Goal: Task Accomplishment & Management: Manage account settings

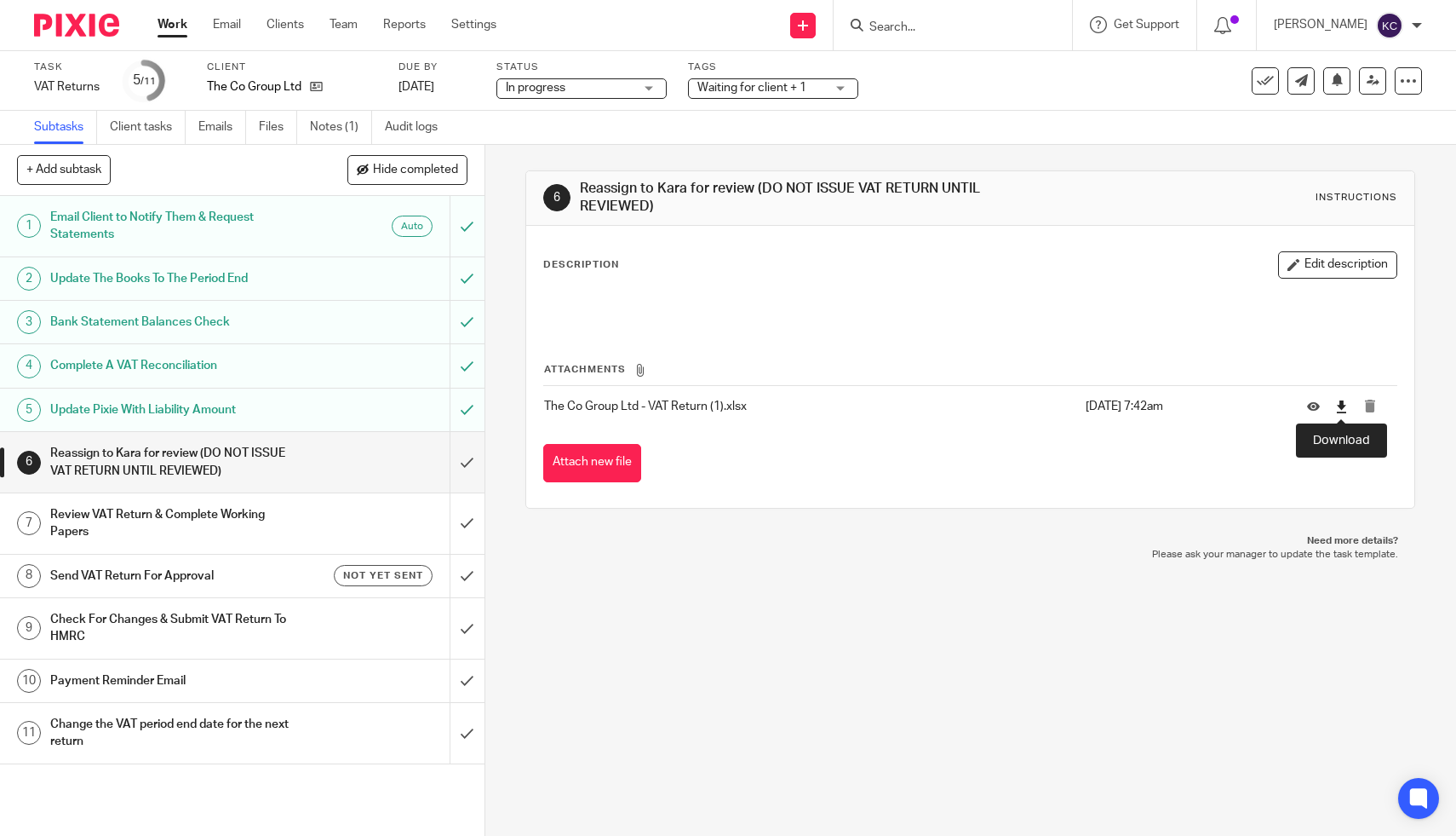
click at [1341, 412] on icon at bounding box center [1342, 407] width 13 height 13
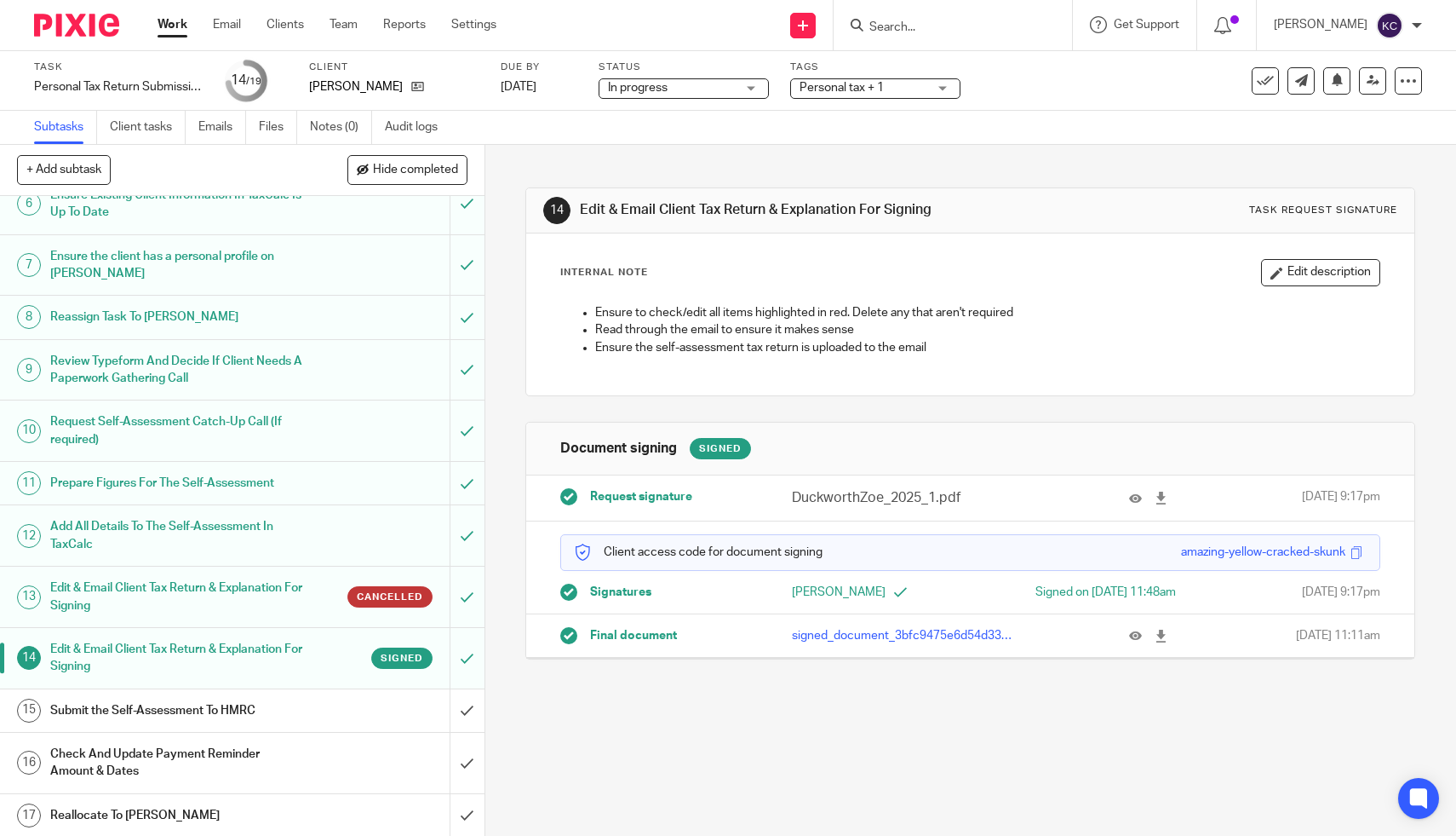
scroll to position [430, 0]
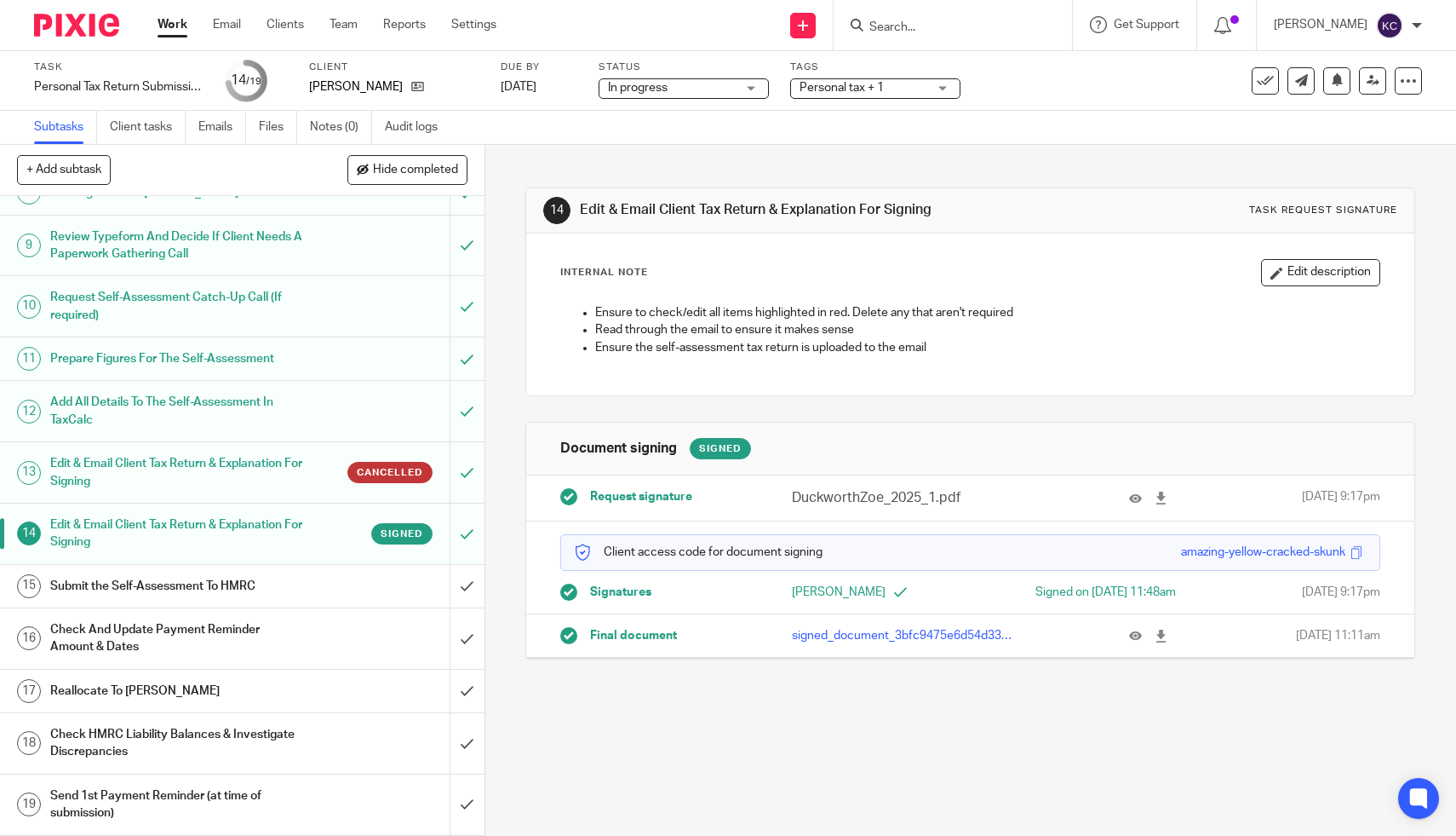
click at [400, 587] on div "Submit the Self-Assessment To HMRC" at bounding box center [241, 585] width 382 height 26
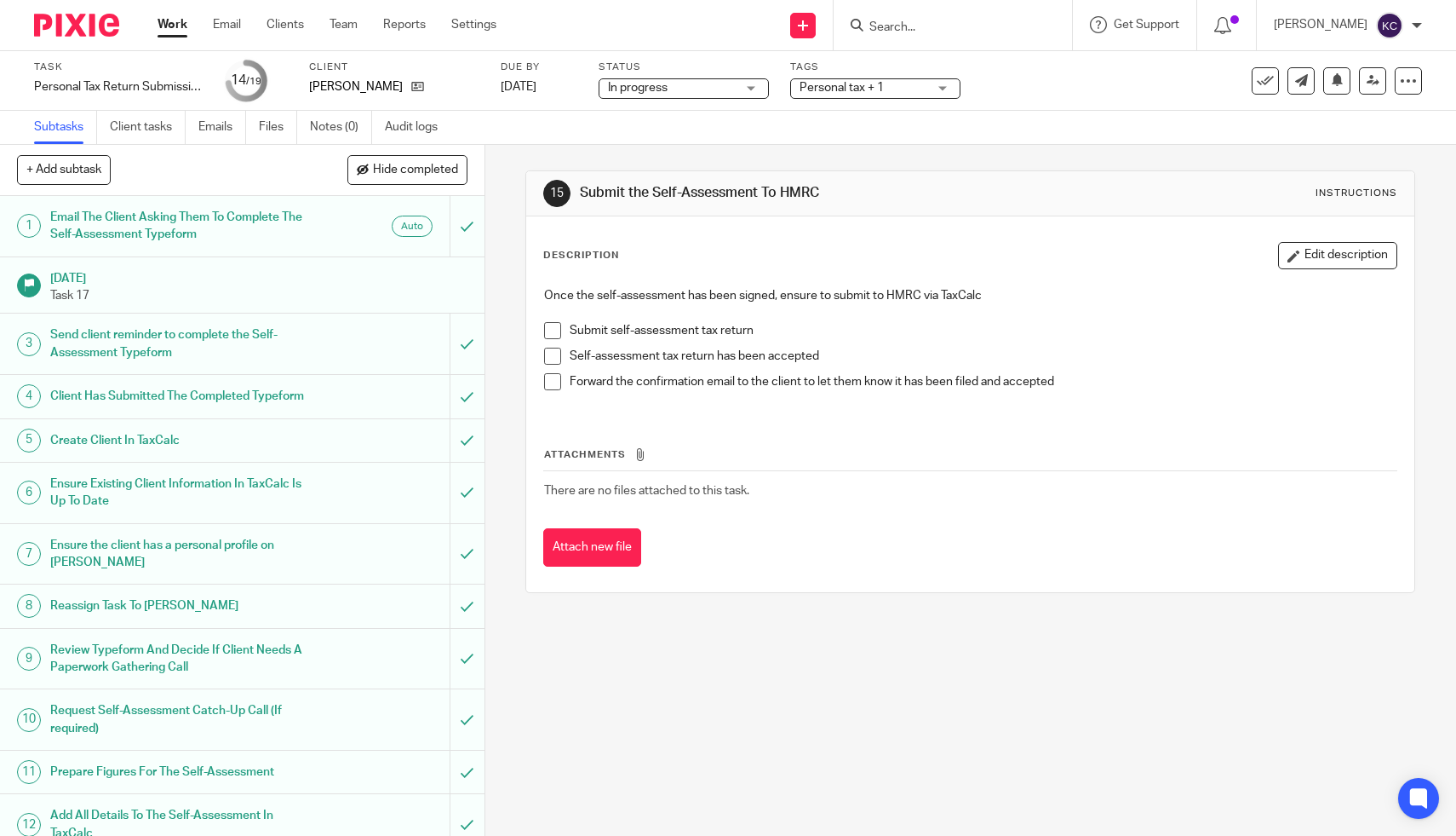
click at [546, 320] on p at bounding box center [971, 313] width 853 height 17
click at [554, 322] on span at bounding box center [553, 331] width 17 height 17
click at [554, 343] on li "Submit self-assessment tax return" at bounding box center [971, 335] width 853 height 26
click at [554, 352] on span at bounding box center [553, 357] width 17 height 17
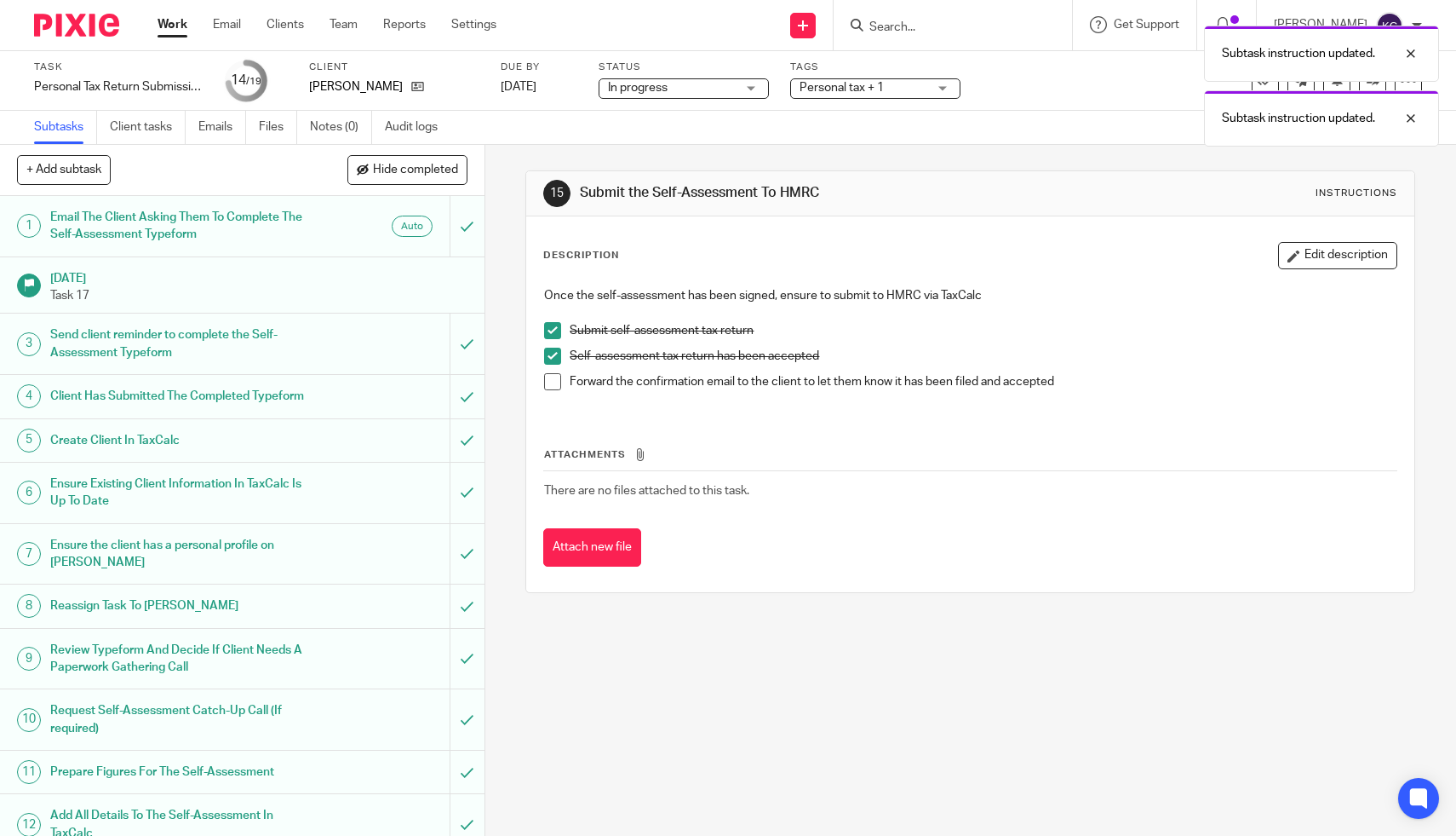
click at [550, 385] on span at bounding box center [553, 382] width 17 height 17
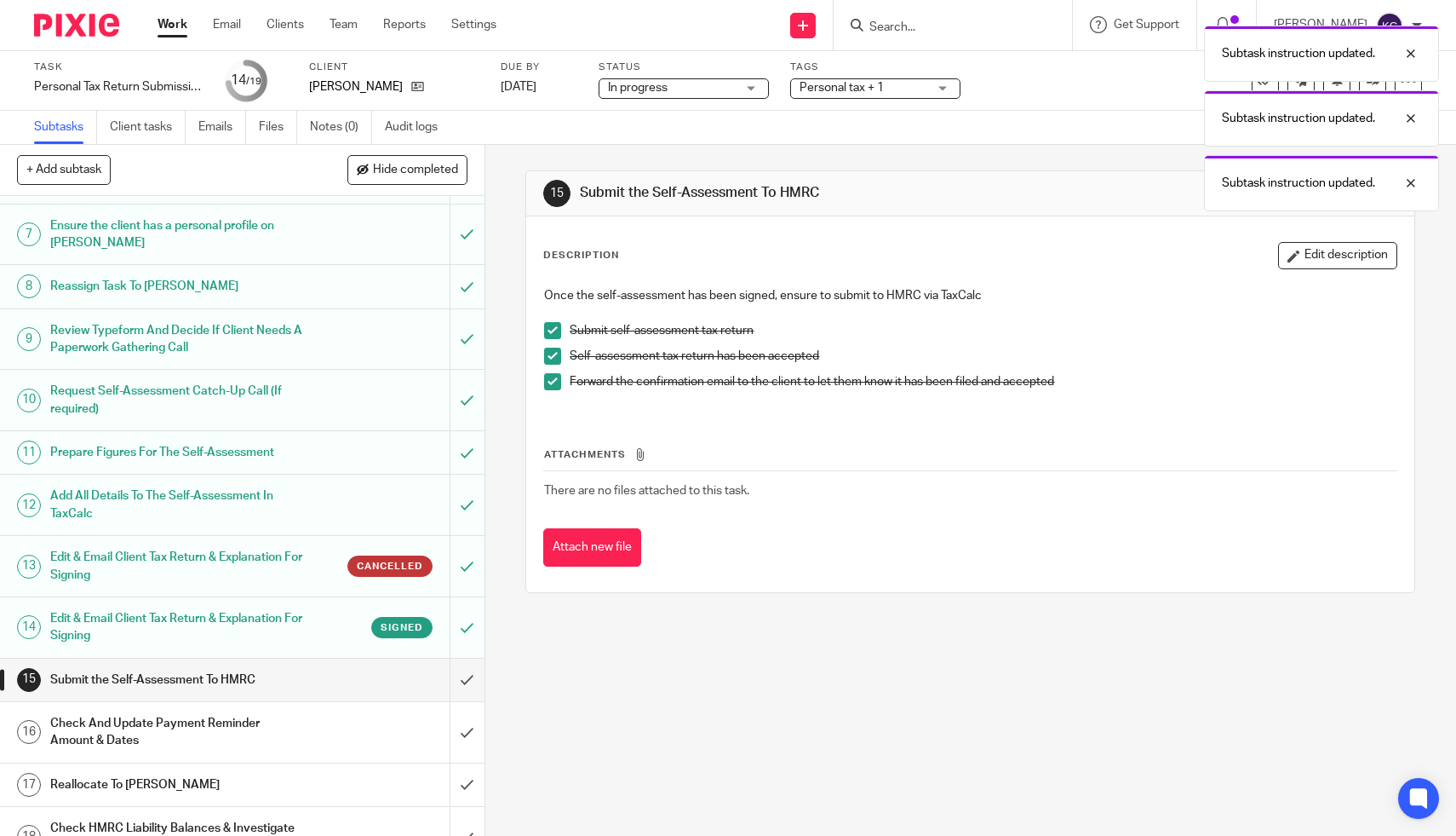
scroll to position [430, 0]
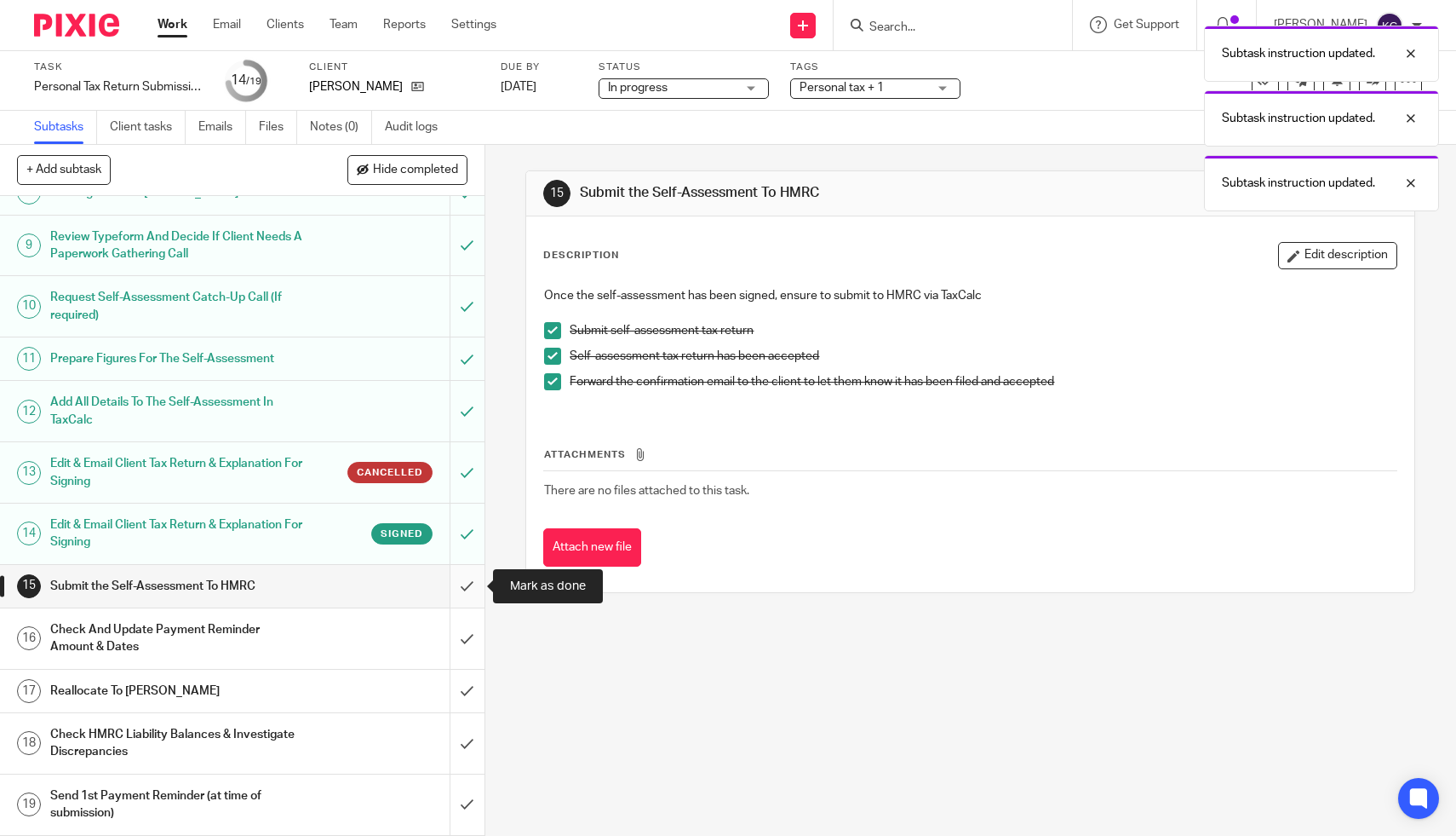
click at [464, 586] on input "submit" at bounding box center [242, 585] width 485 height 43
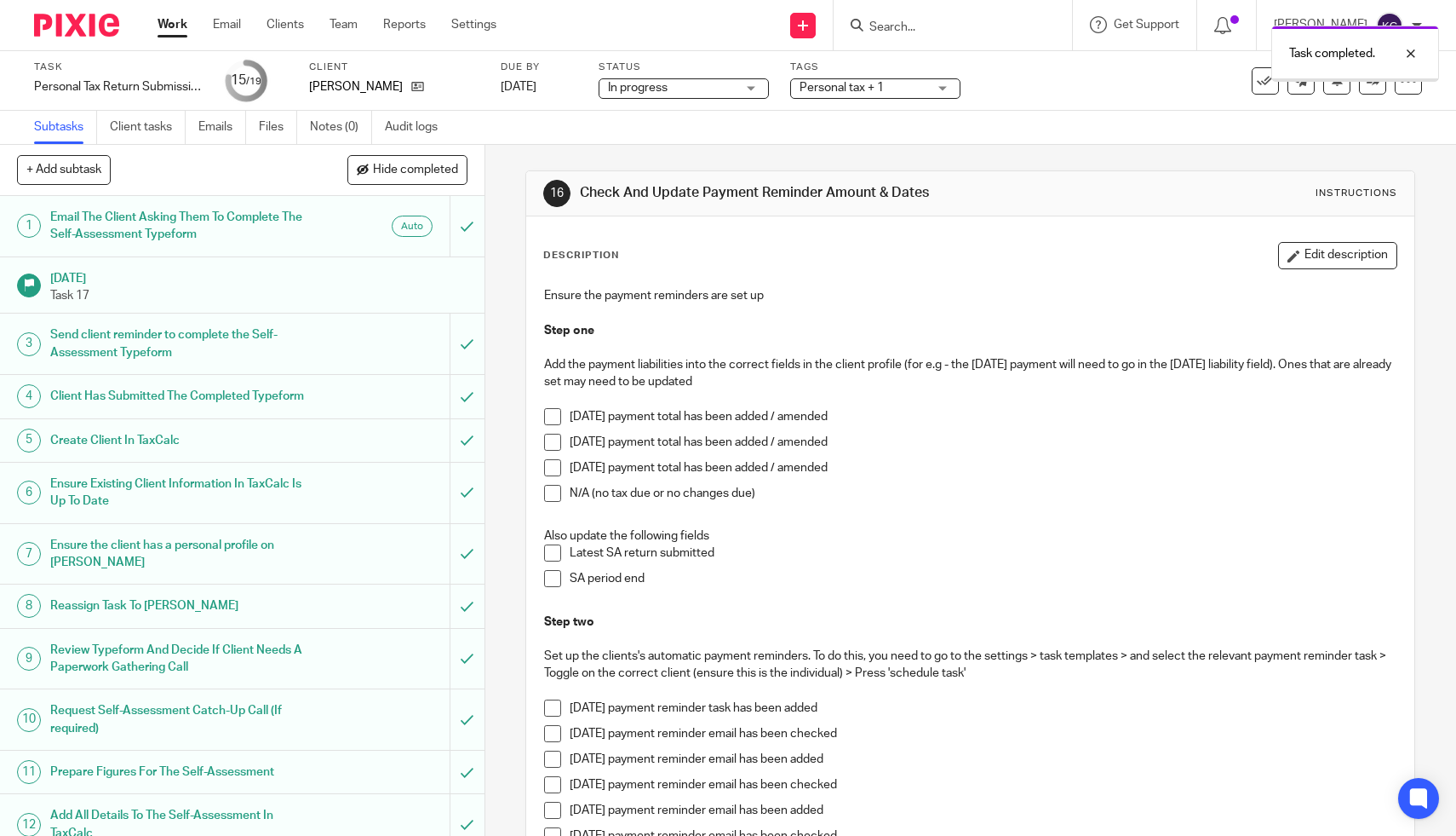
scroll to position [430, 0]
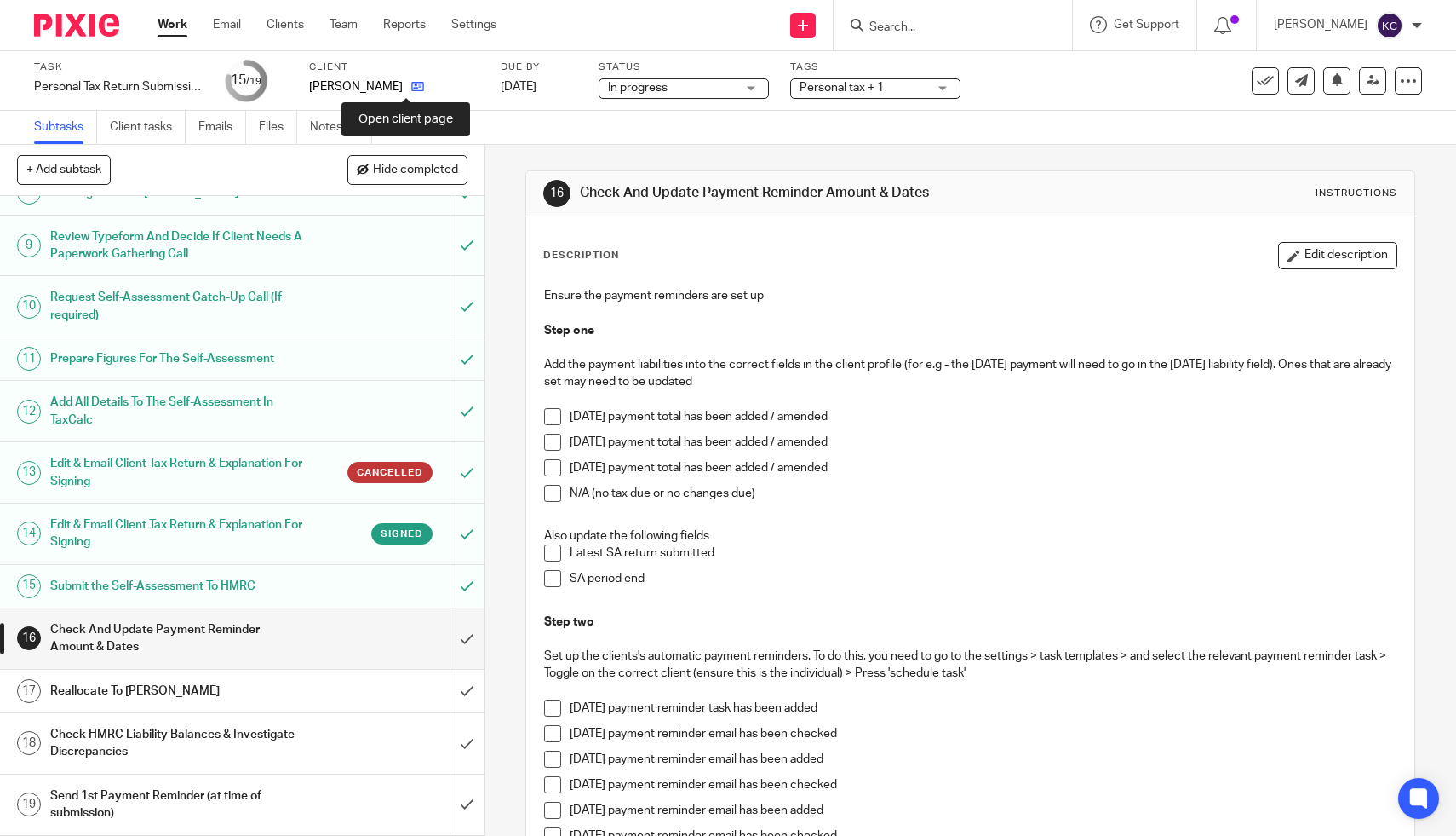
click at [411, 86] on icon at bounding box center [418, 87] width 13 height 13
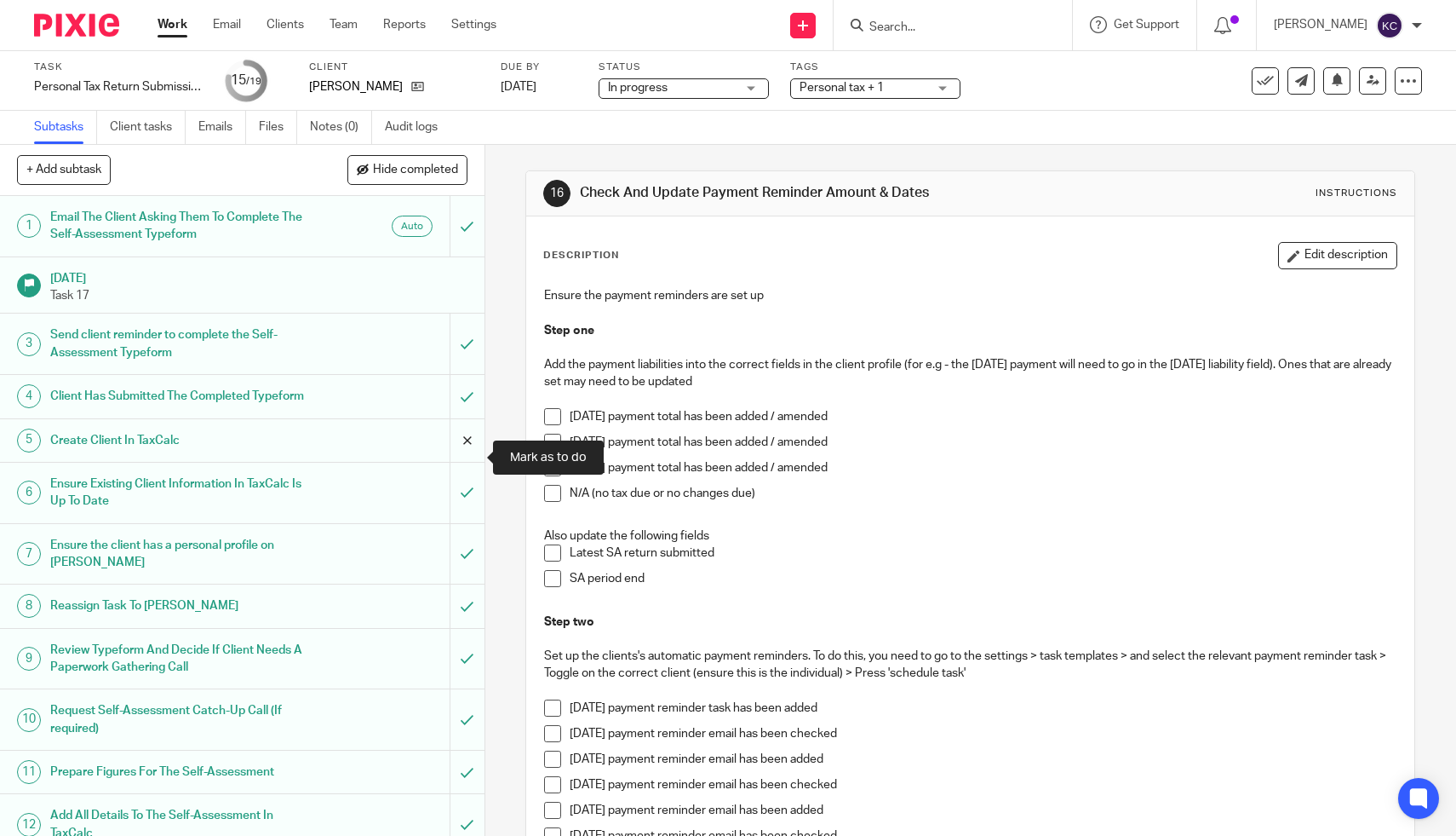
scroll to position [430, 0]
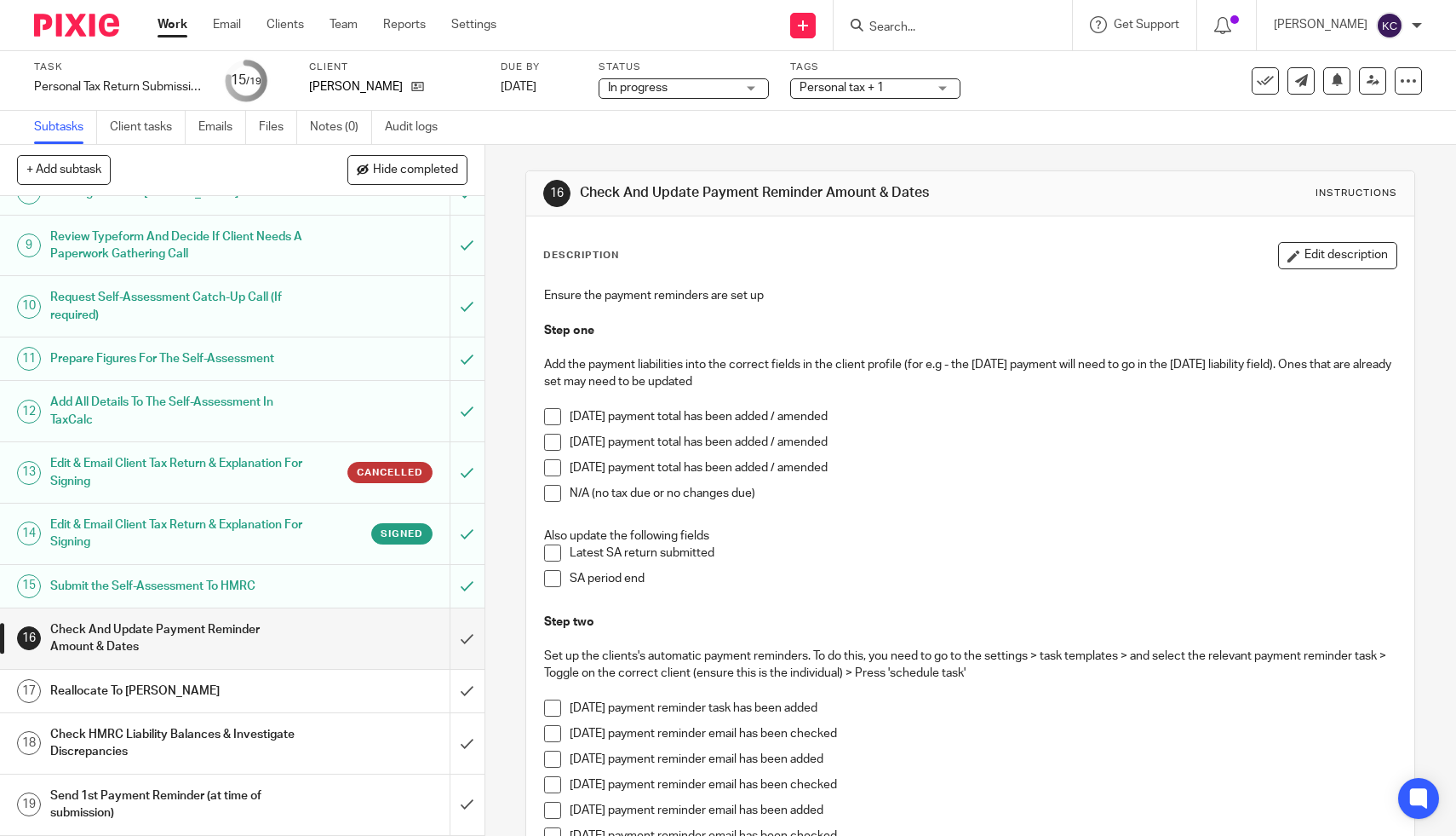
click at [1002, 21] on input "Search" at bounding box center [945, 28] width 153 height 15
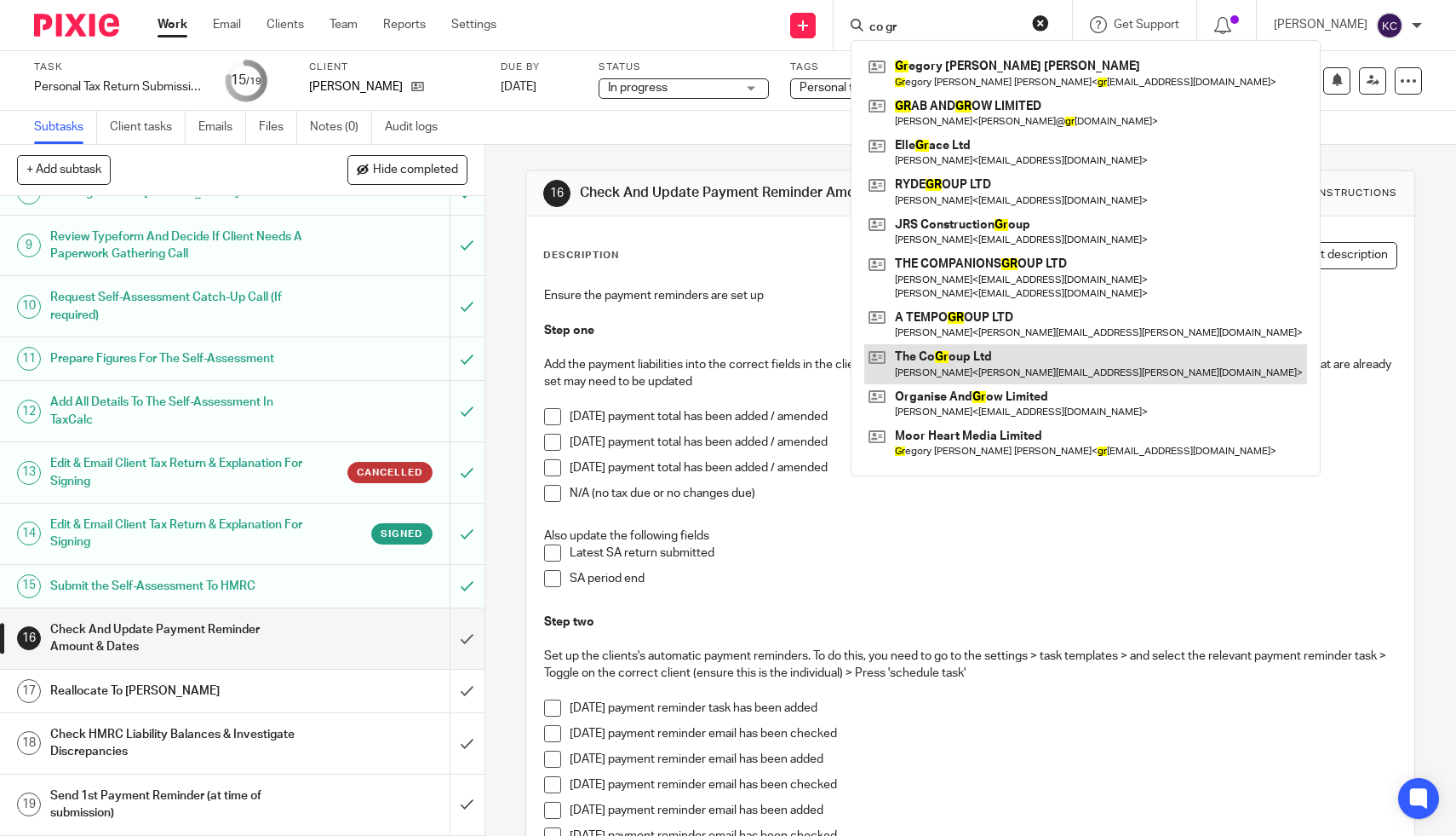
type input "co gr"
click at [963, 372] on link at bounding box center [1085, 363] width 442 height 39
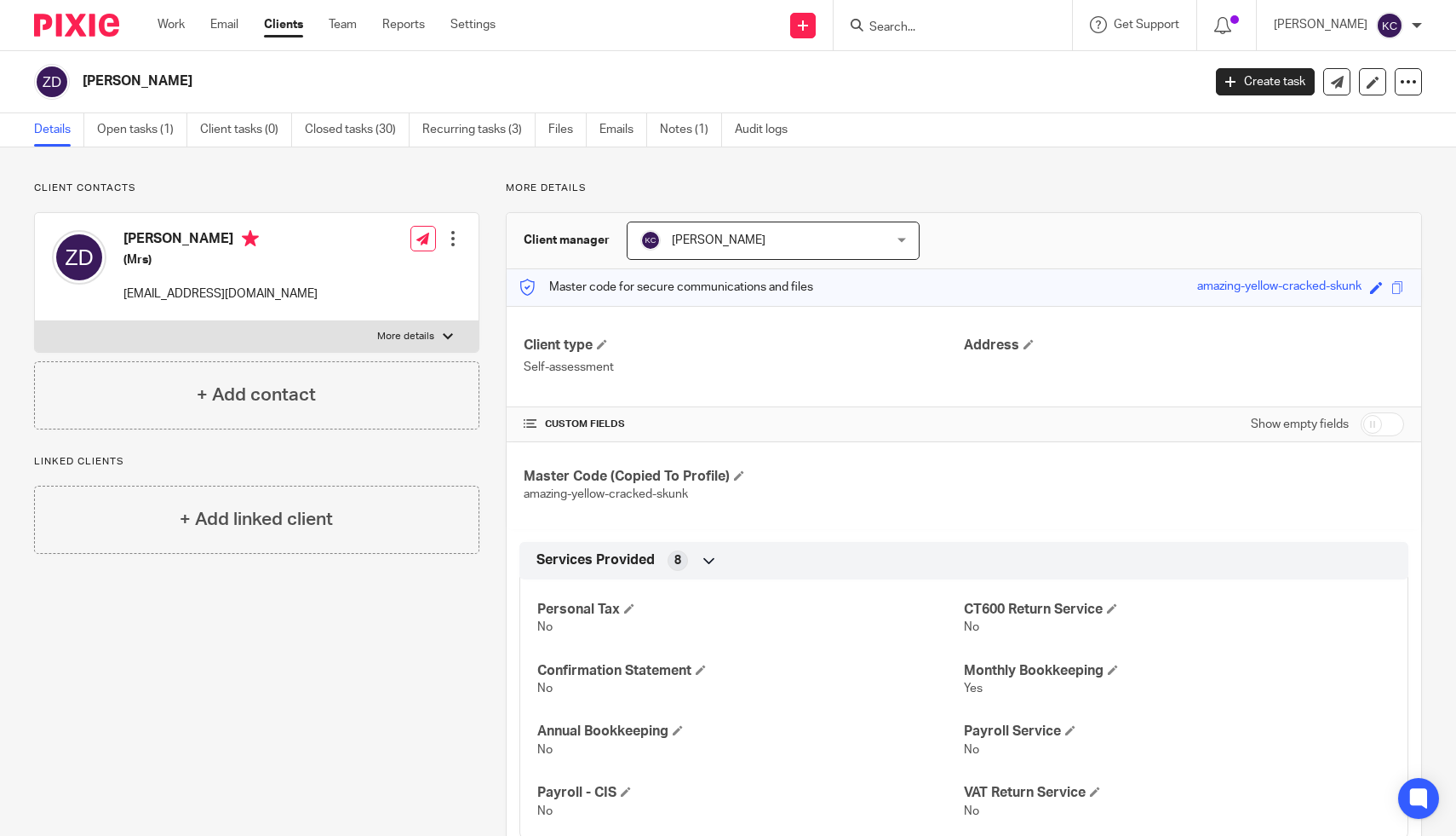
click at [1386, 427] on input "checkbox" at bounding box center [1382, 424] width 43 height 24
checkbox input "true"
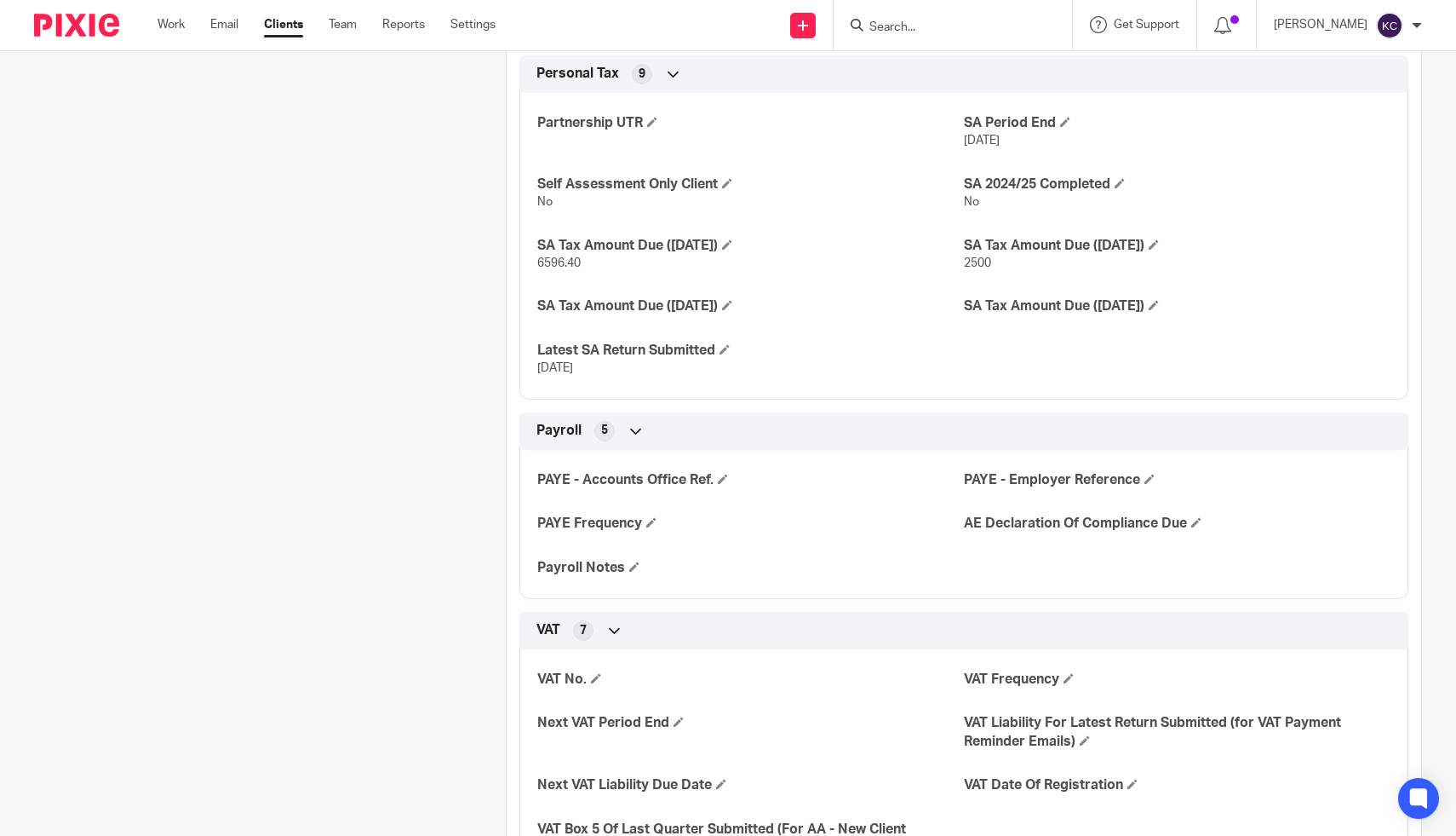
scroll to position [1315, 0]
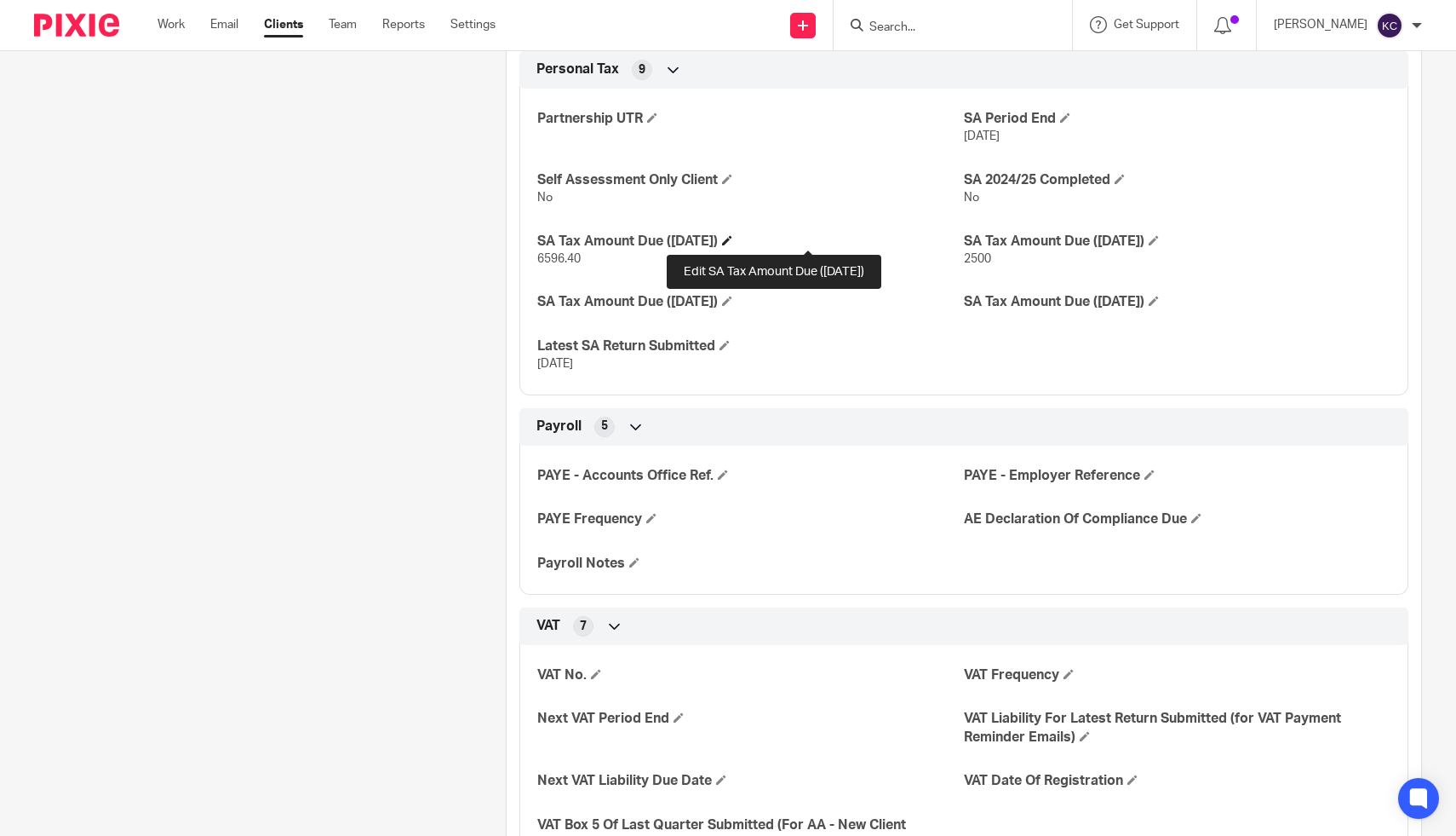
click at [733, 240] on span at bounding box center [727, 240] width 10 height 10
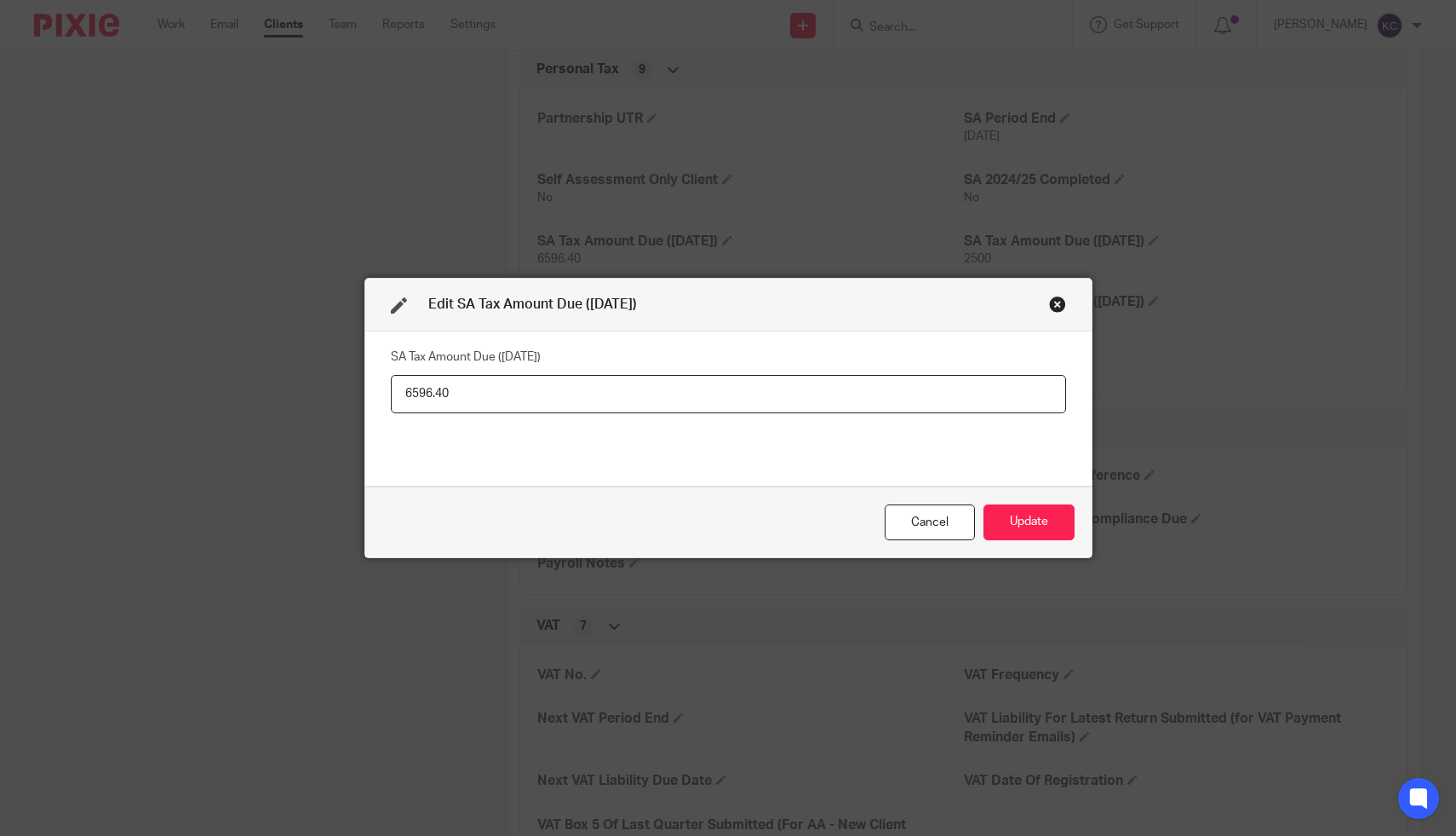
click at [712, 399] on input "6596.40" at bounding box center [728, 393] width 675 height 39
paste input "3,788.52"
type input "3,788.52"
click at [1065, 531] on button "Update" at bounding box center [1029, 522] width 91 height 37
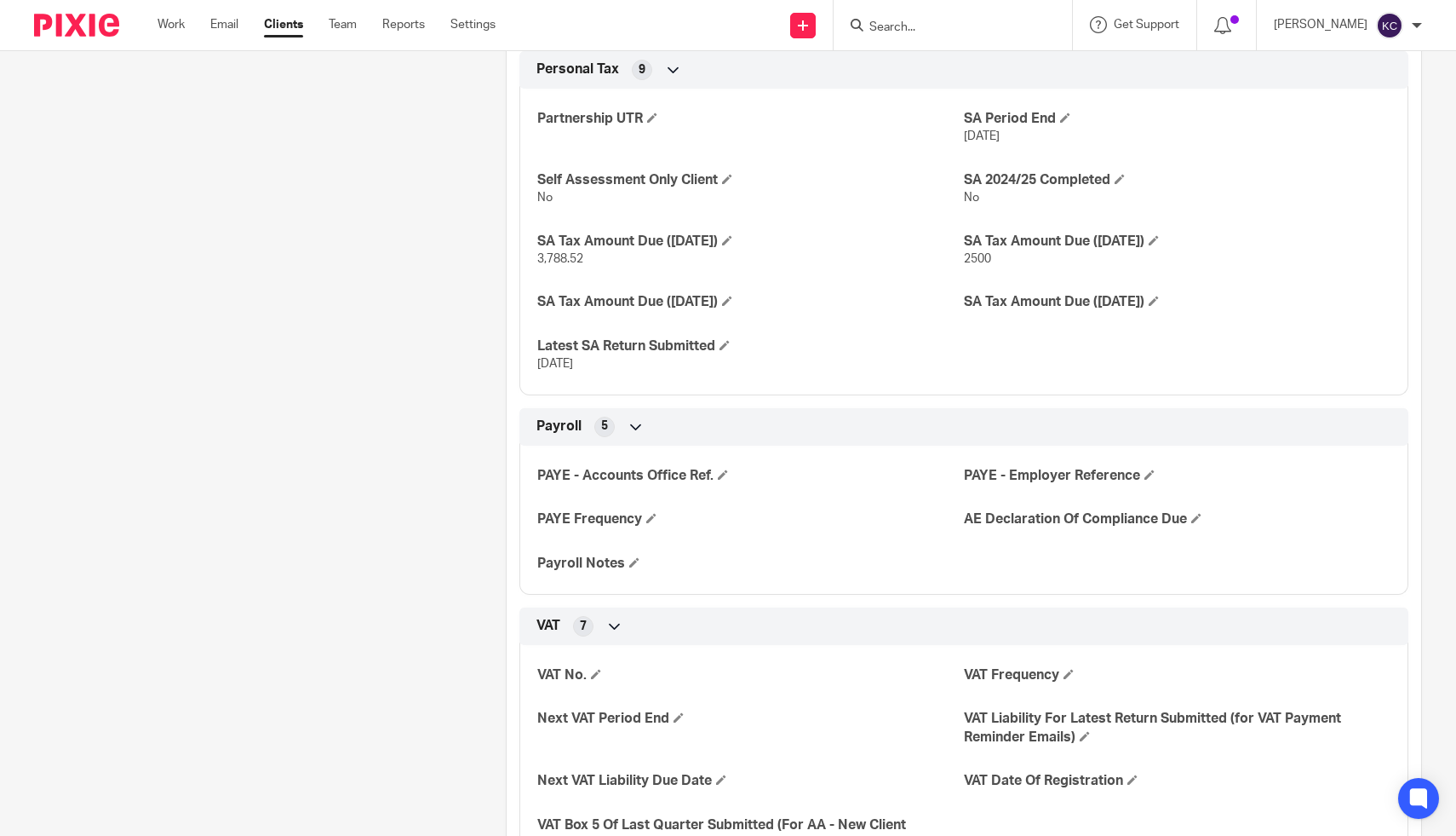
click at [571, 255] on span "3,788.52" at bounding box center [560, 259] width 46 height 12
copy p "3,788.52"
click at [733, 305] on span at bounding box center [727, 301] width 10 height 10
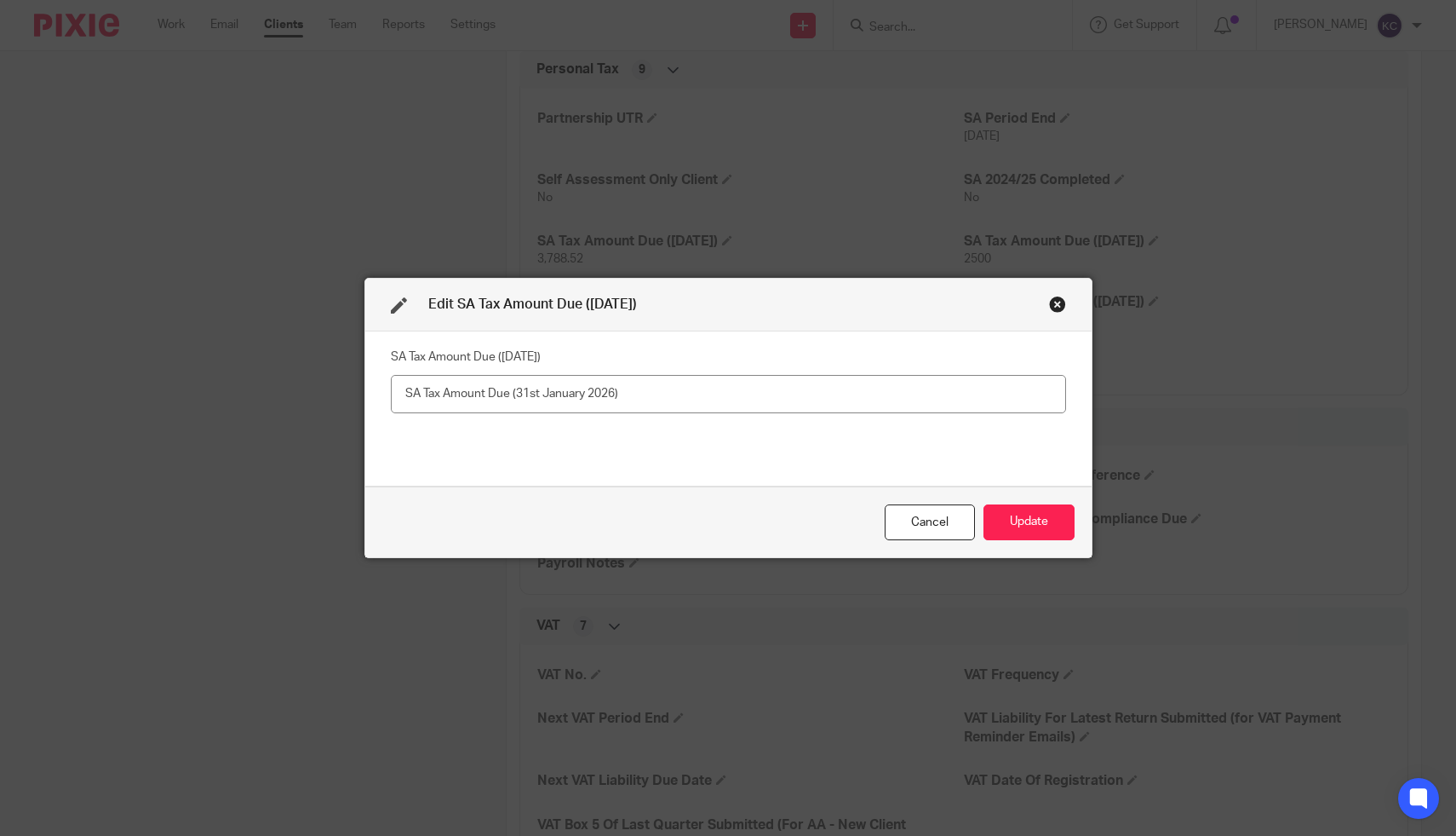
click at [522, 398] on input "text" at bounding box center [728, 393] width 675 height 39
type input "3,788.52"
click at [1054, 526] on button "Update" at bounding box center [1029, 522] width 91 height 37
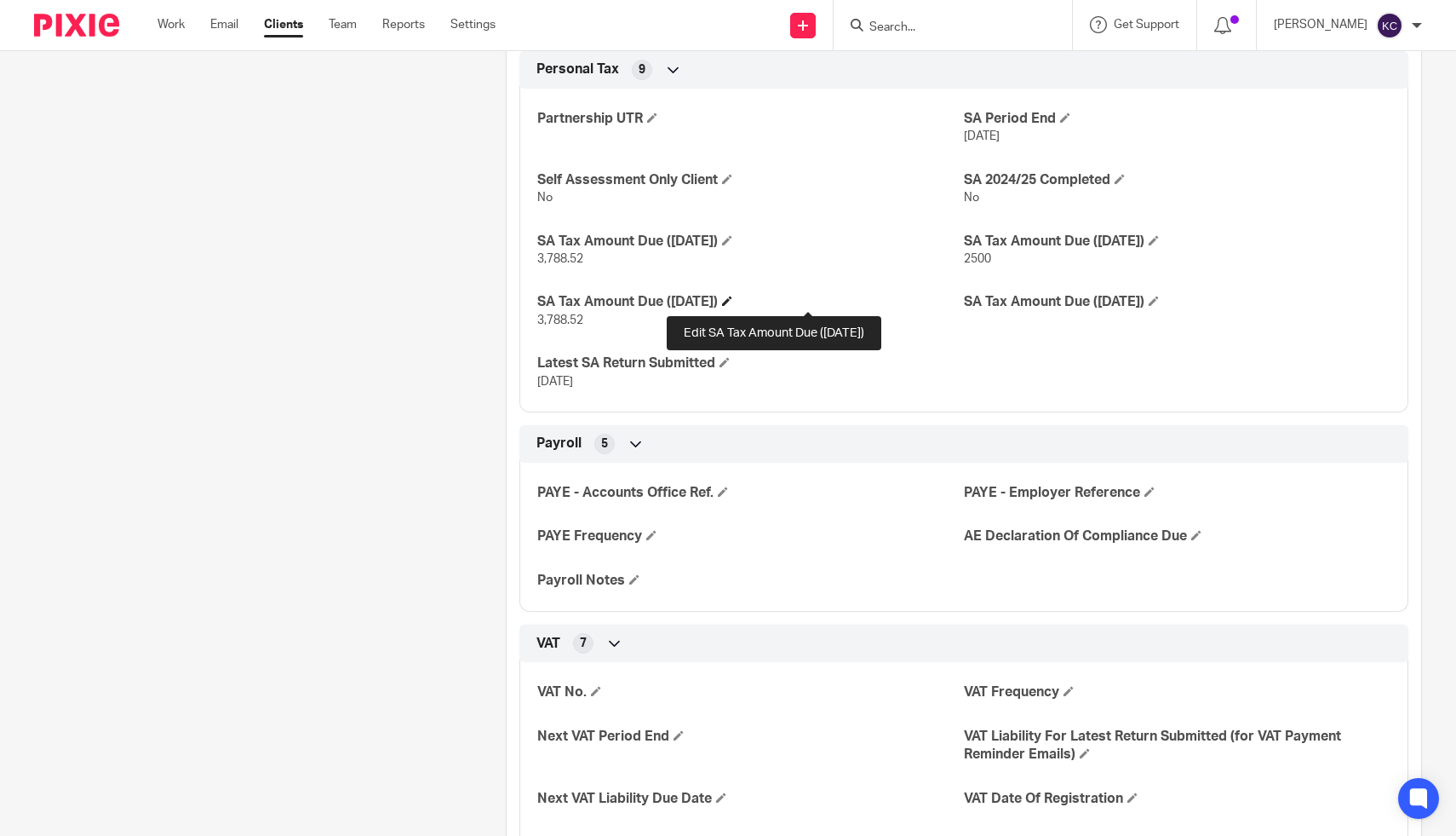
click at [733, 299] on span at bounding box center [727, 301] width 10 height 10
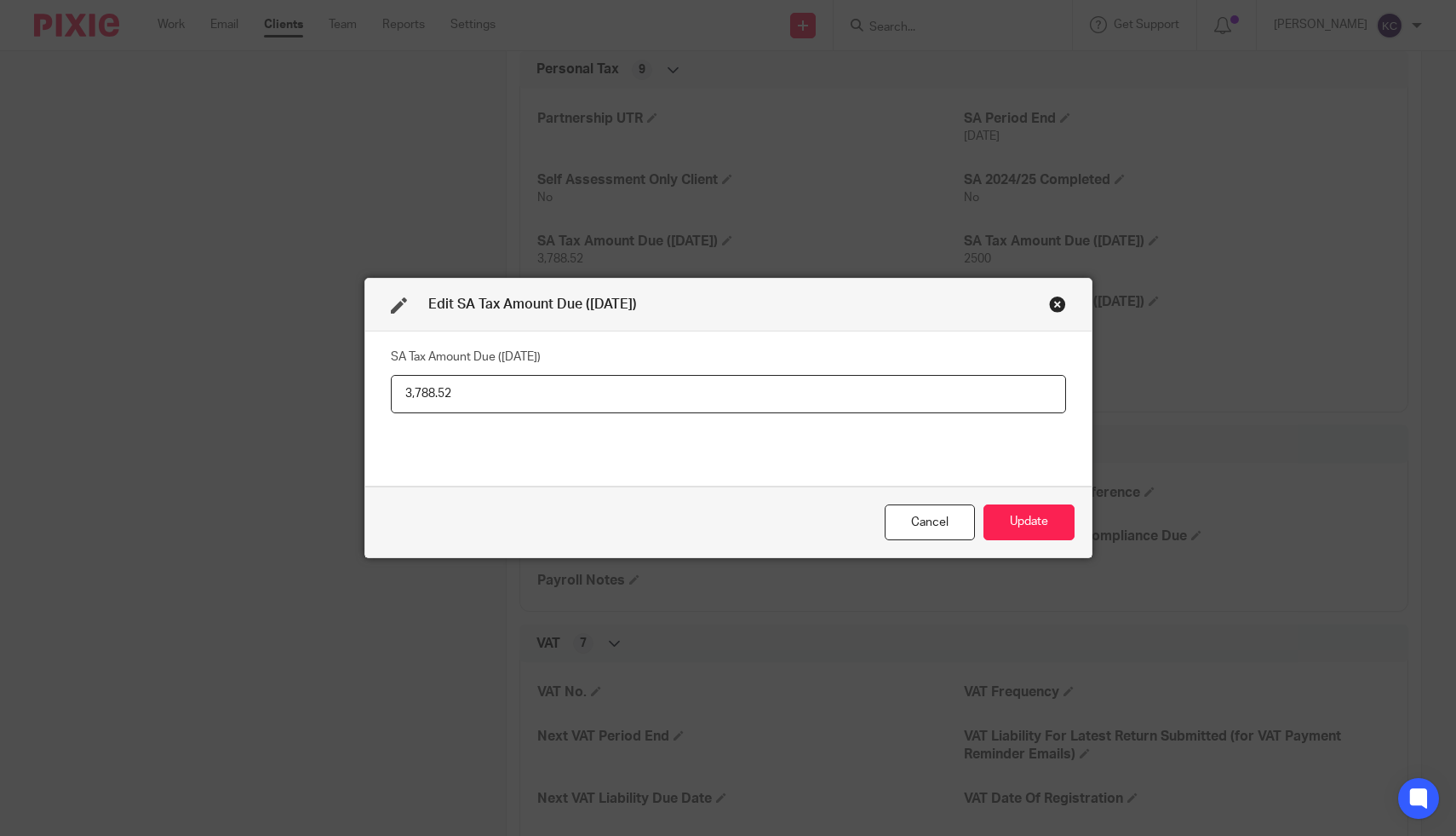
click at [498, 389] on input "3,788.52" at bounding box center [728, 393] width 675 height 39
type input "1,716.26"
click at [1013, 522] on button "Update" at bounding box center [1029, 522] width 91 height 37
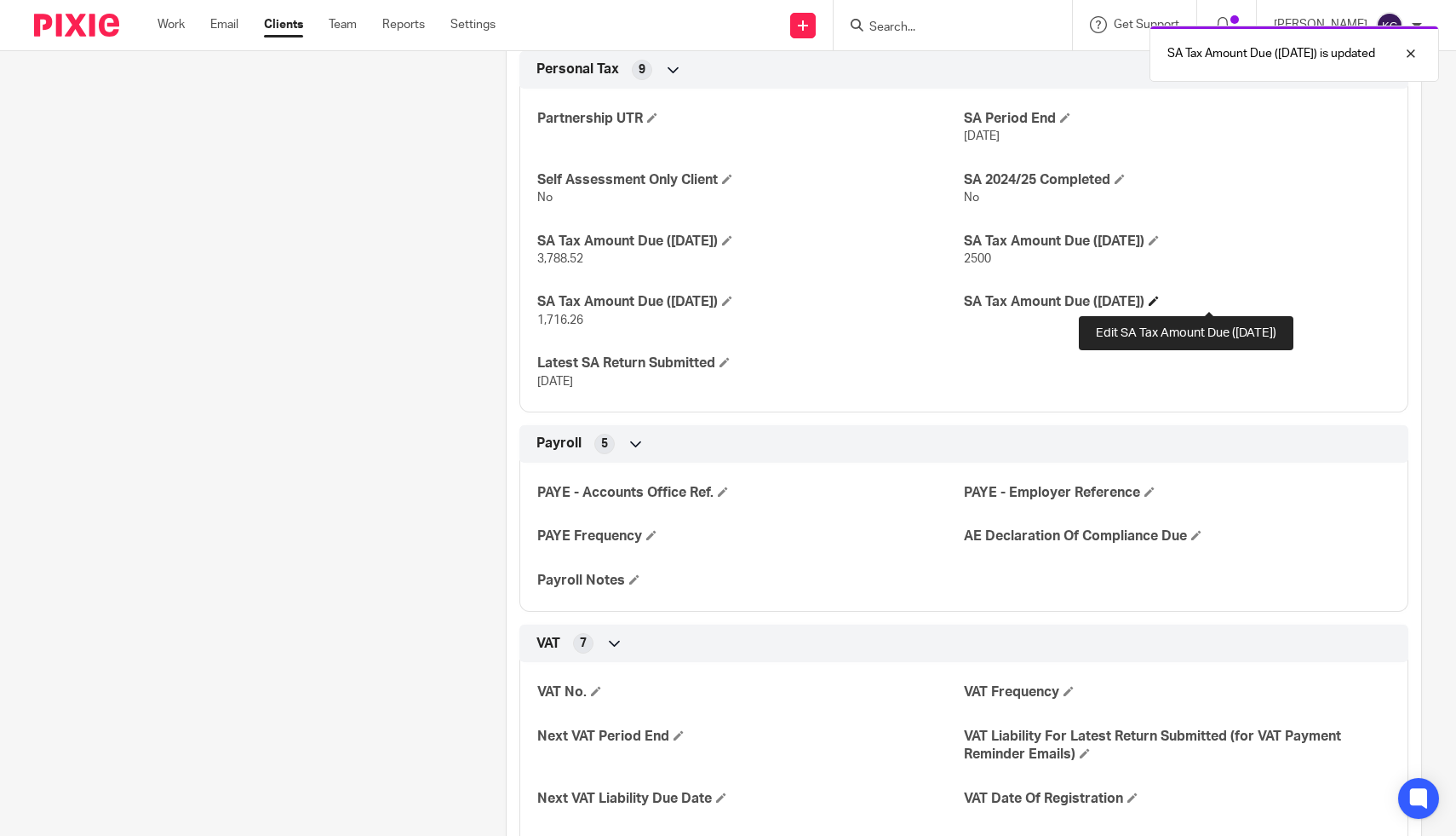
click at [1159, 301] on span at bounding box center [1153, 301] width 10 height 10
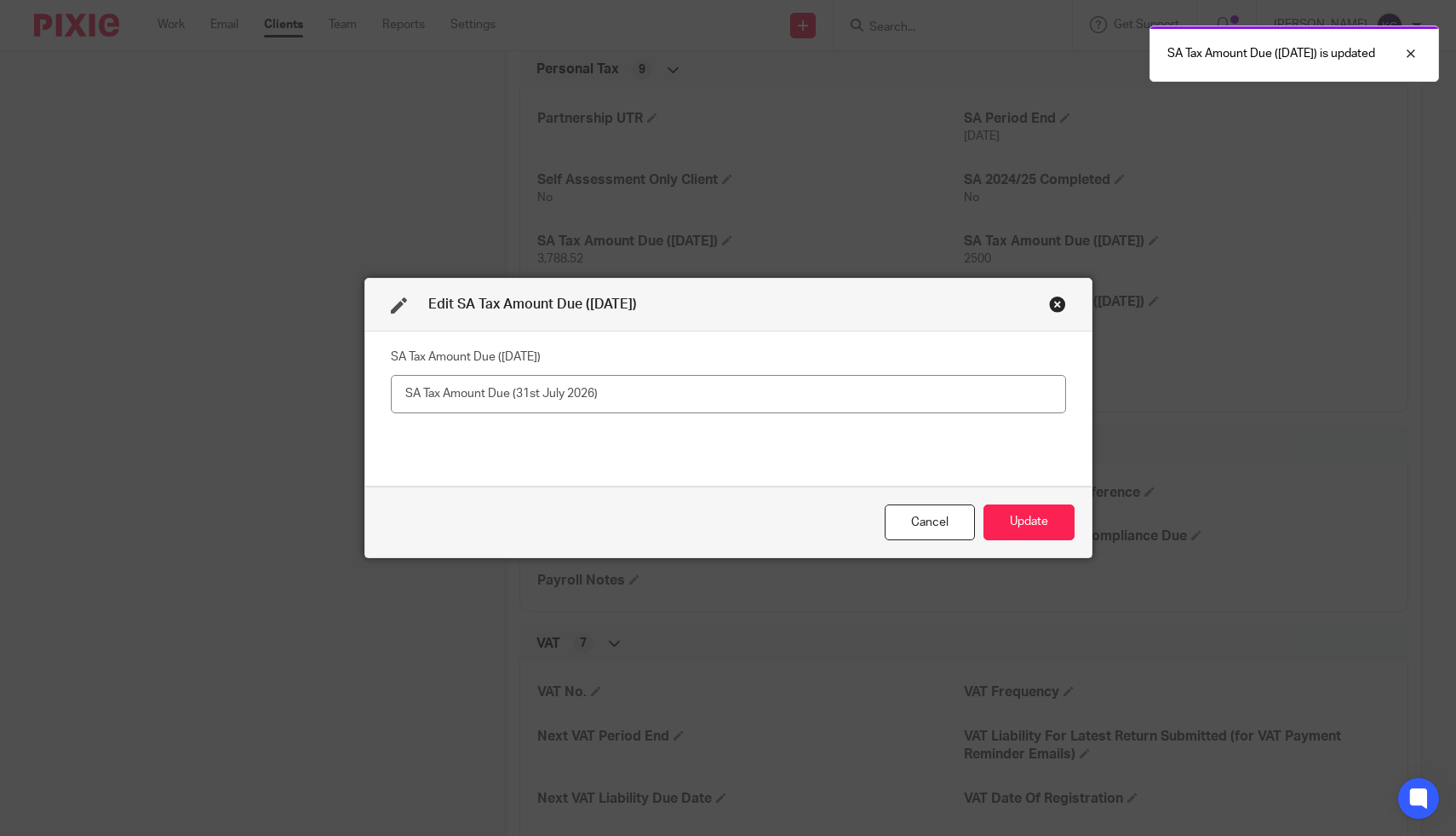
click at [880, 385] on input "text" at bounding box center [728, 393] width 675 height 39
type input "1,716.26"
click at [1029, 535] on button "Update" at bounding box center [1029, 522] width 91 height 37
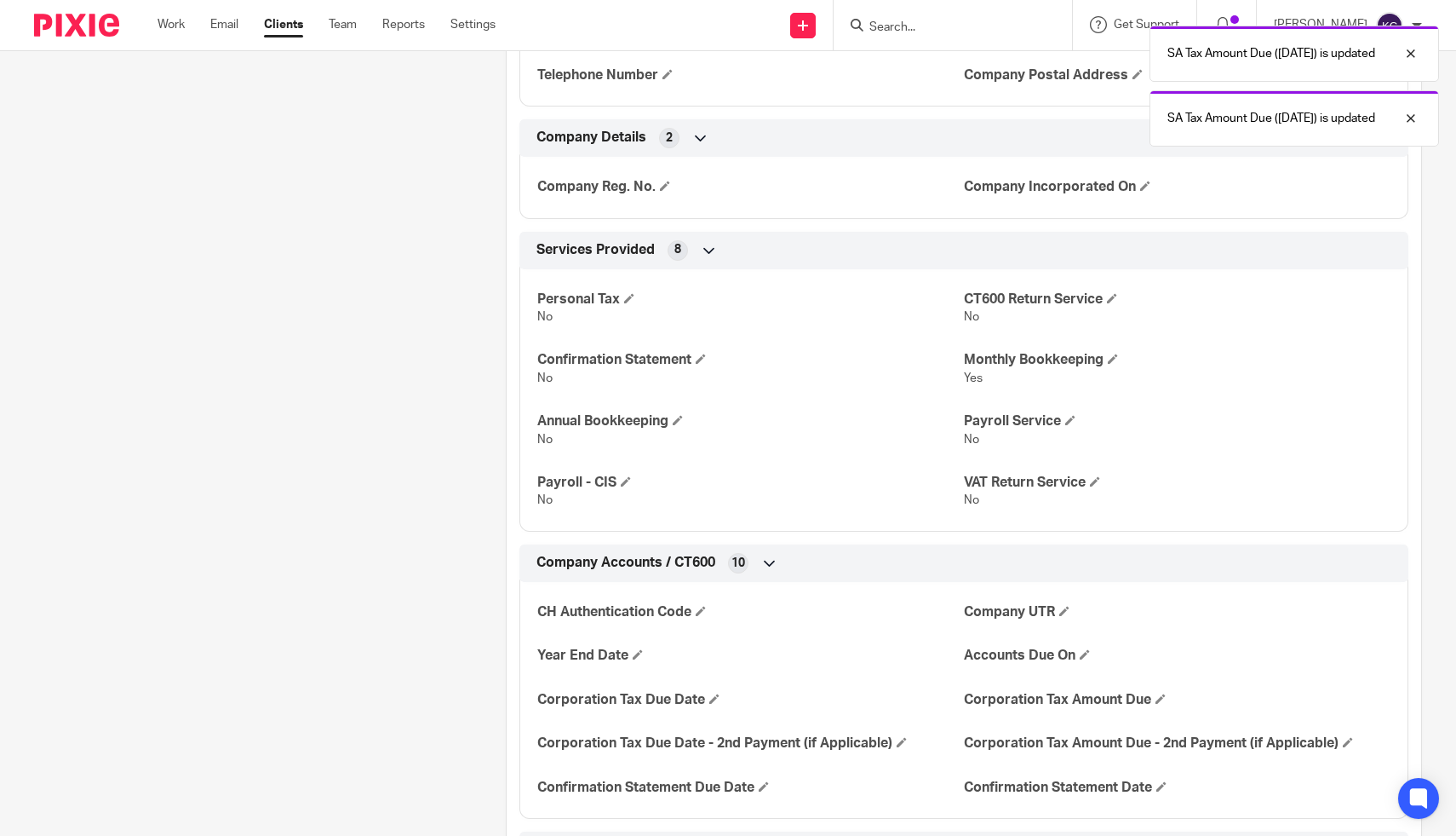
scroll to position [0, 0]
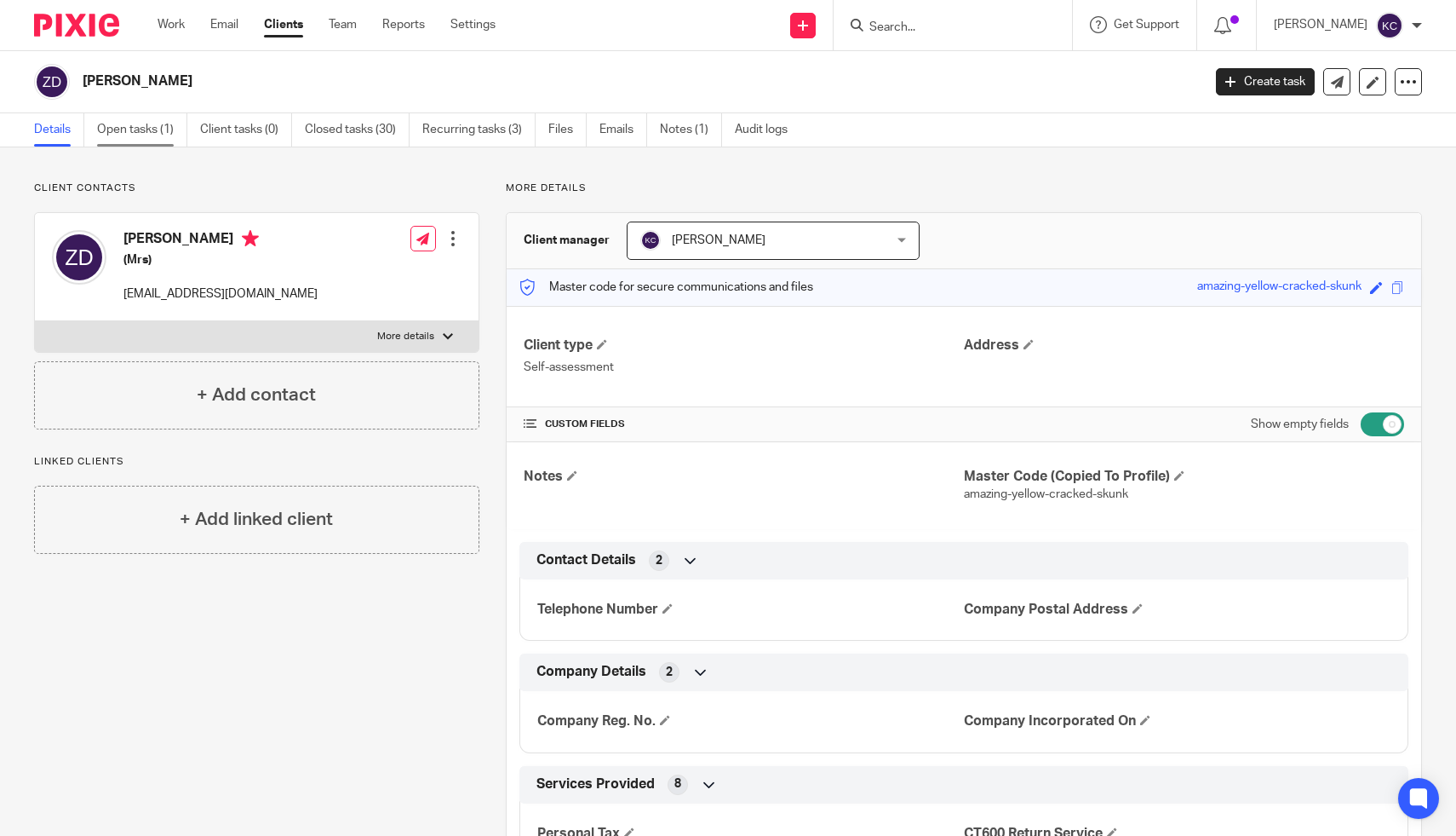
click at [147, 122] on link "Open tasks (1)" at bounding box center [142, 130] width 90 height 33
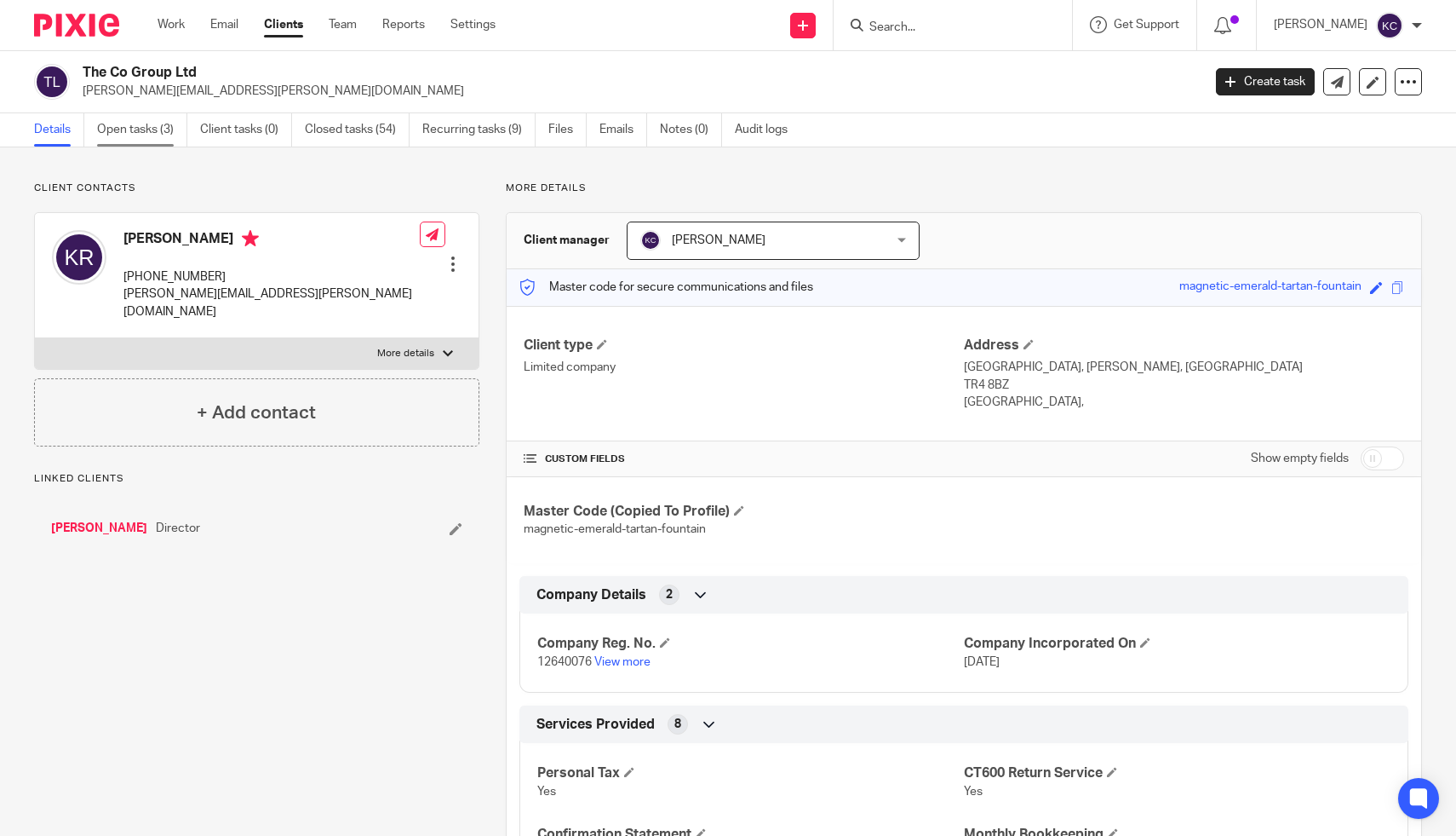
click at [118, 125] on link "Open tasks (3)" at bounding box center [142, 130] width 90 height 33
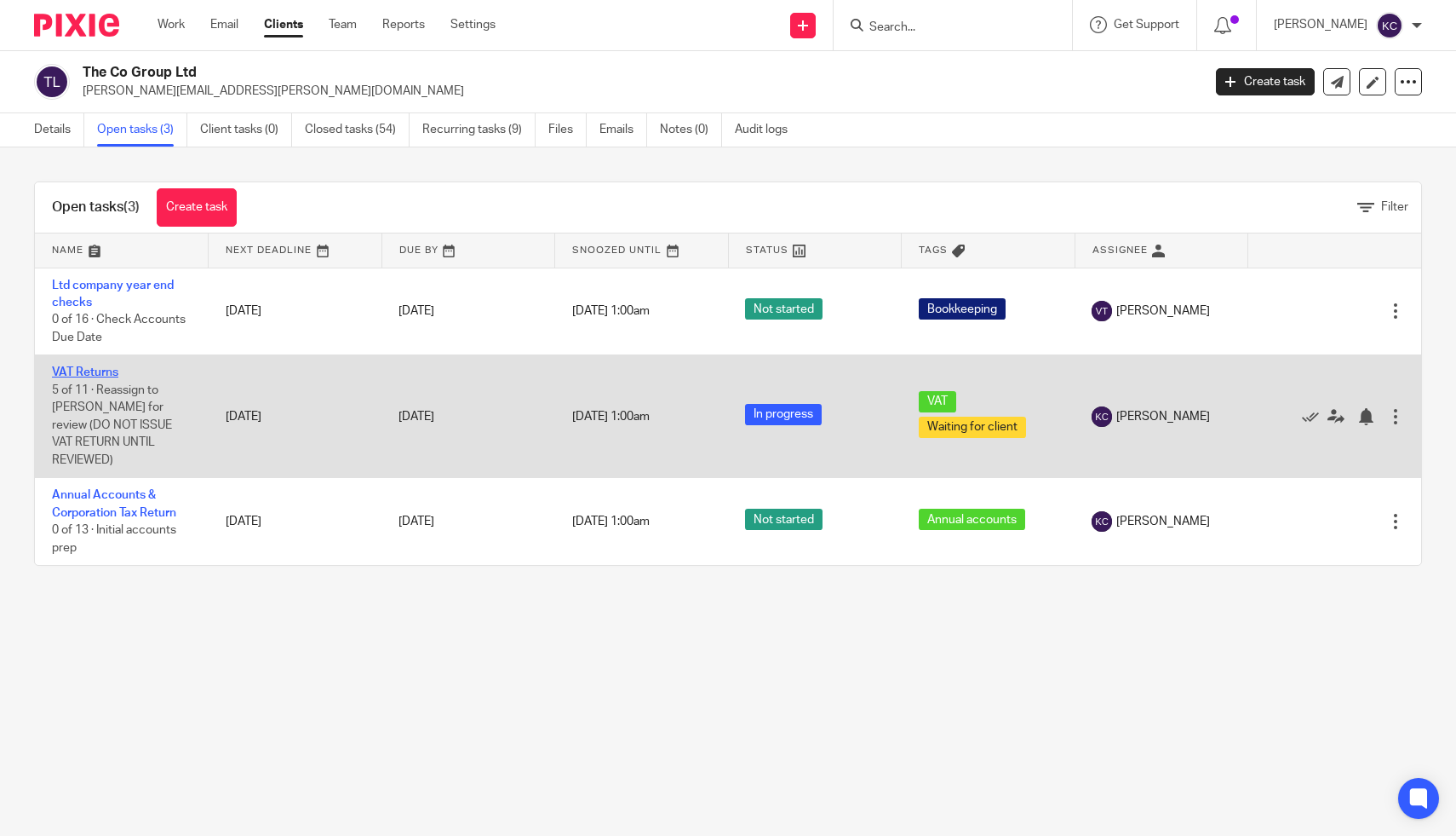
click at [97, 369] on link "VAT Returns" at bounding box center [85, 372] width 66 height 12
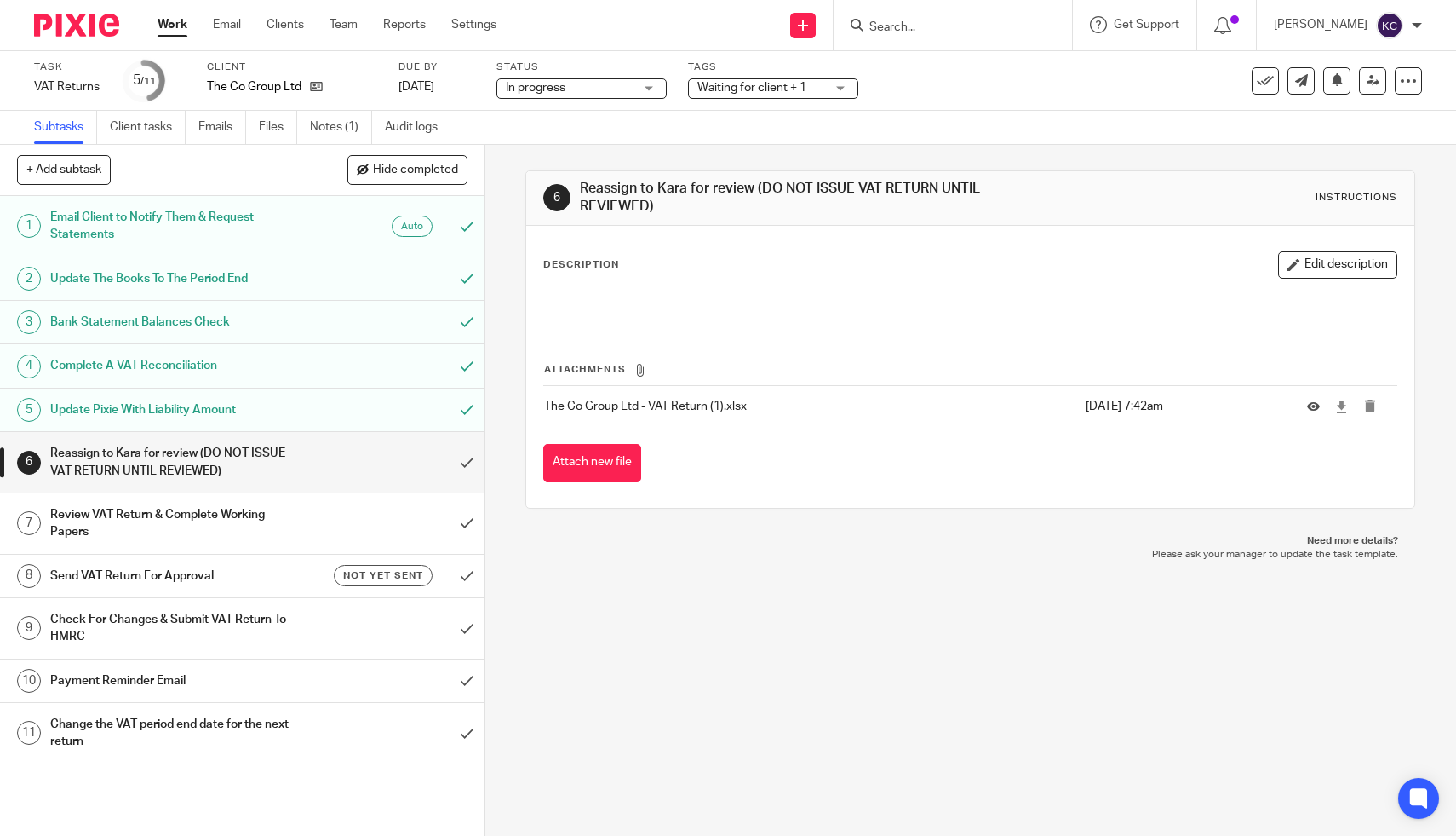
click at [130, 368] on h1 "Complete A VAT Reconciliation" at bounding box center [178, 365] width 255 height 26
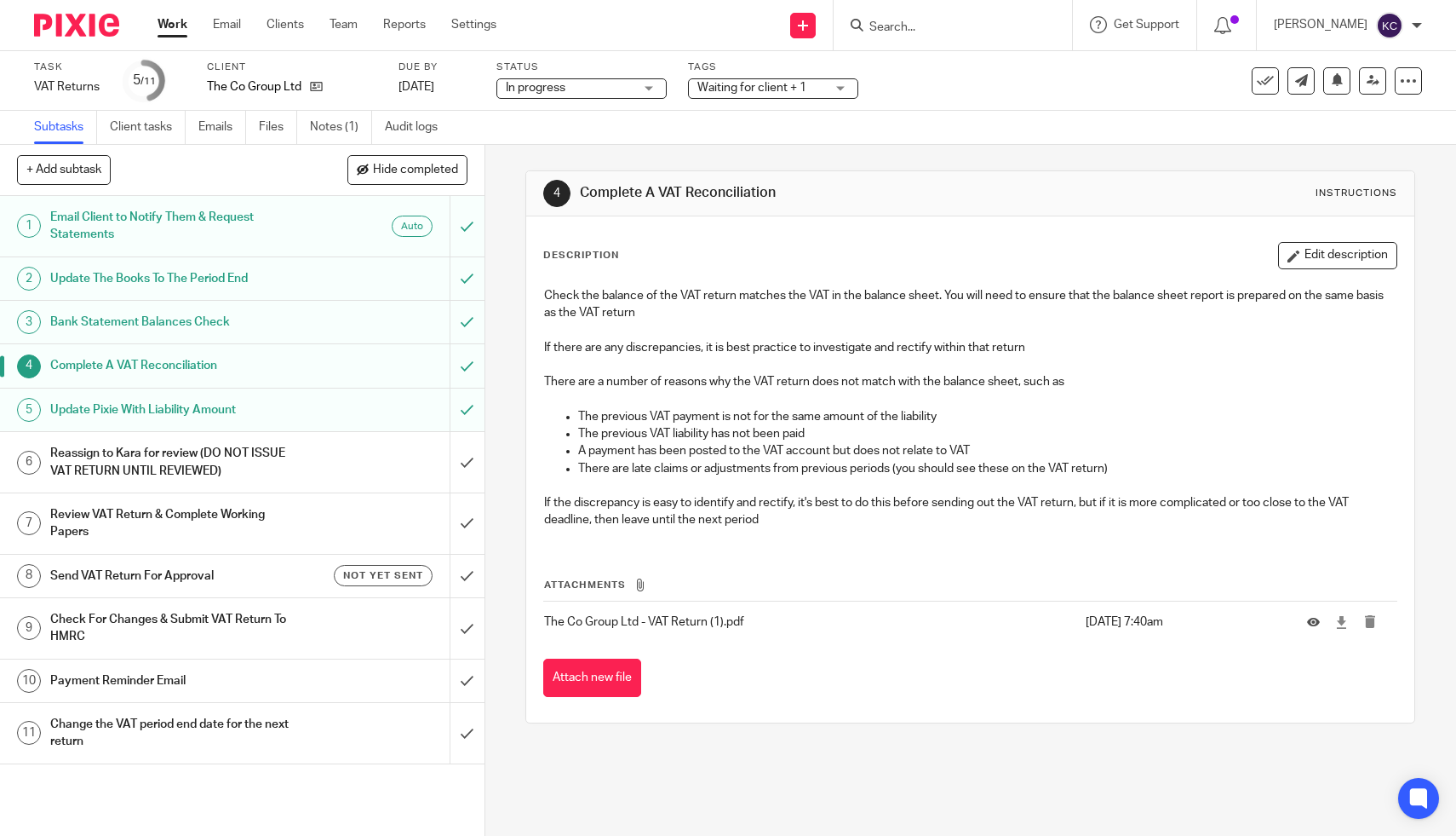
click at [123, 410] on h1 "Update Pixie With Liability Amount" at bounding box center [178, 409] width 255 height 26
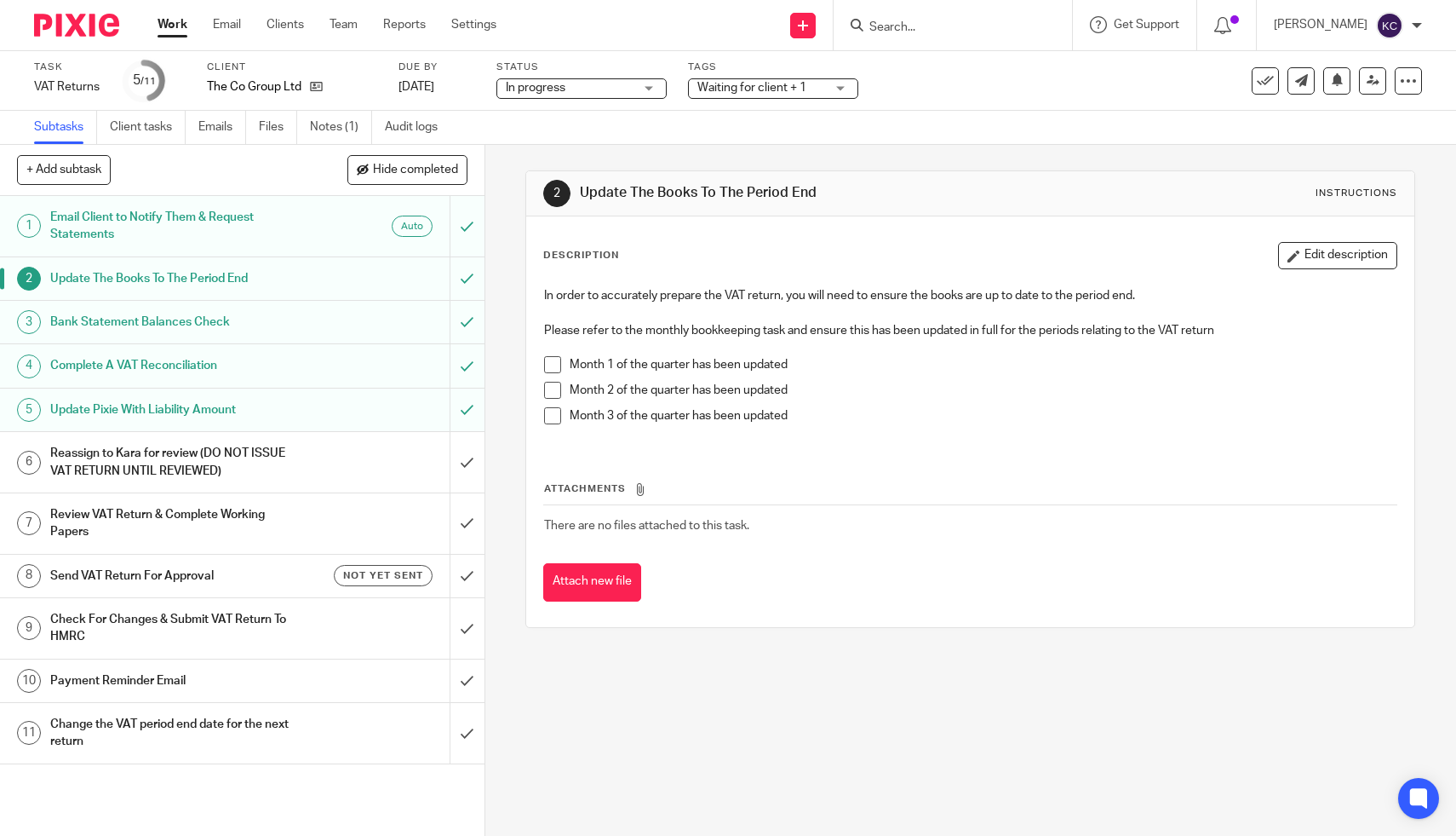
click at [270, 315] on h1 "Bank Statement Balances Check" at bounding box center [178, 322] width 255 height 26
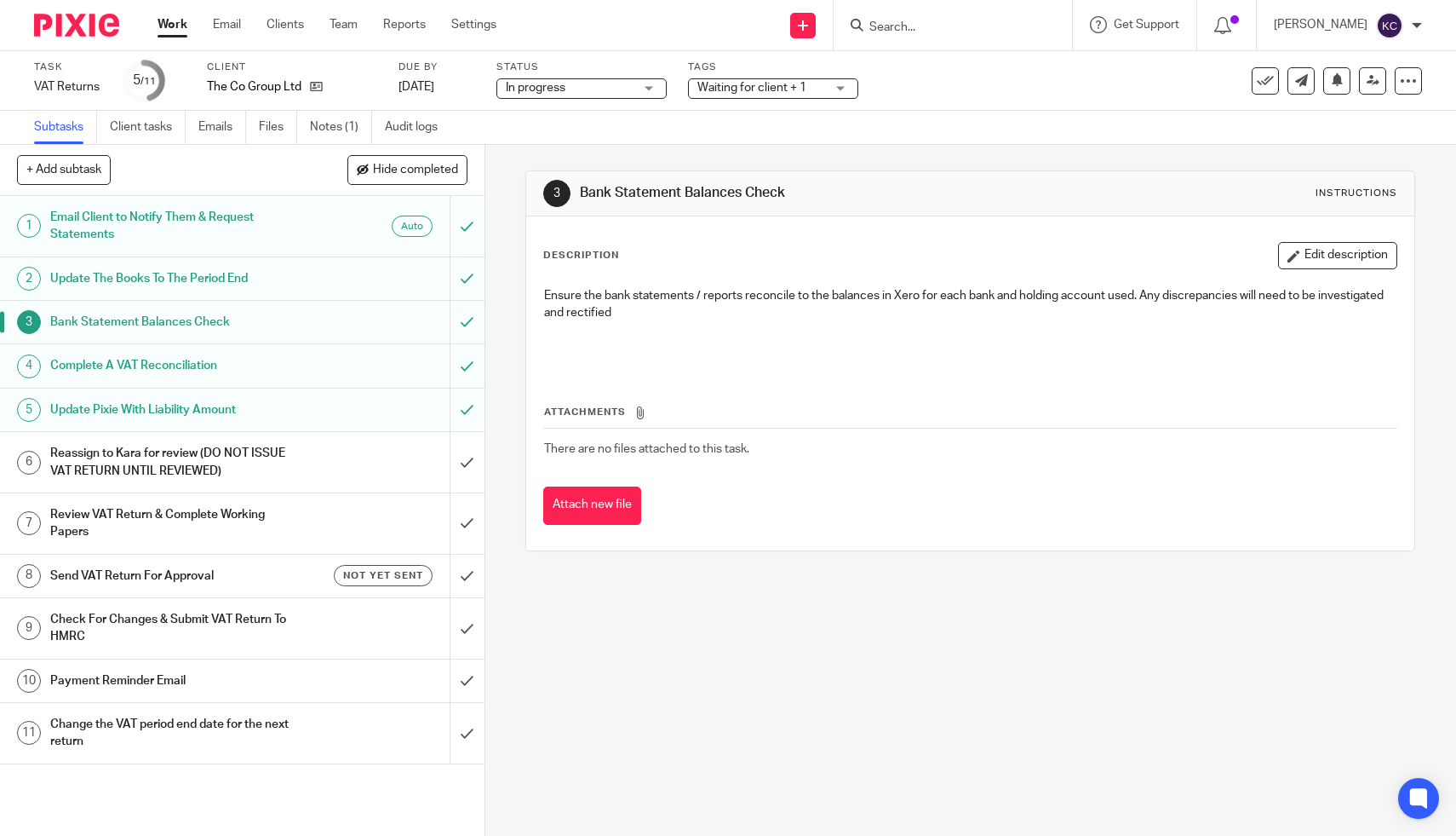
click at [253, 361] on h1 "Complete A VAT Reconciliation" at bounding box center [178, 365] width 255 height 26
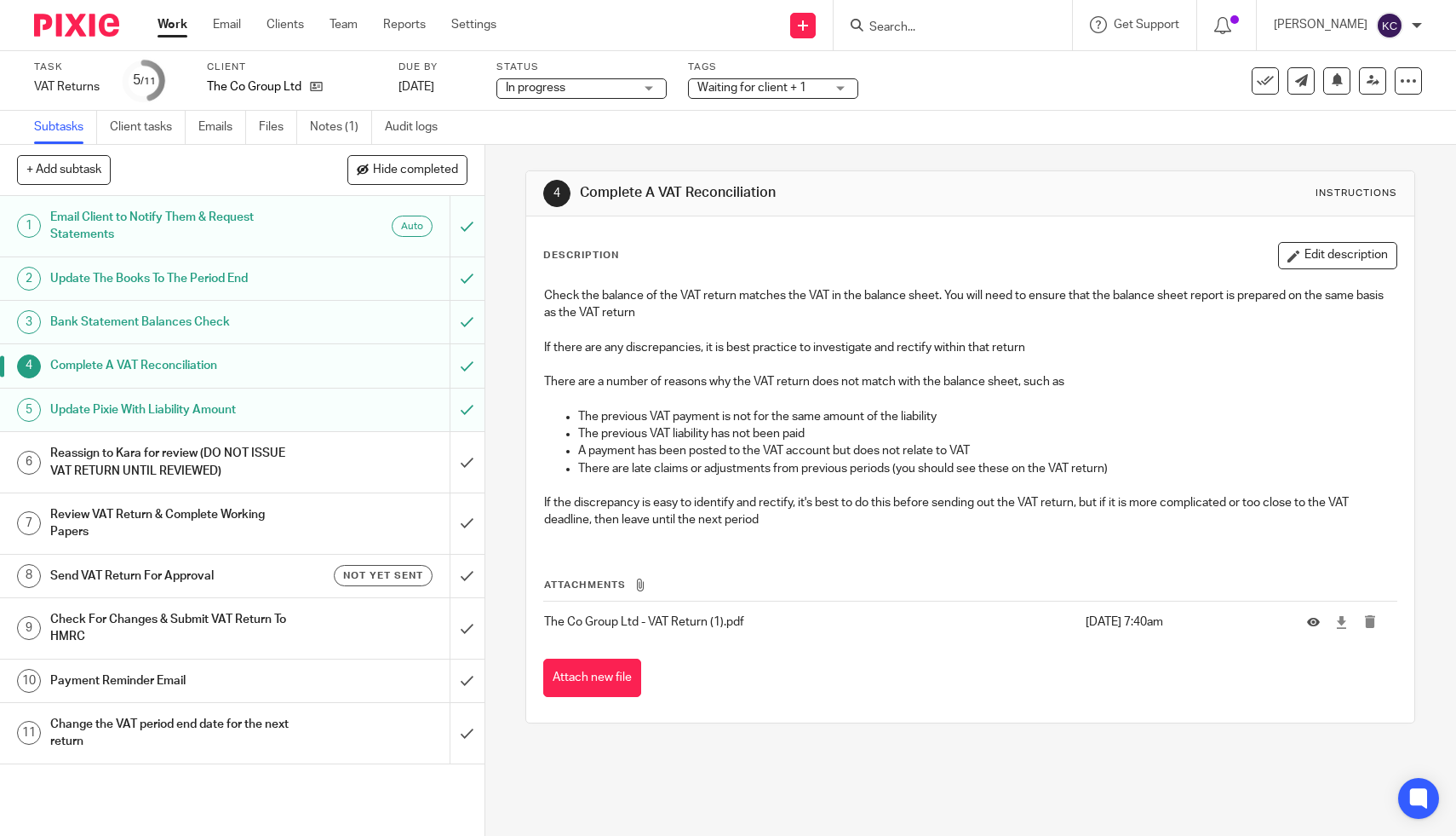
click at [235, 411] on h1 "Update Pixie With Liability Amount" at bounding box center [178, 409] width 255 height 26
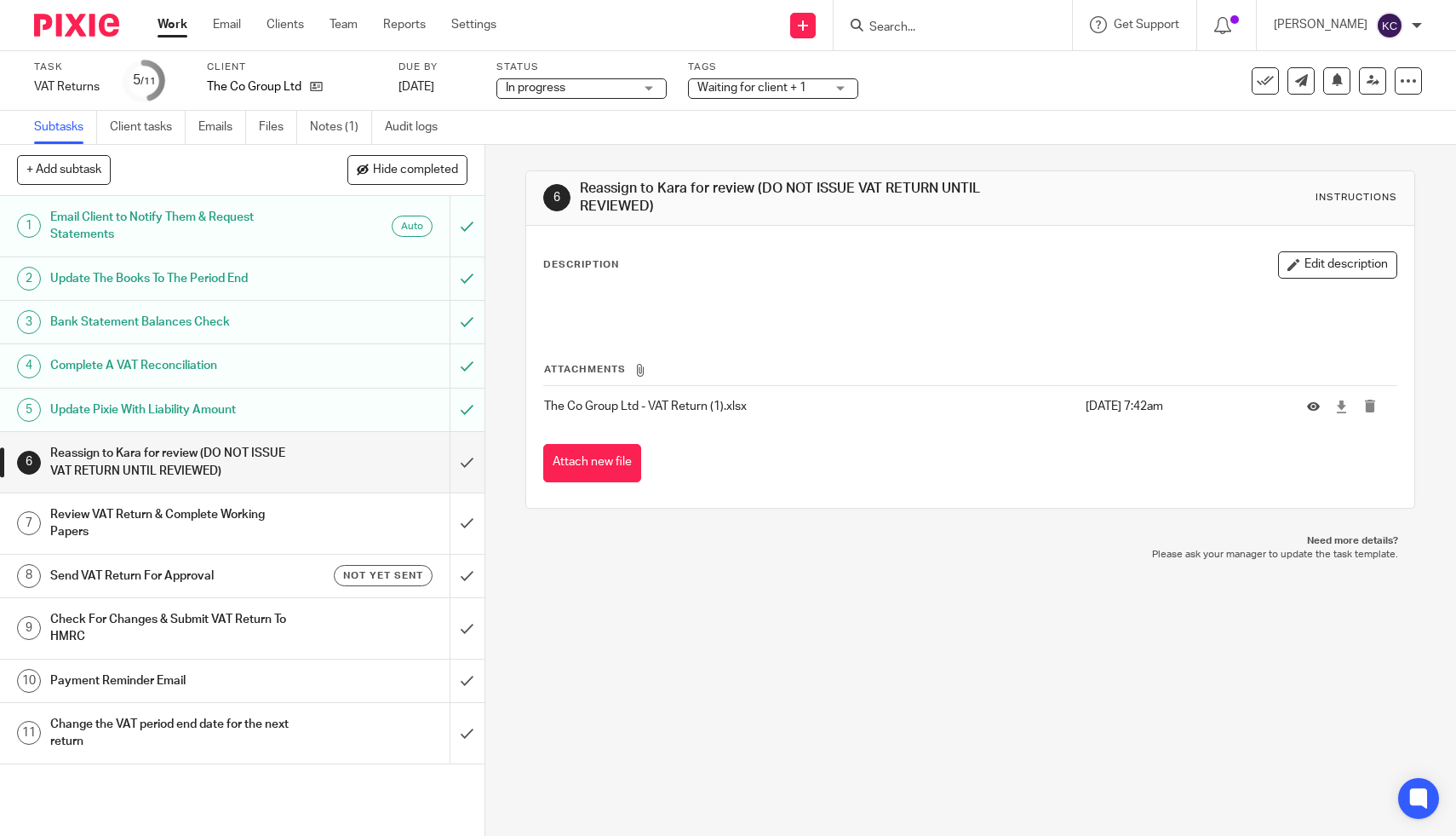
click at [217, 520] on h1 "Review VAT Return & Complete Working Papers" at bounding box center [178, 524] width 255 height 44
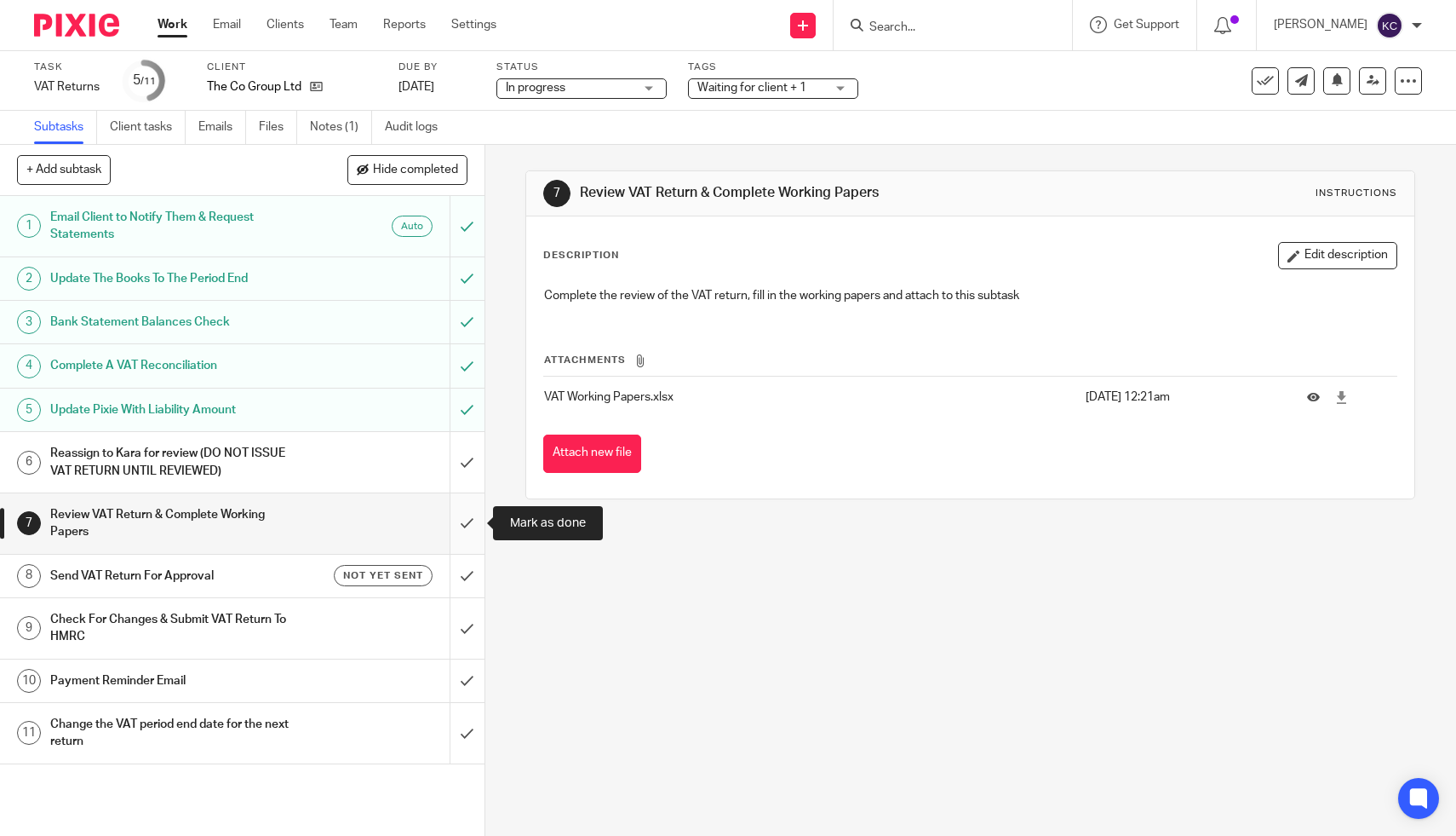
click at [468, 517] on input "submit" at bounding box center [242, 524] width 485 height 61
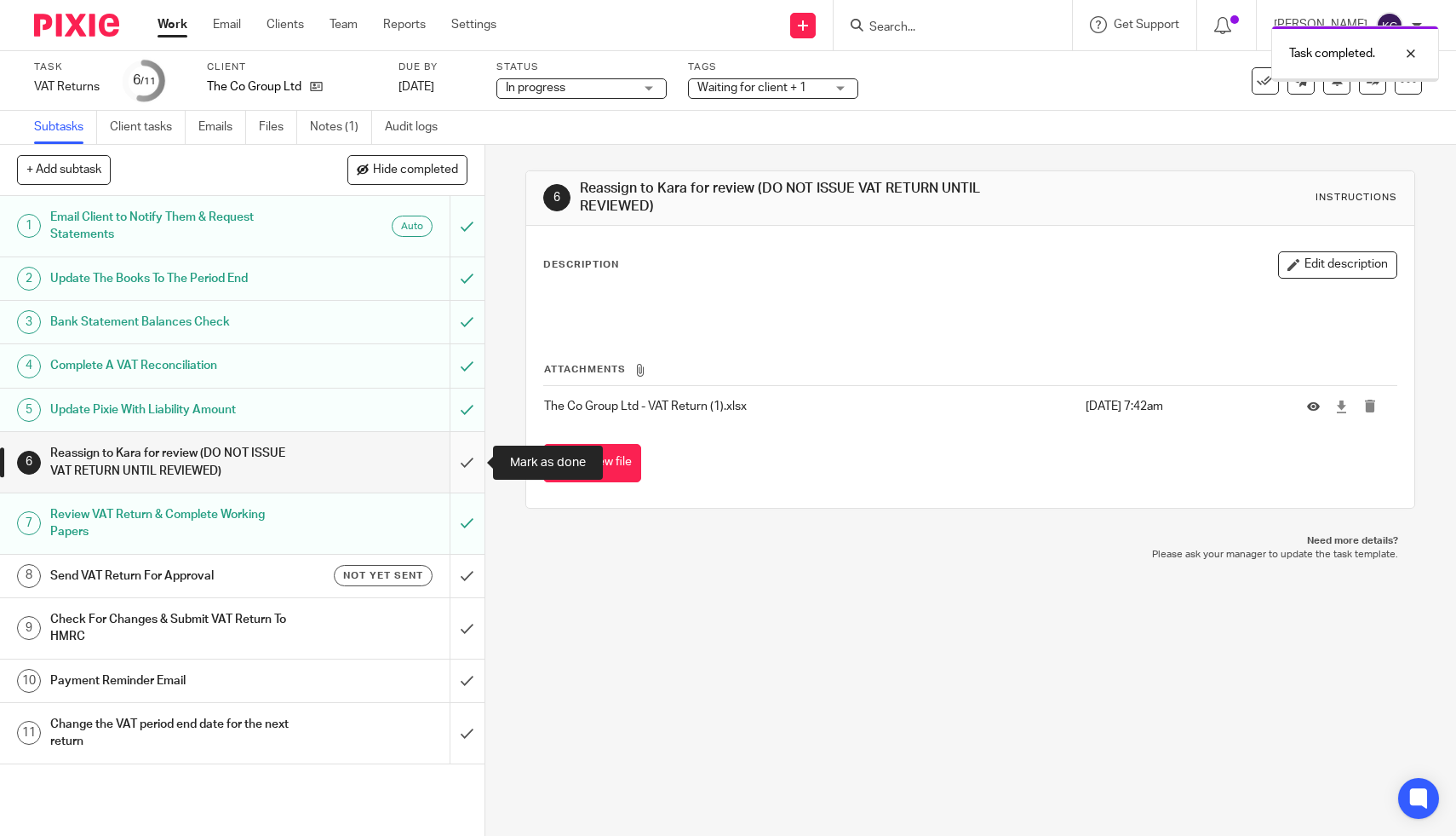
click at [460, 462] on input "submit" at bounding box center [242, 462] width 485 height 61
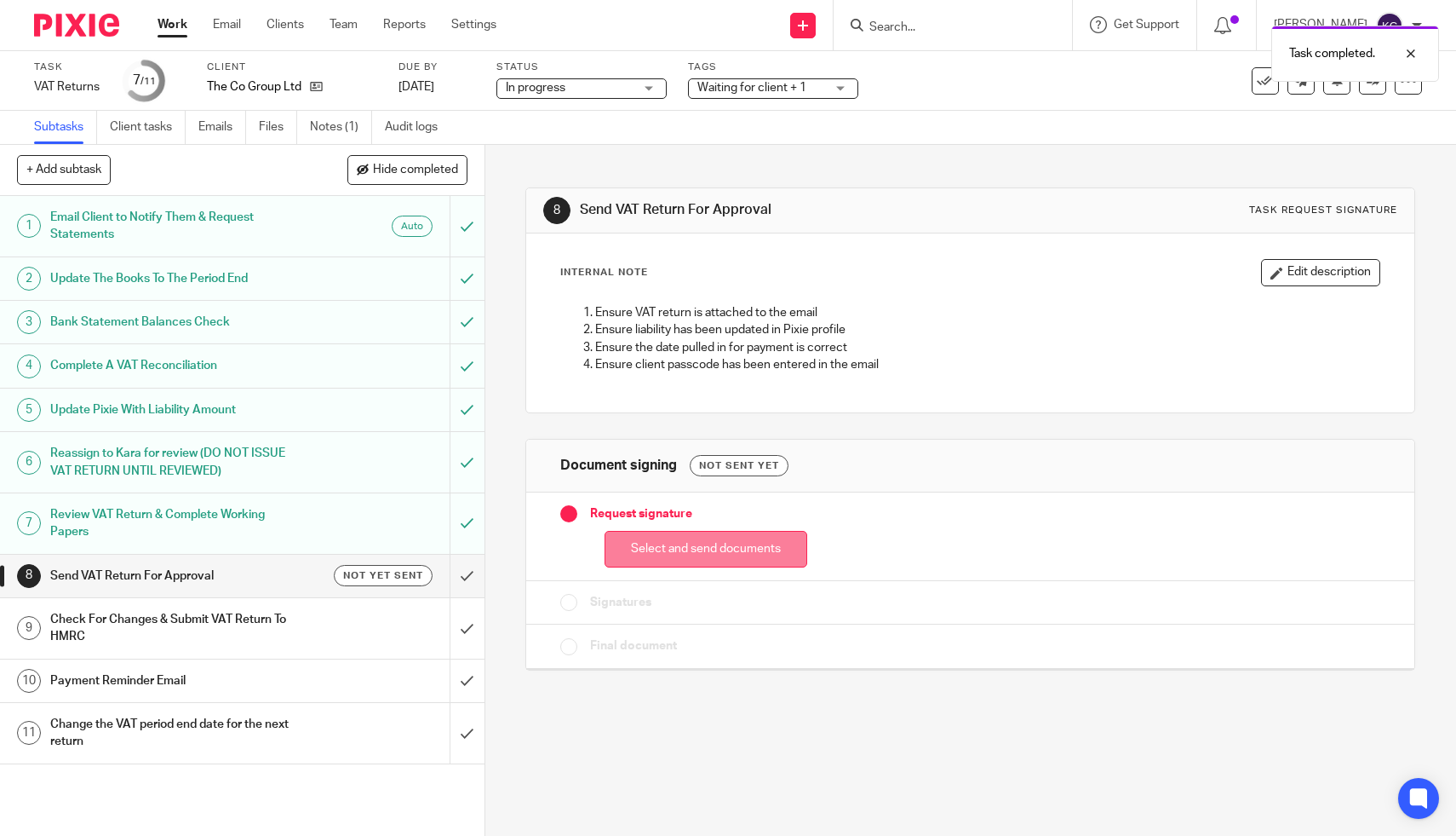
click at [626, 553] on button "Select and send documents" at bounding box center [706, 549] width 202 height 37
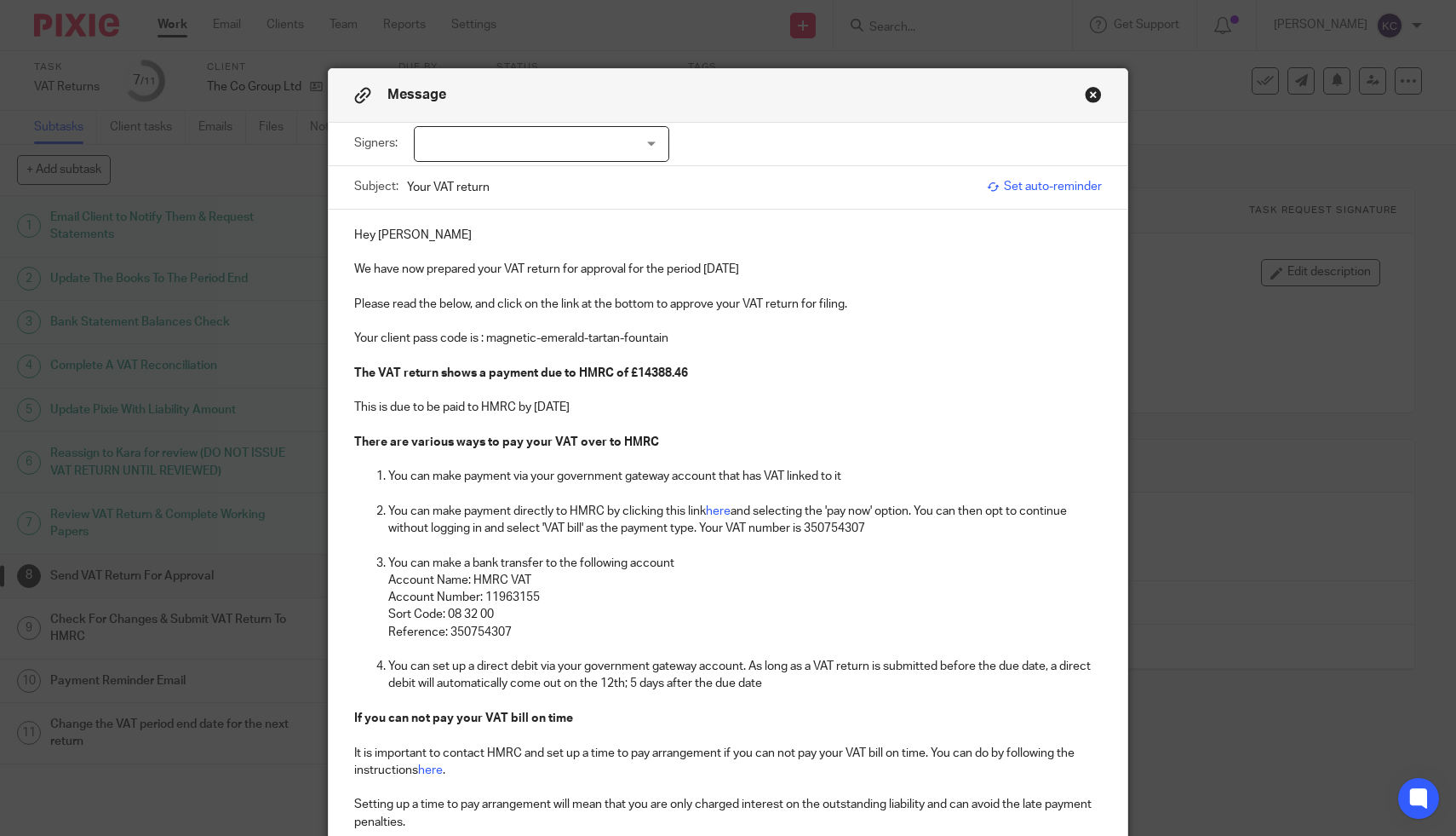
click at [560, 142] on div at bounding box center [542, 144] width 255 height 36
click at [556, 187] on li "Katie Russell" at bounding box center [542, 180] width 253 height 35
checkbox input "true"
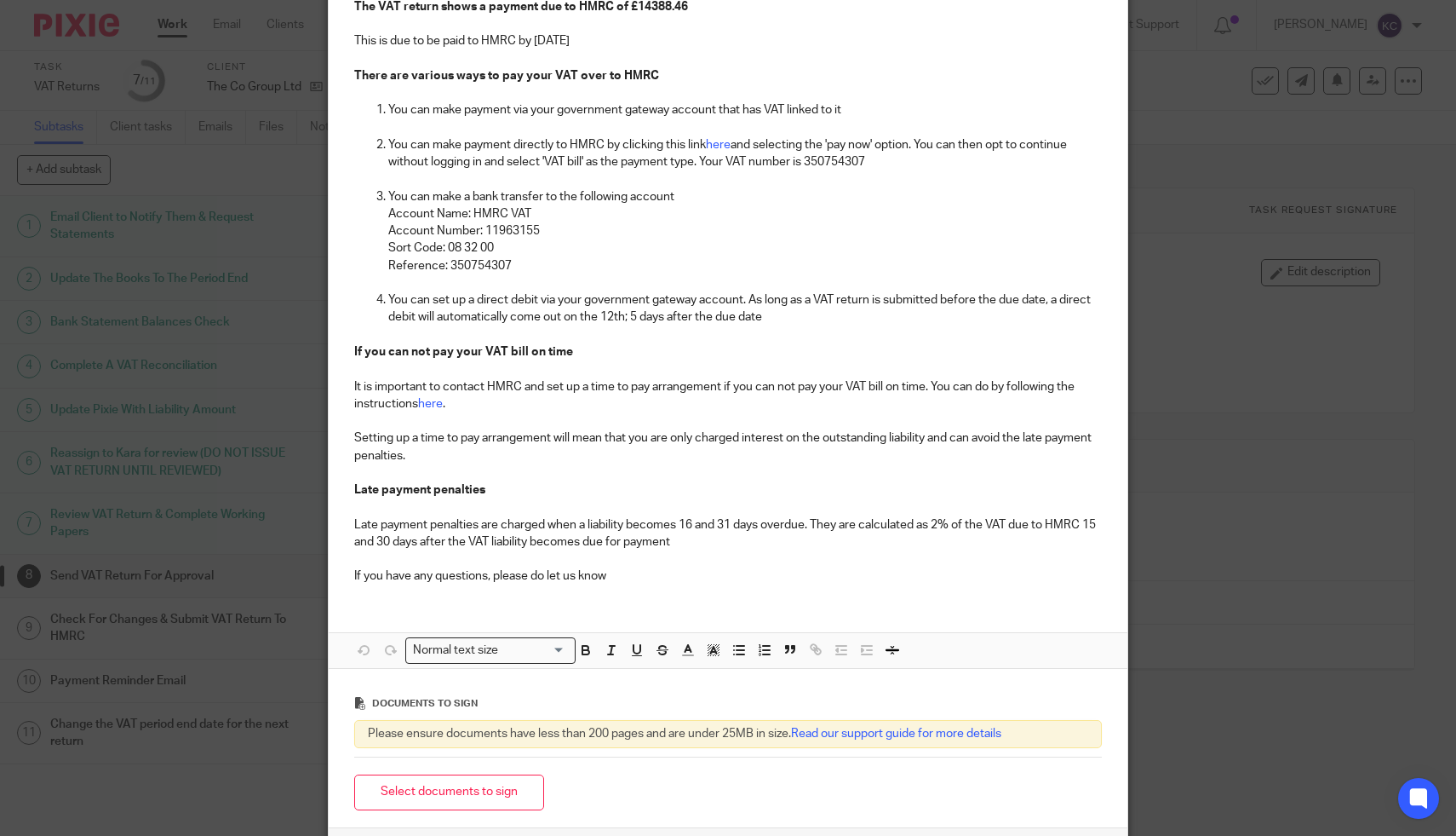
scroll to position [516, 0]
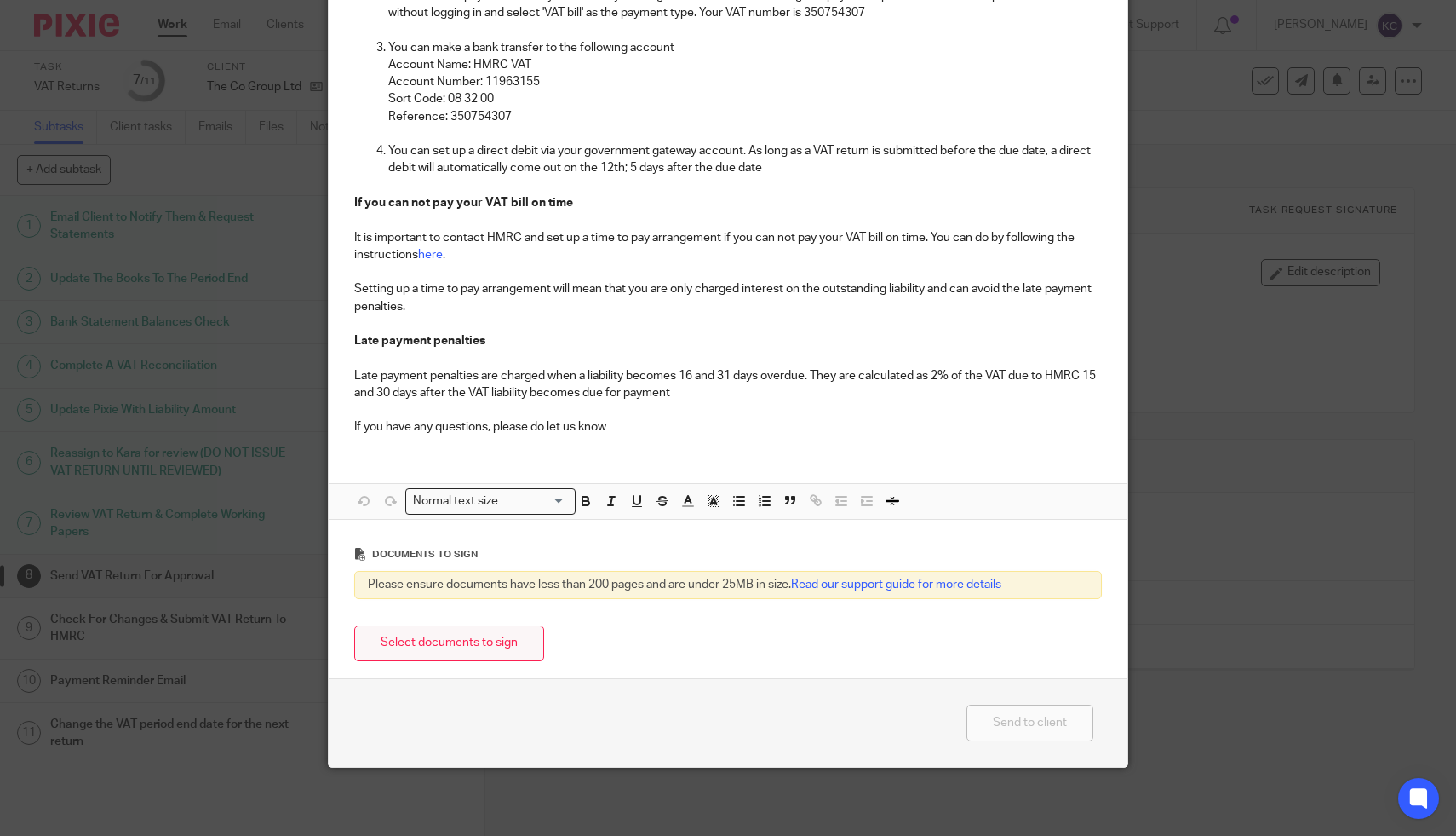
click at [442, 649] on button "Select documents to sign" at bounding box center [449, 643] width 190 height 37
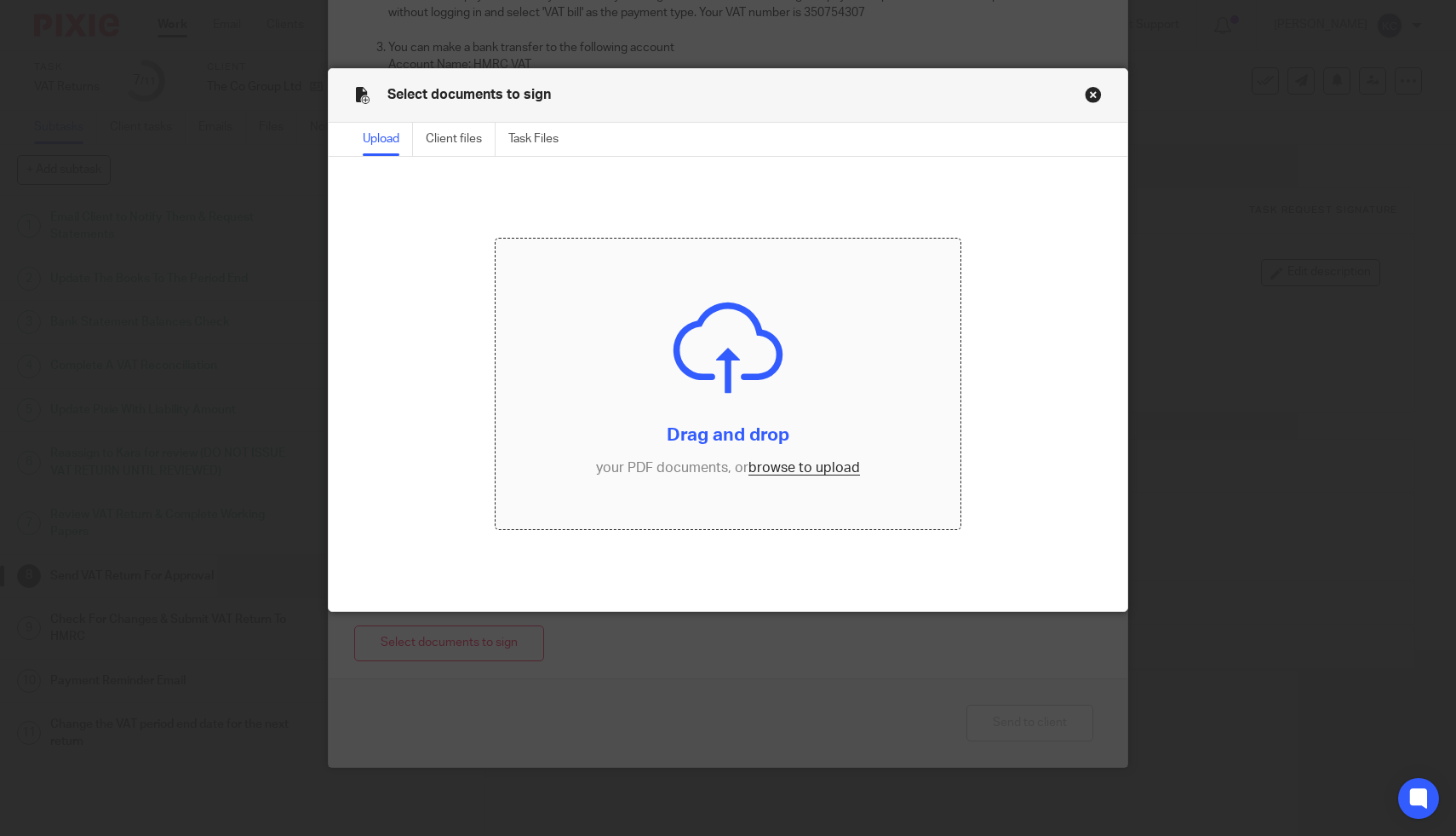
click at [701, 362] on input "file" at bounding box center [727, 383] width 464 height 290
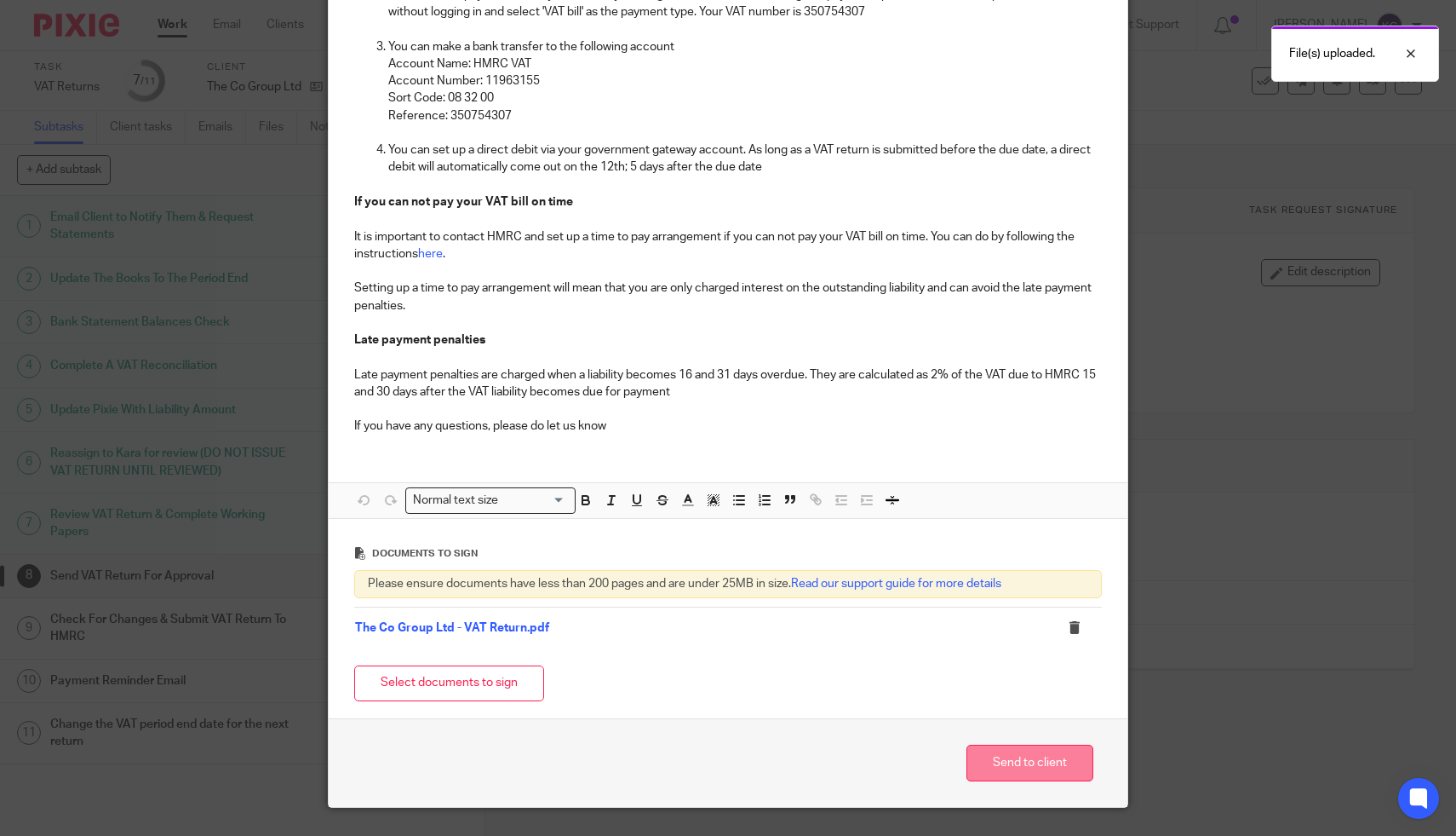
click at [1002, 762] on button "Send to client" at bounding box center [1030, 762] width 127 height 37
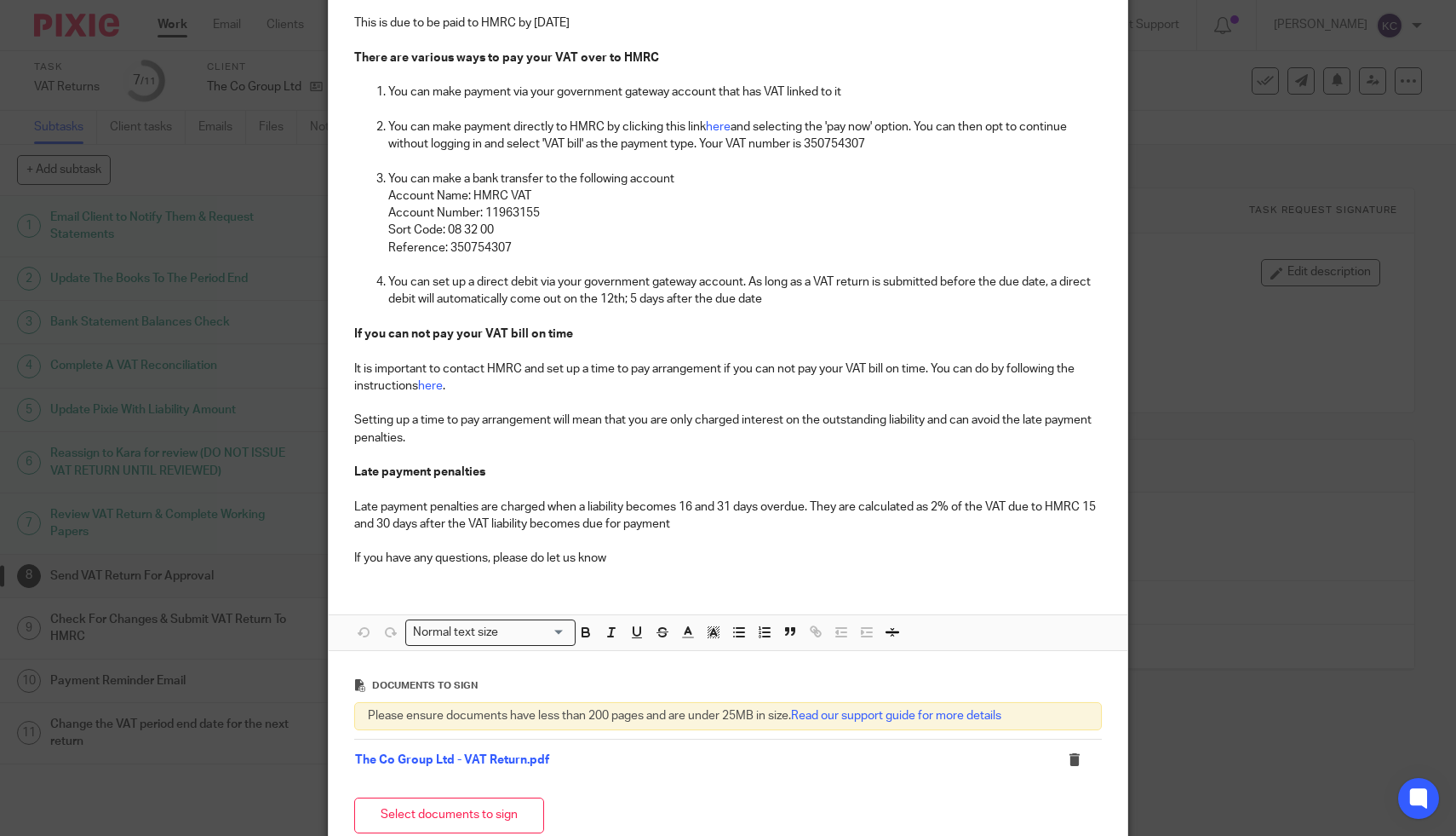
scroll to position [0, 0]
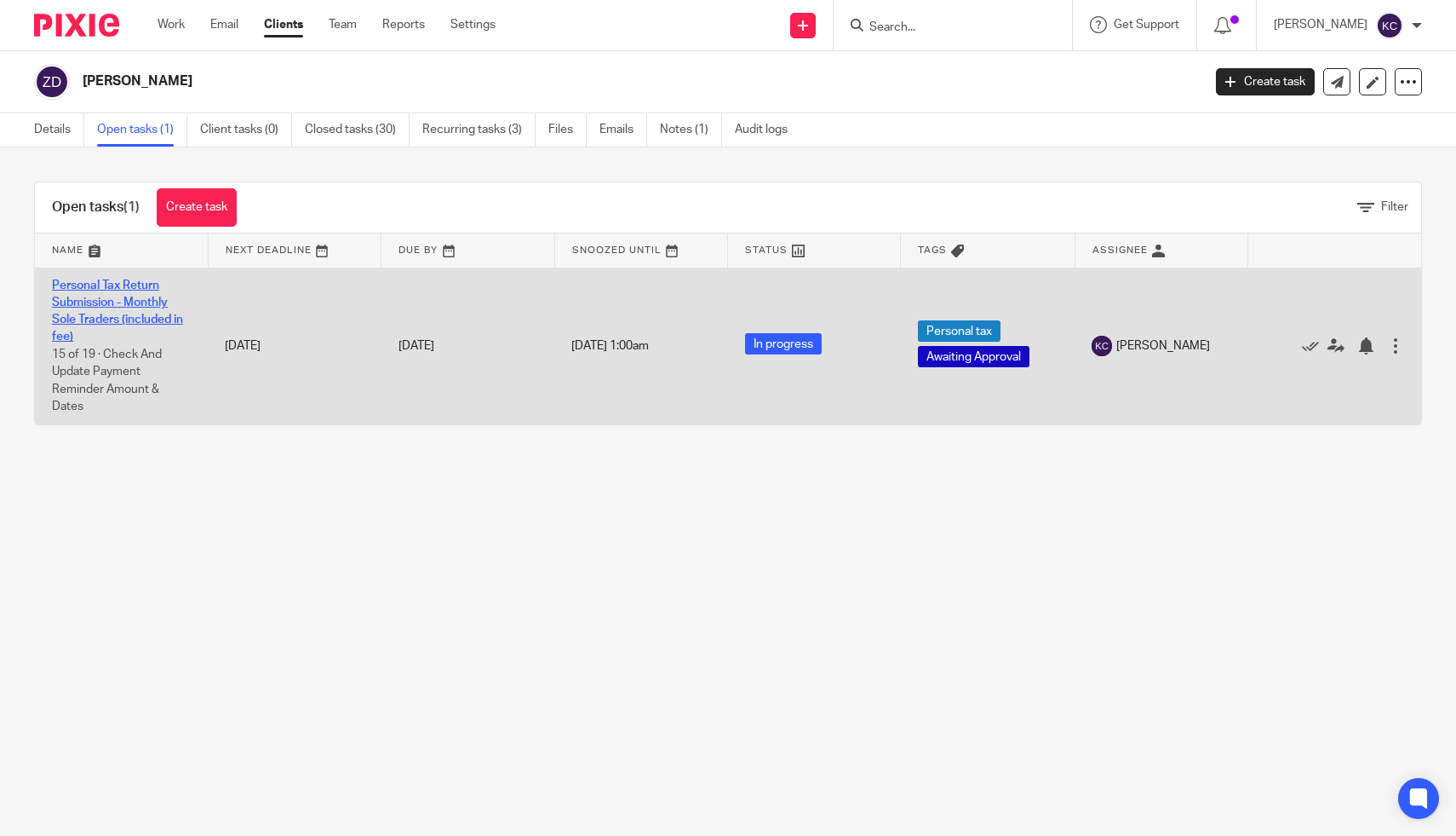
click at [76, 311] on td "Personal Tax Return Submission - Monthly Sole Traders (included in fee) 15 of 1…" at bounding box center [121, 346] width 173 height 157
click at [107, 287] on link "Personal Tax Return Submission - Monthly Sole Traders (included in fee)" at bounding box center [117, 311] width 131 height 64
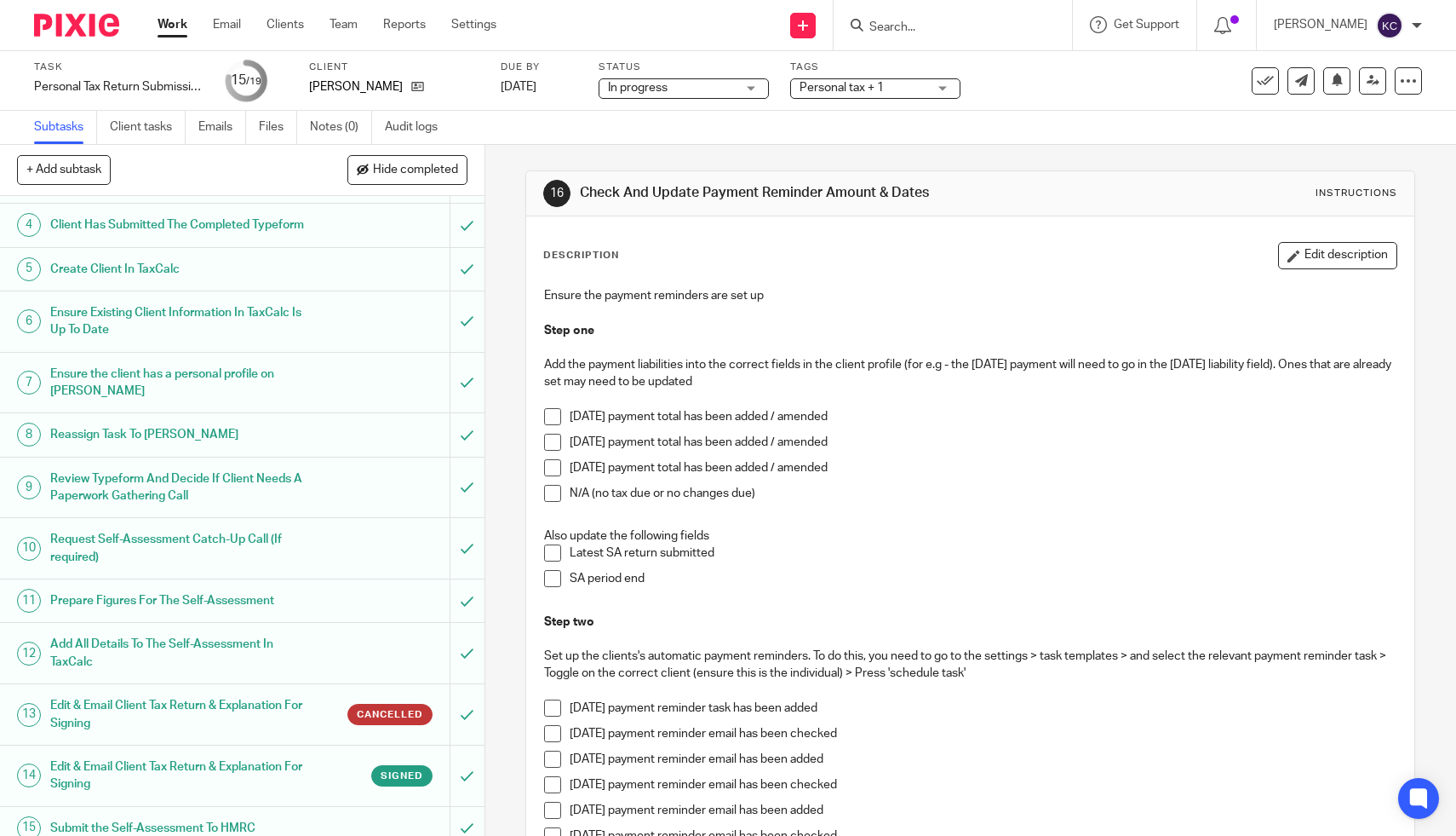
scroll to position [430, 0]
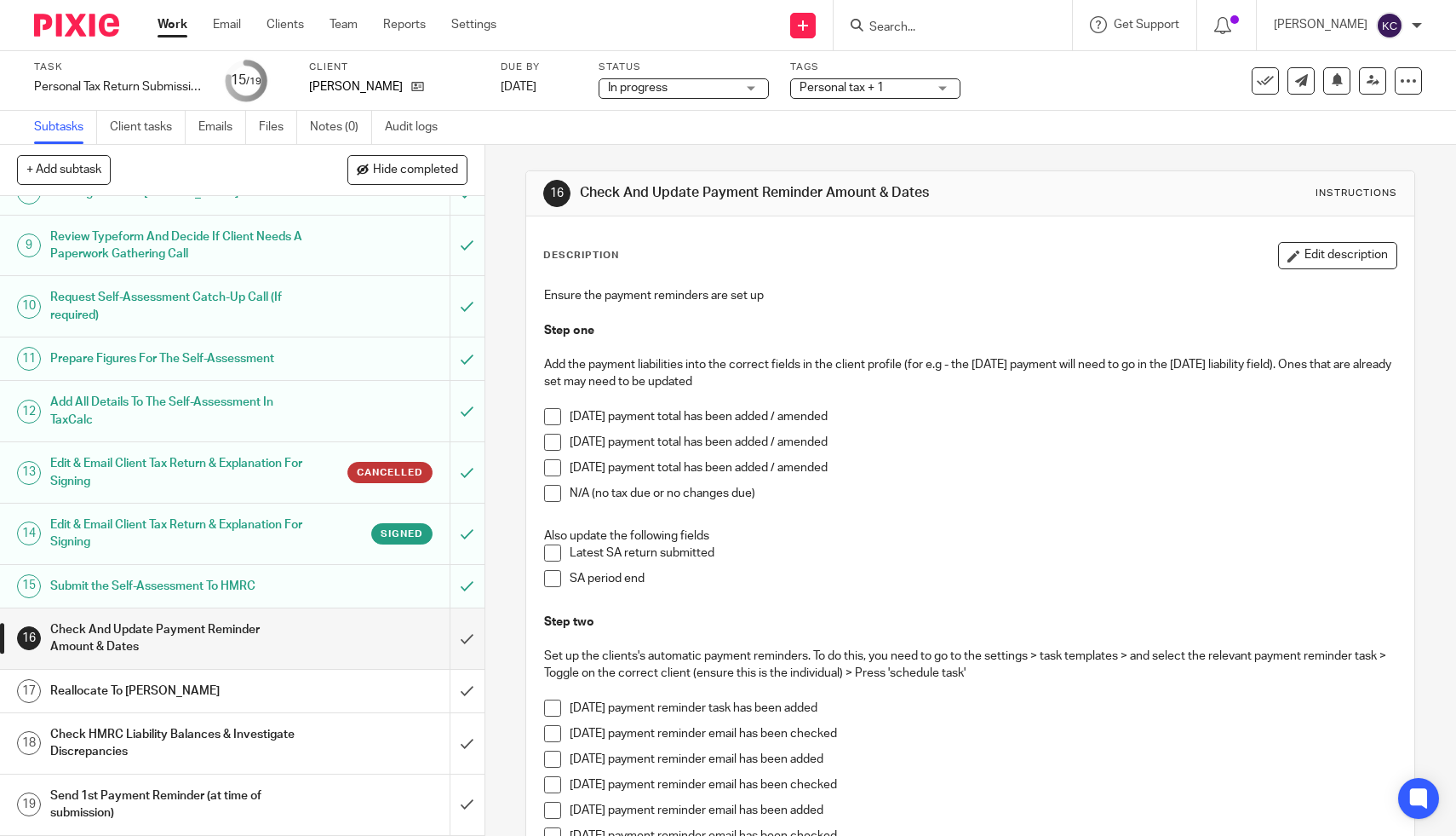
click at [561, 443] on span at bounding box center [553, 443] width 17 height 17
click at [561, 462] on span at bounding box center [553, 468] width 17 height 17
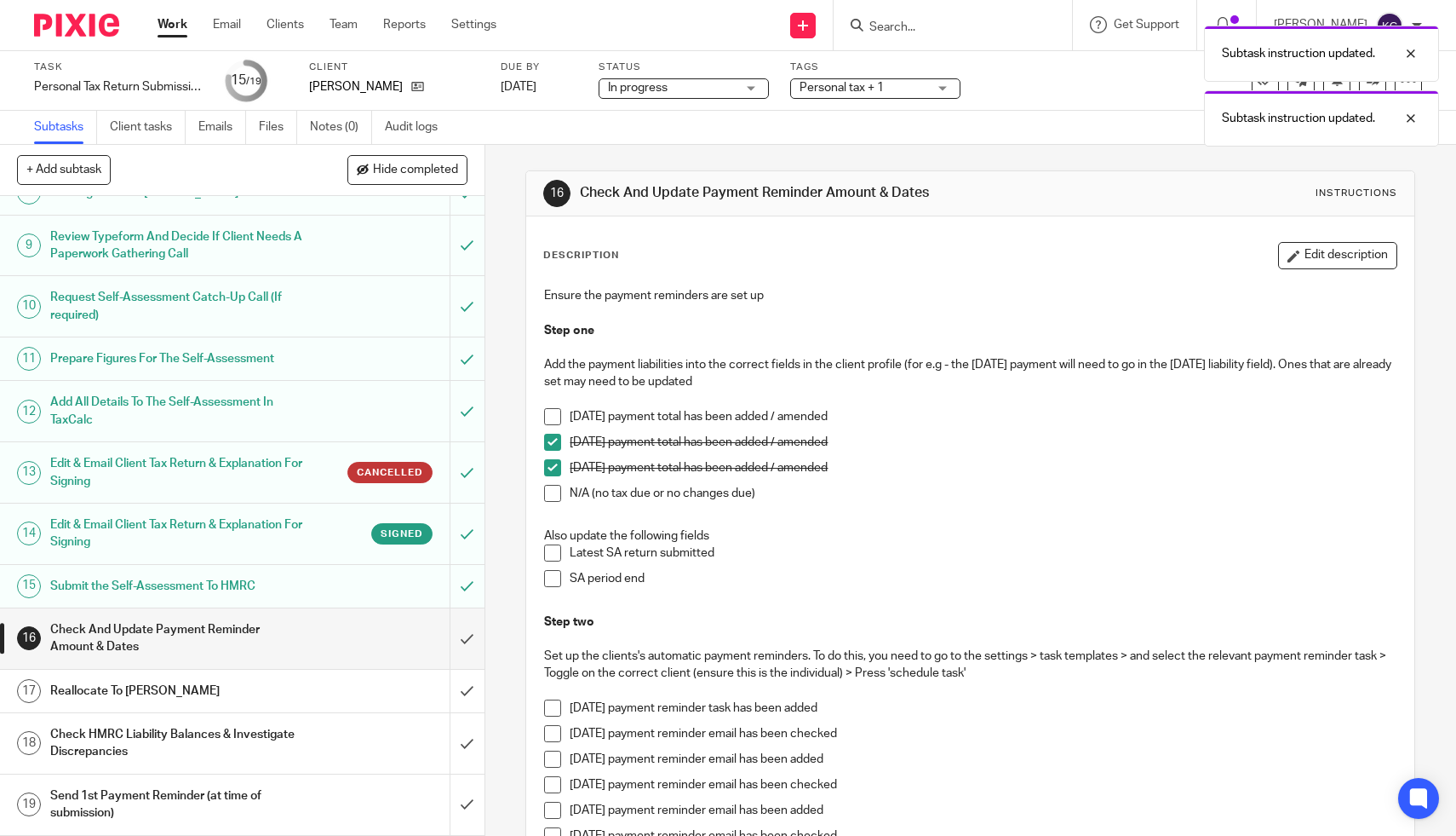
click at [552, 558] on span at bounding box center [553, 553] width 17 height 17
click at [552, 580] on span at bounding box center [553, 579] width 17 height 17
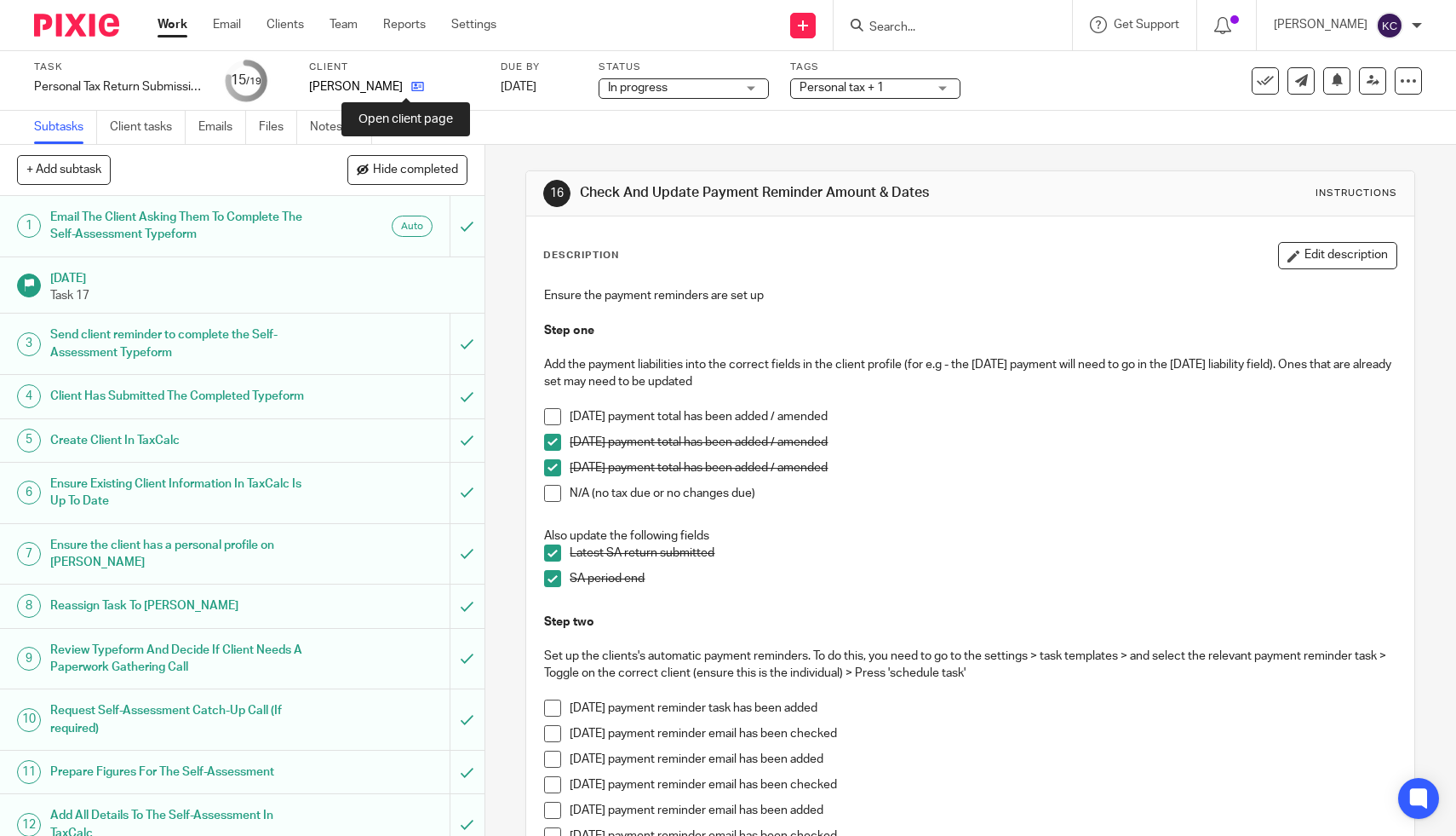
click at [411, 82] on icon at bounding box center [418, 87] width 13 height 13
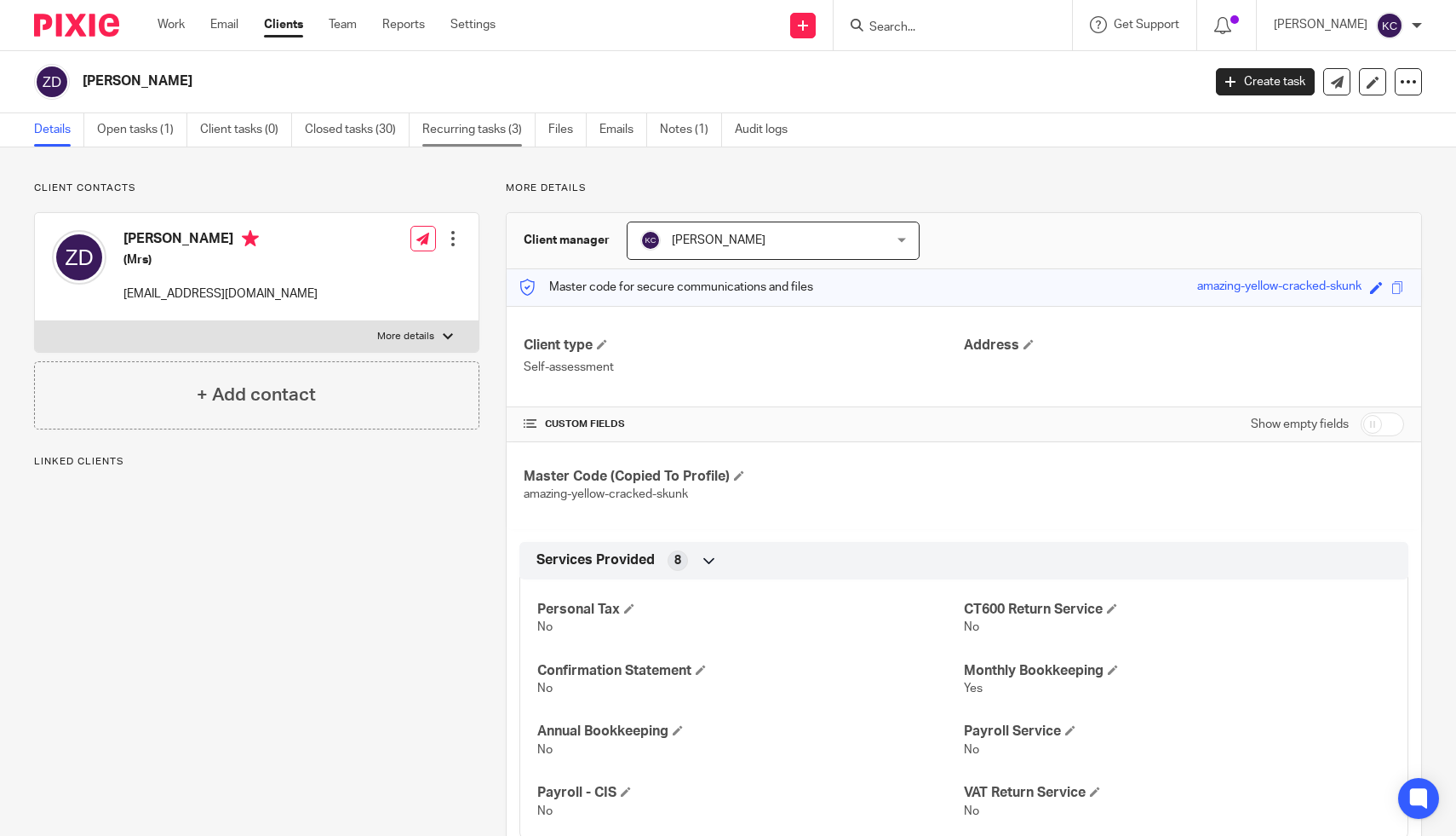
click at [486, 132] on link "Recurring tasks (3)" at bounding box center [479, 130] width 113 height 33
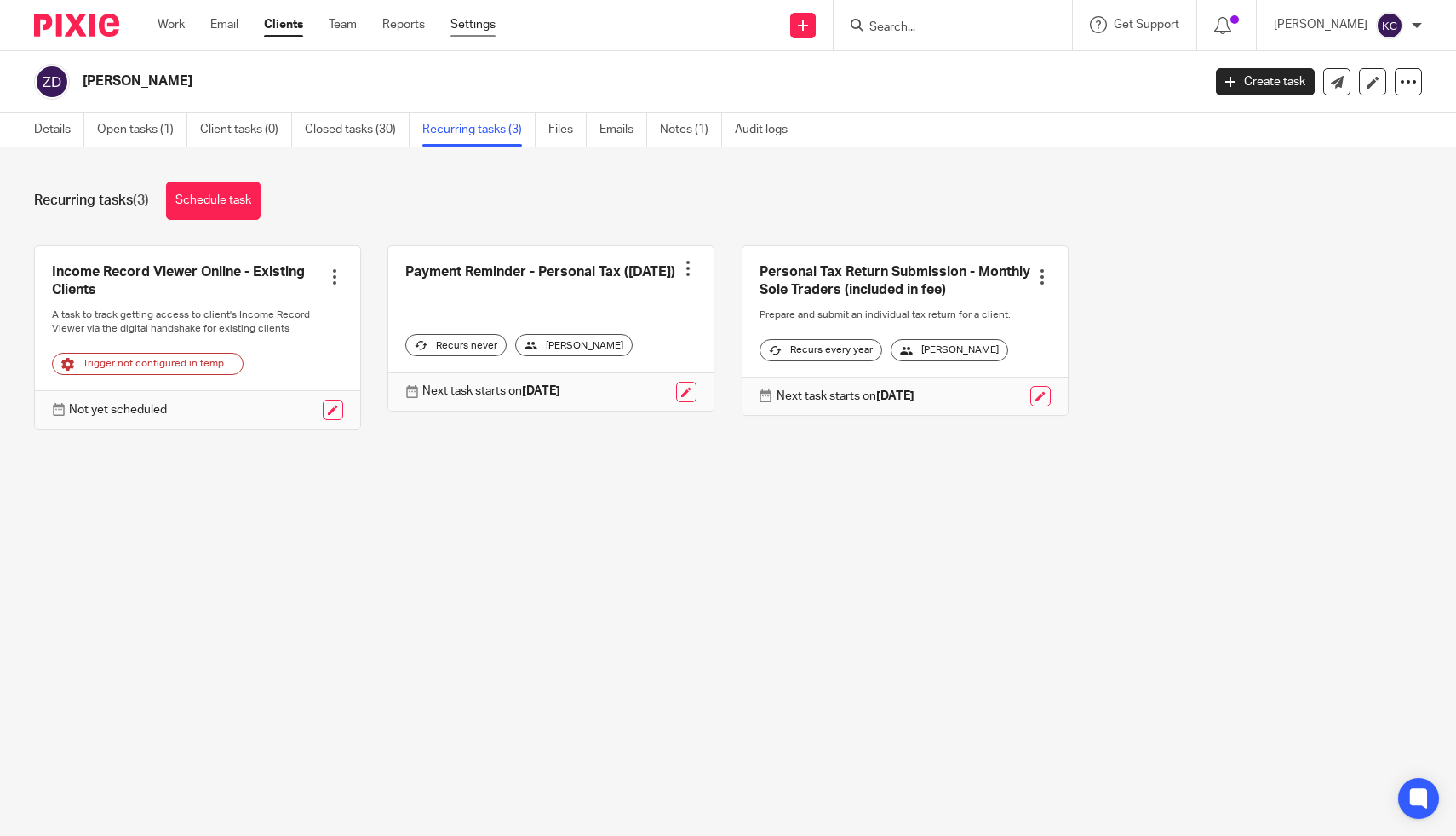
click at [464, 32] on link "Settings" at bounding box center [474, 25] width 45 height 17
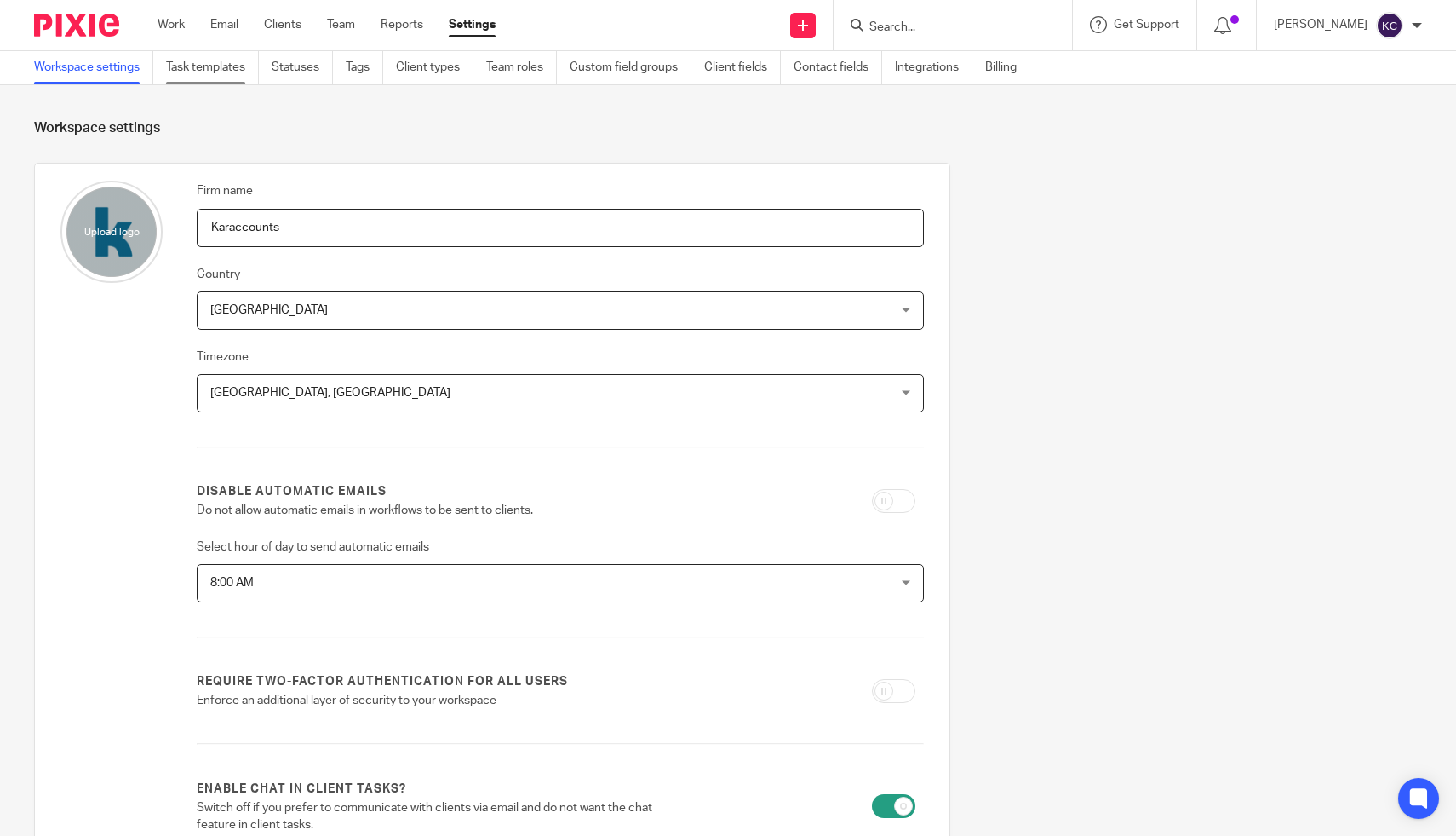
click at [219, 70] on link "Task templates" at bounding box center [213, 67] width 93 height 33
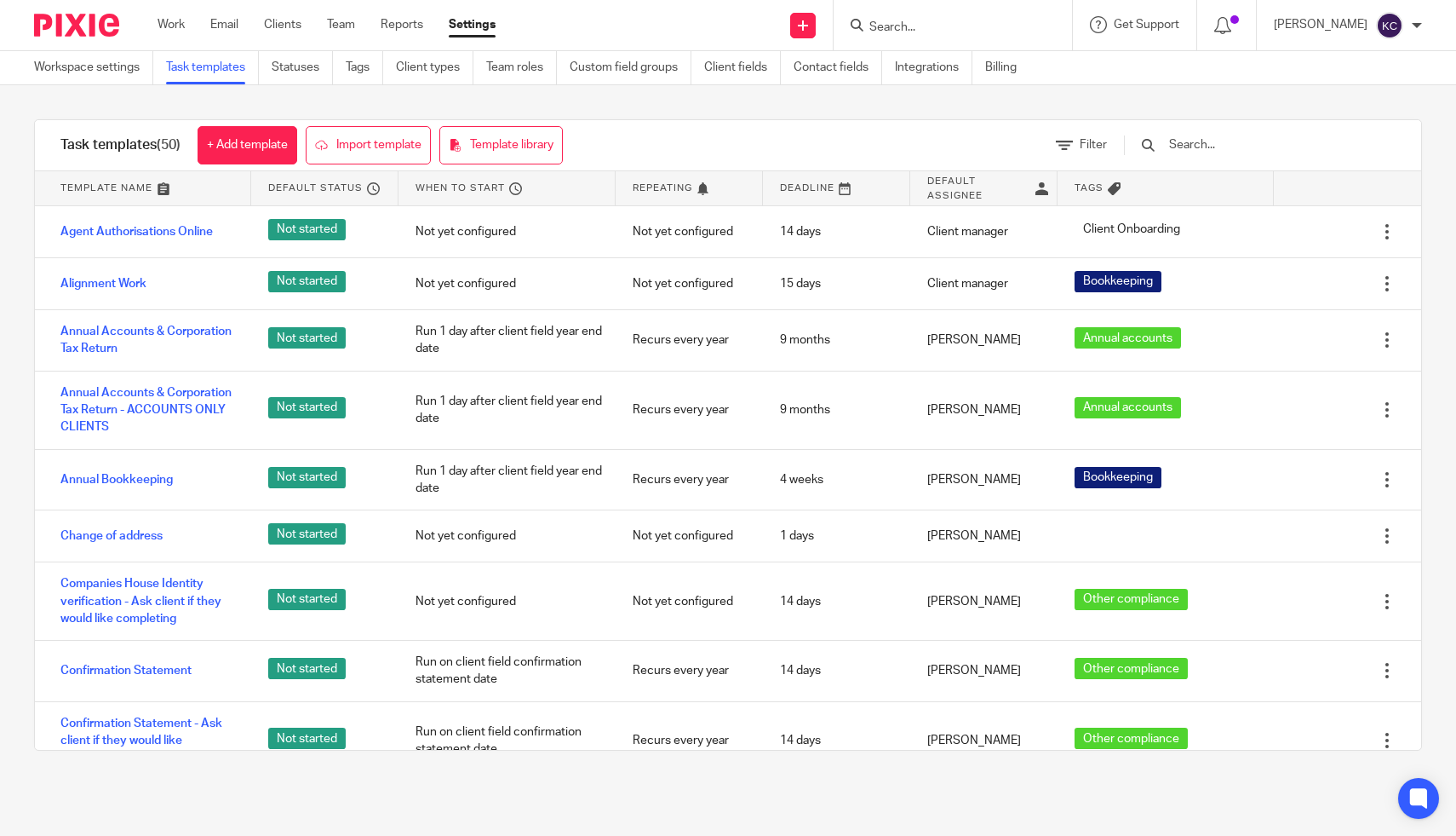
click at [1247, 131] on div at bounding box center [1251, 145] width 288 height 50
click at [1247, 141] on input "text" at bounding box center [1267, 145] width 199 height 19
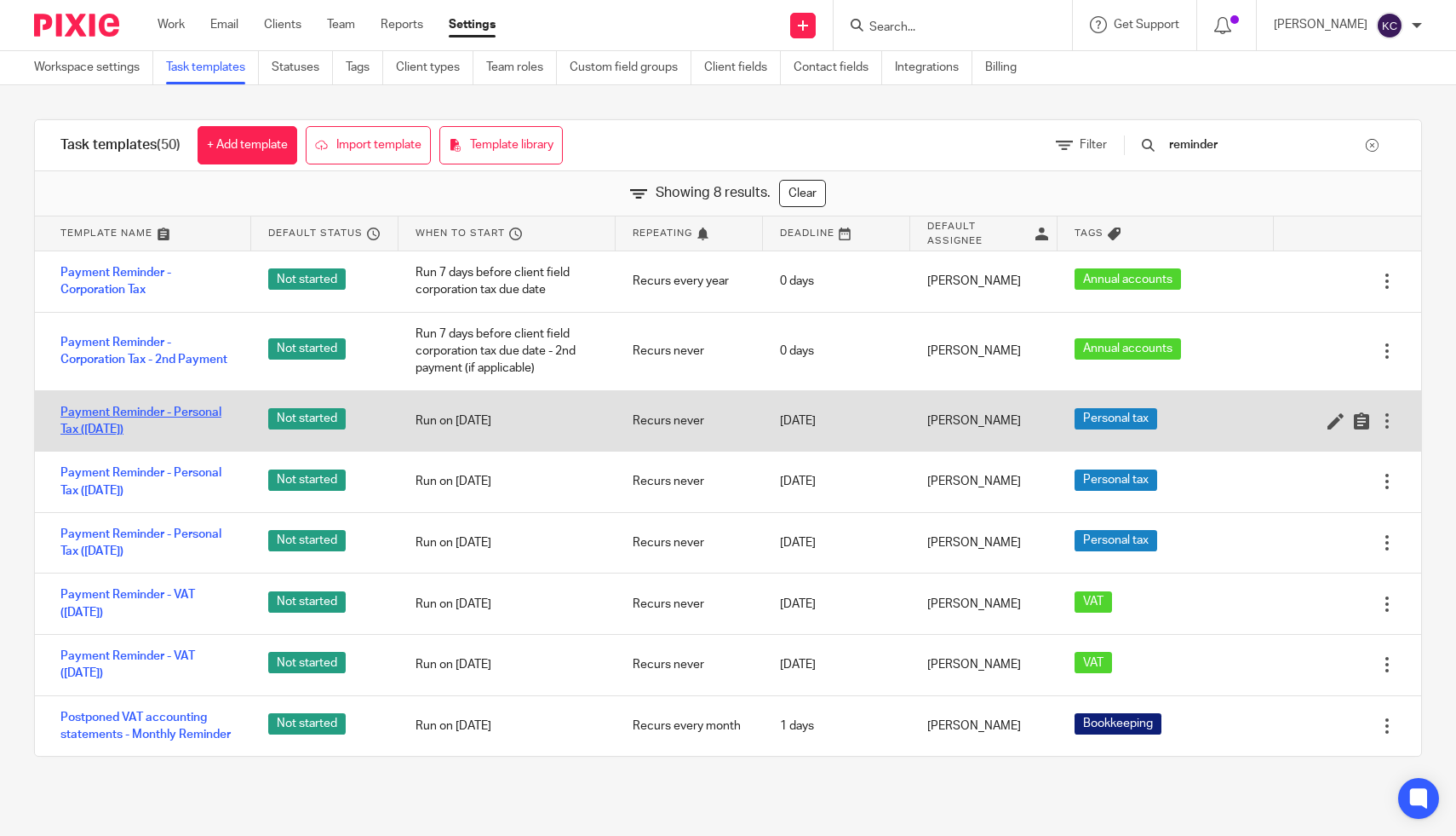
type input "reminder"
click at [147, 416] on link "Payment Reminder - Personal Tax ([DATE])" at bounding box center [147, 421] width 174 height 35
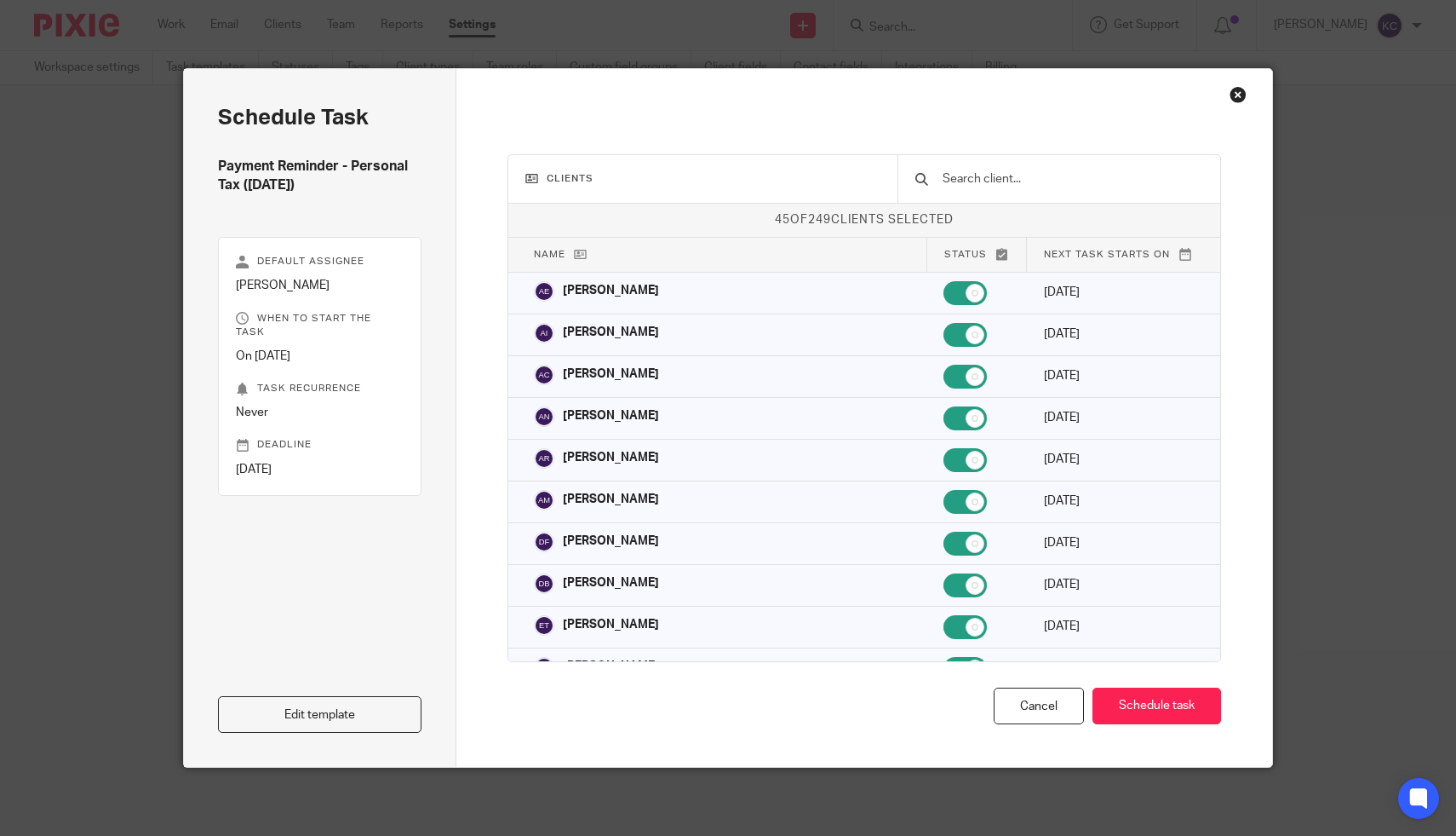
click at [997, 180] on input "text" at bounding box center [1071, 179] width 262 height 19
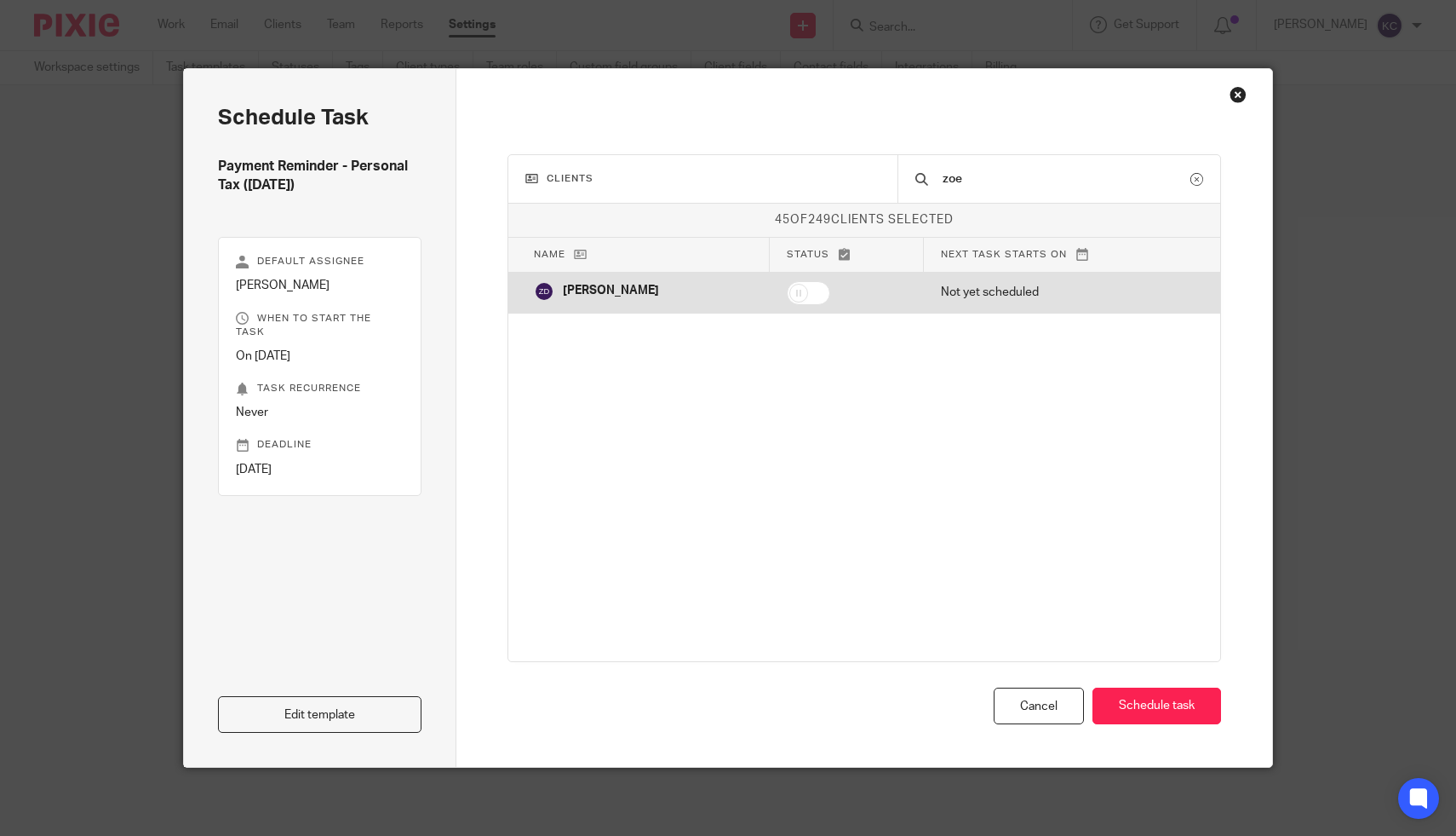
type input "zoe"
click at [790, 288] on input "checkbox" at bounding box center [808, 292] width 43 height 24
checkbox input "true"
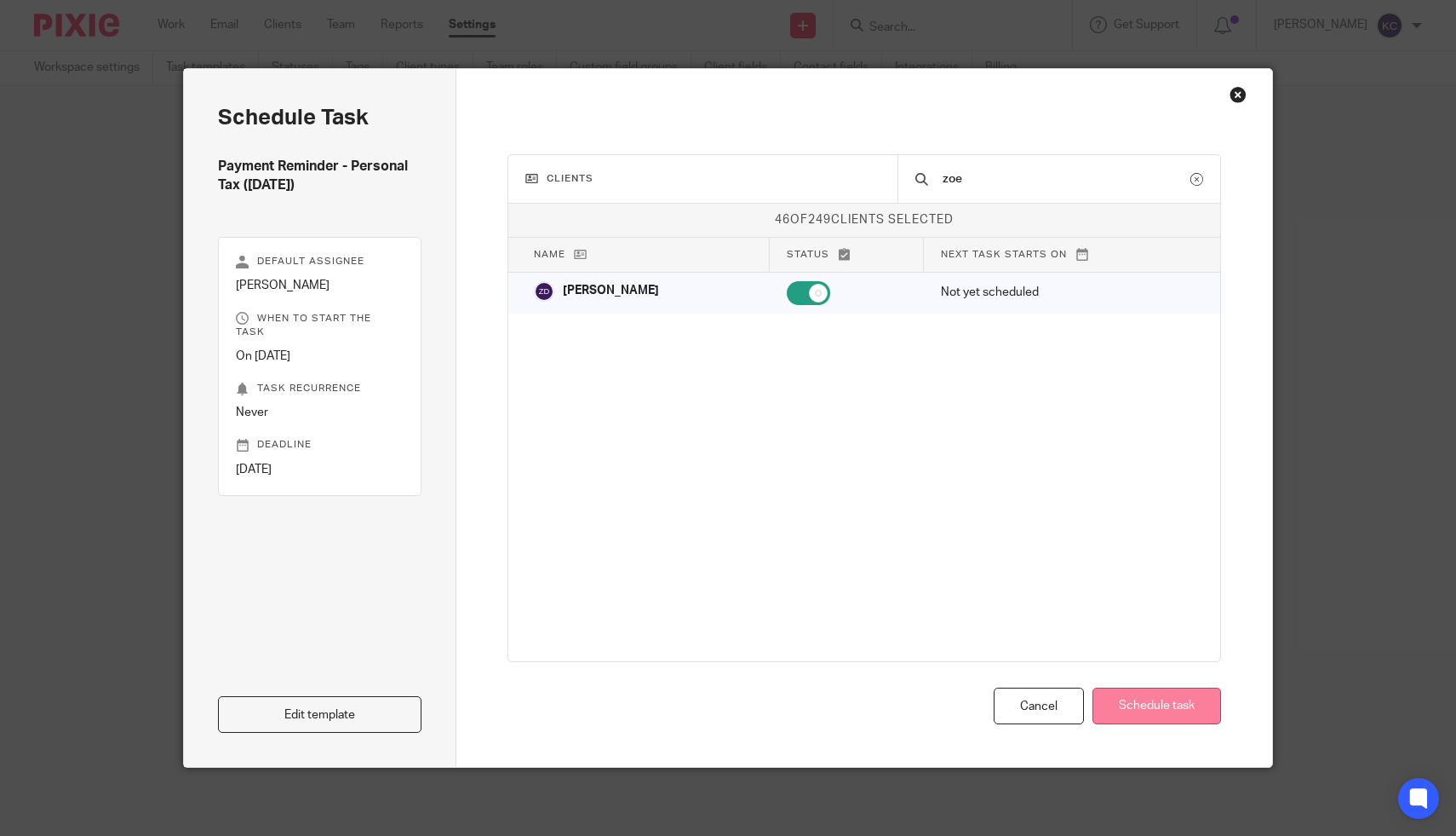
click at [1136, 698] on button "Schedule task" at bounding box center [1157, 705] width 129 height 37
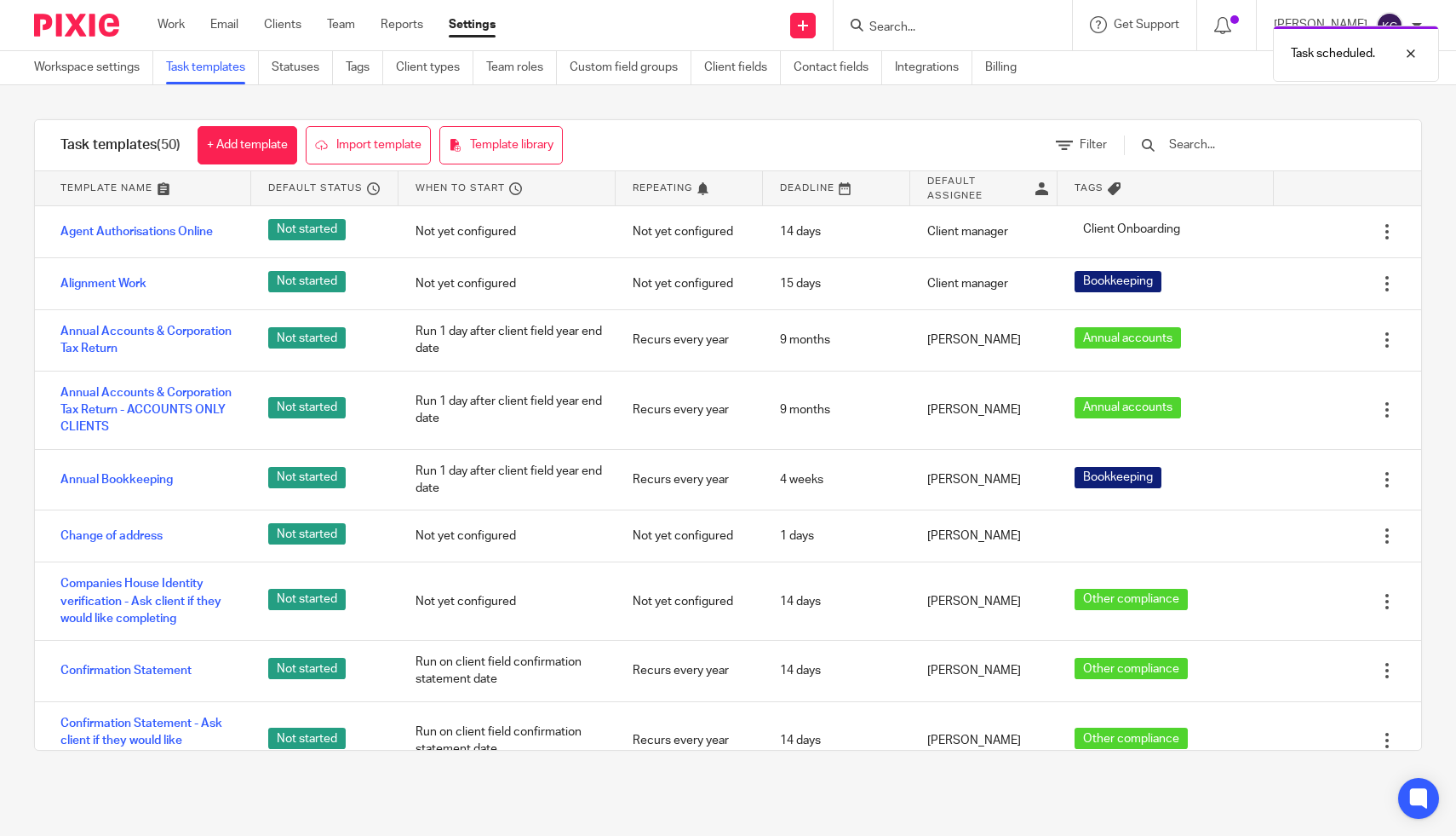
click at [1295, 149] on input "text" at bounding box center [1267, 145] width 199 height 19
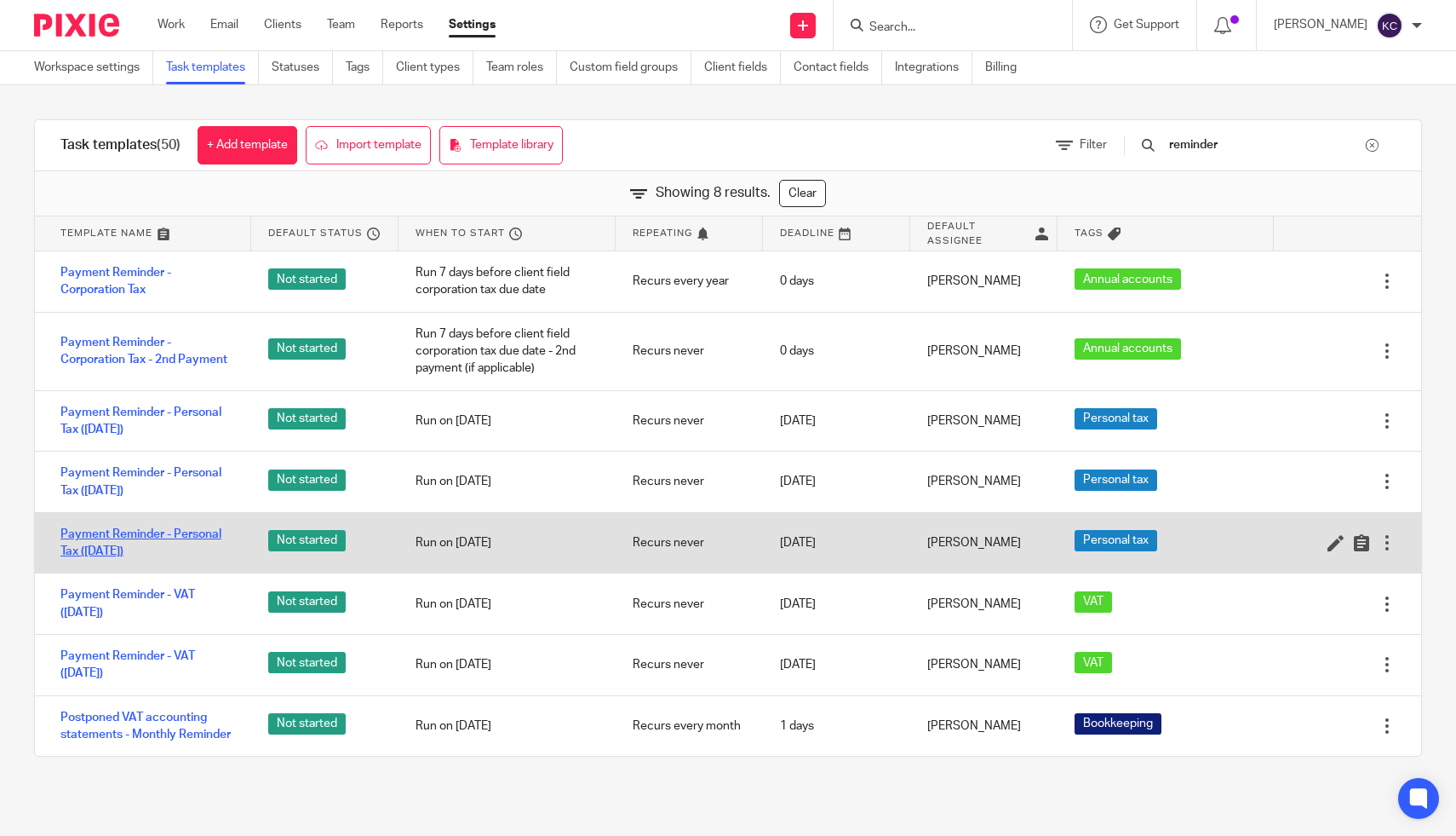
type input "reminder"
click at [116, 546] on link "Payment Reminder - Personal Tax ([DATE])" at bounding box center [147, 543] width 174 height 35
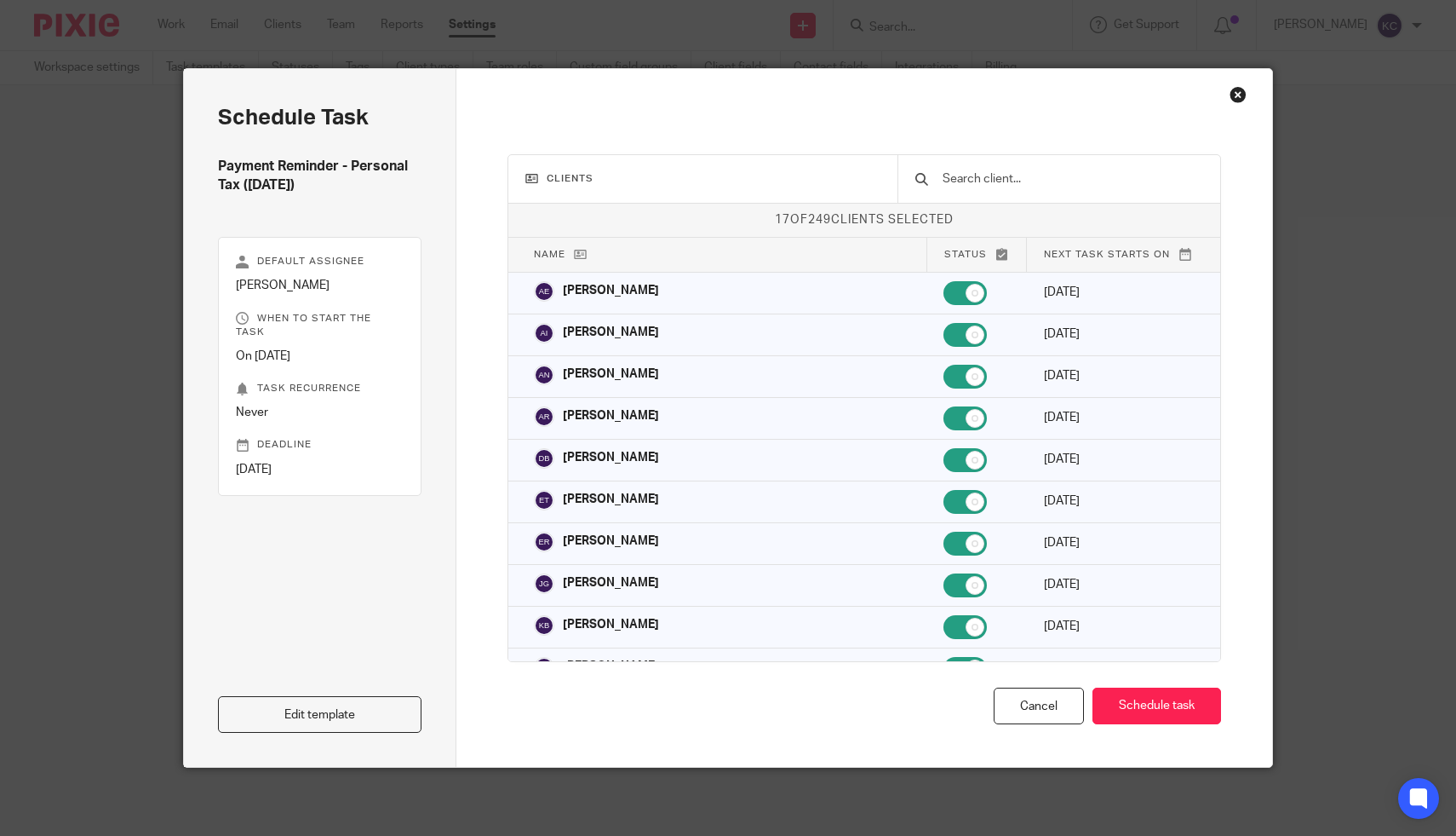
click at [1052, 179] on input "text" at bounding box center [1071, 179] width 262 height 19
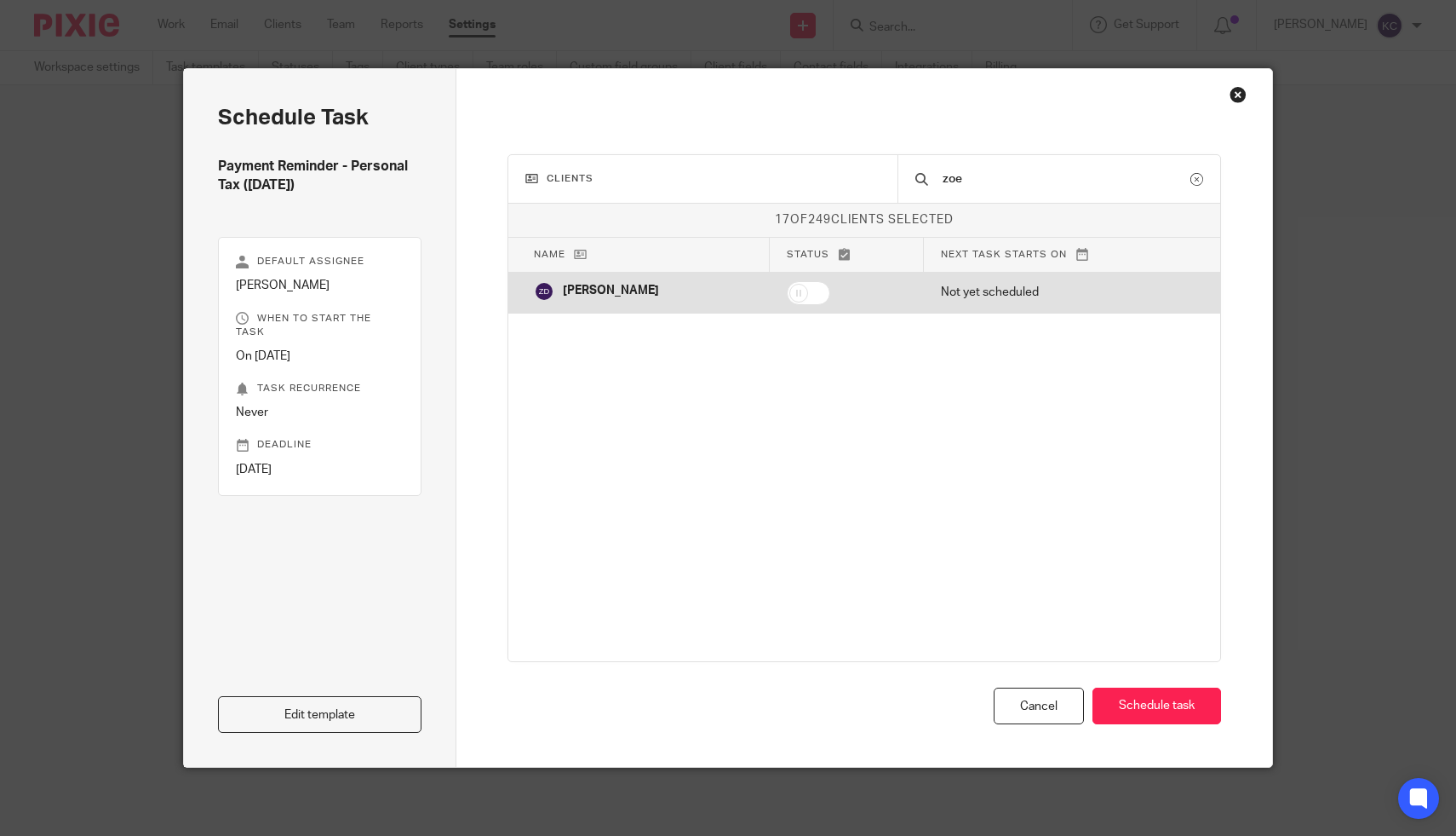
type input "zoe"
click at [777, 293] on td at bounding box center [846, 292] width 154 height 42
checkbox input "true"
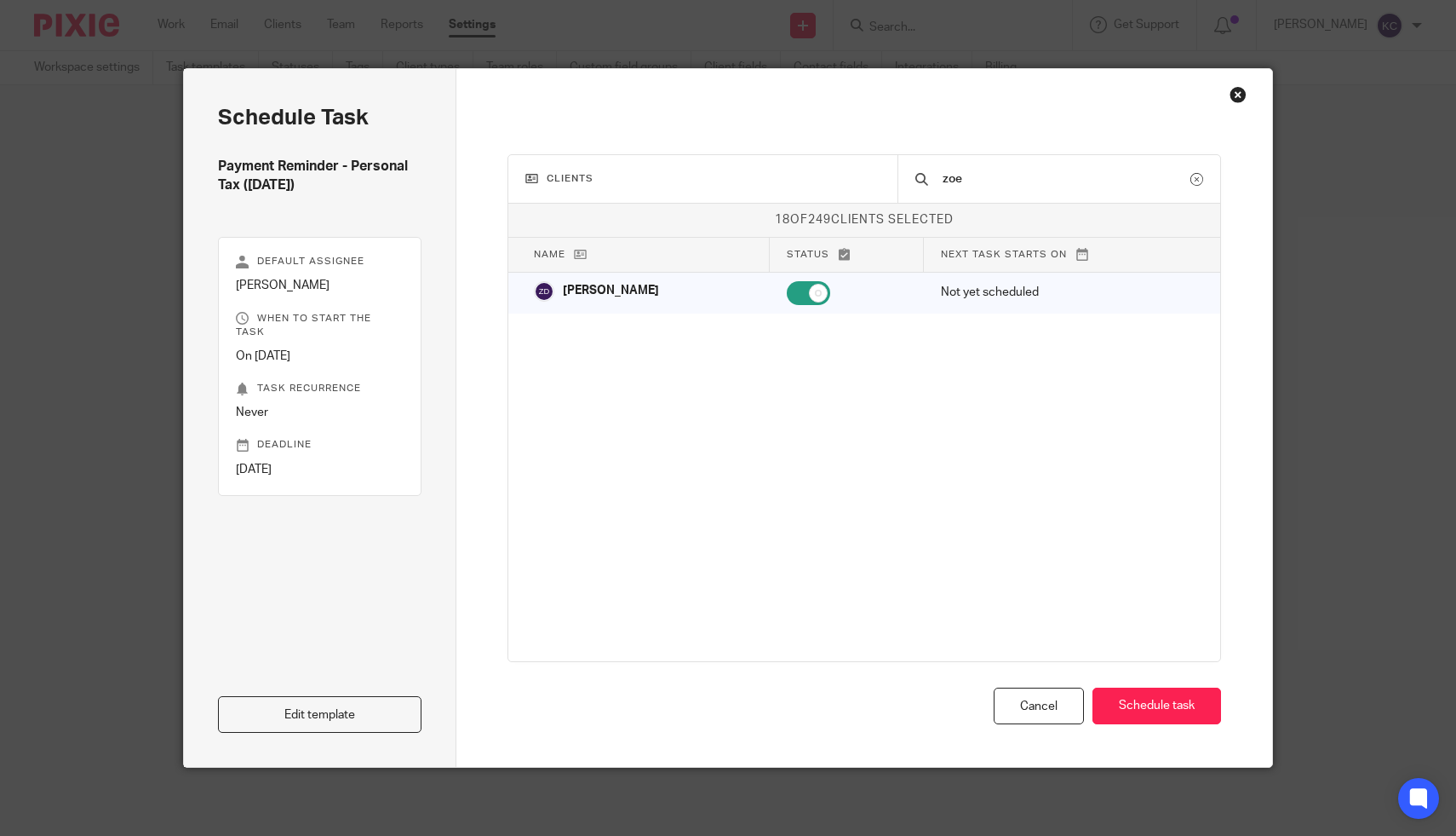
click at [1207, 725] on div "Clients zoe 18 of 249 clients selected Name Status Next task starts on Adam Ell…" at bounding box center [865, 418] width 817 height 698
click at [1166, 688] on button "Schedule task" at bounding box center [1157, 705] width 129 height 37
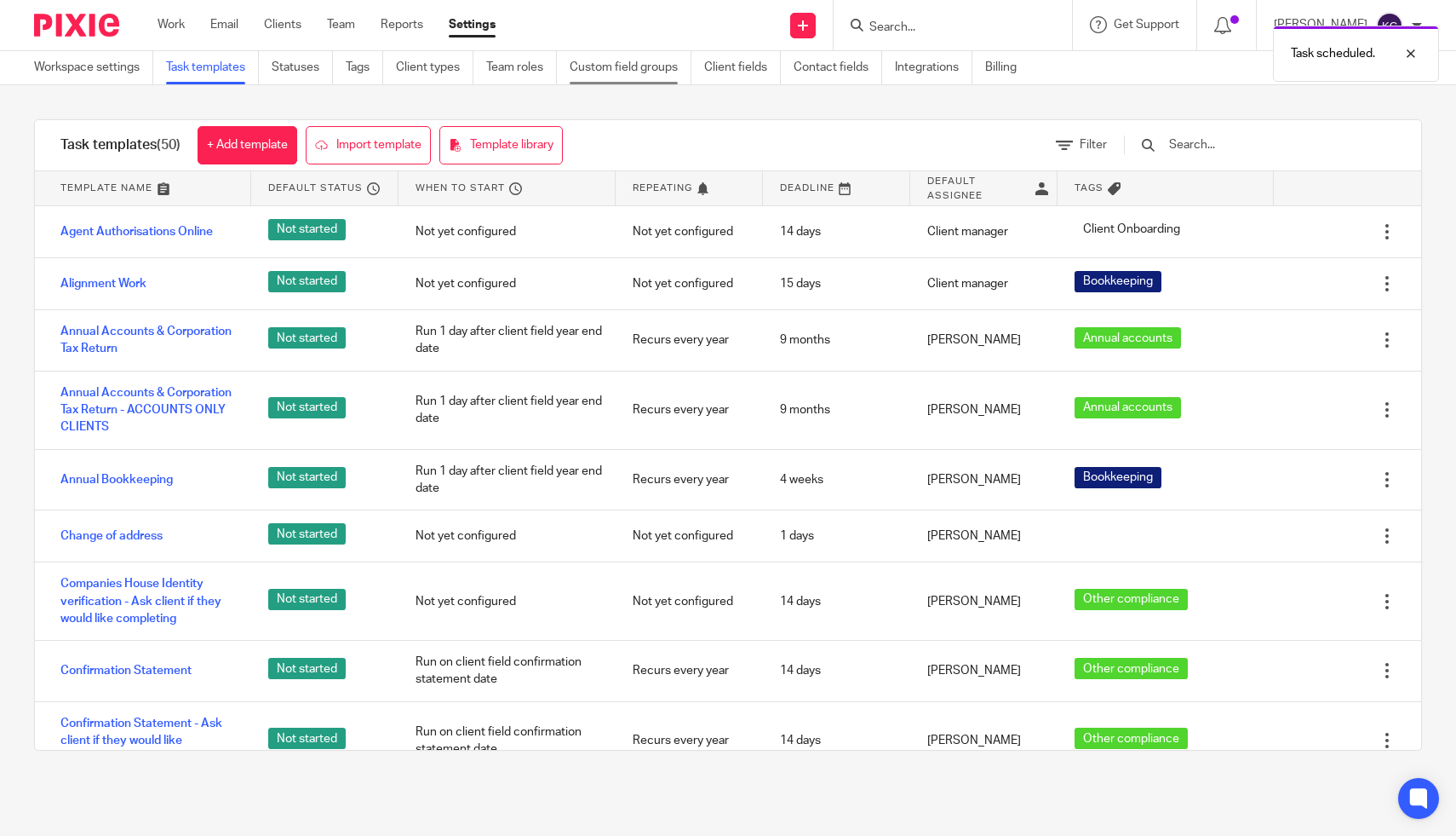
click at [631, 66] on link "Custom field groups" at bounding box center [631, 67] width 122 height 33
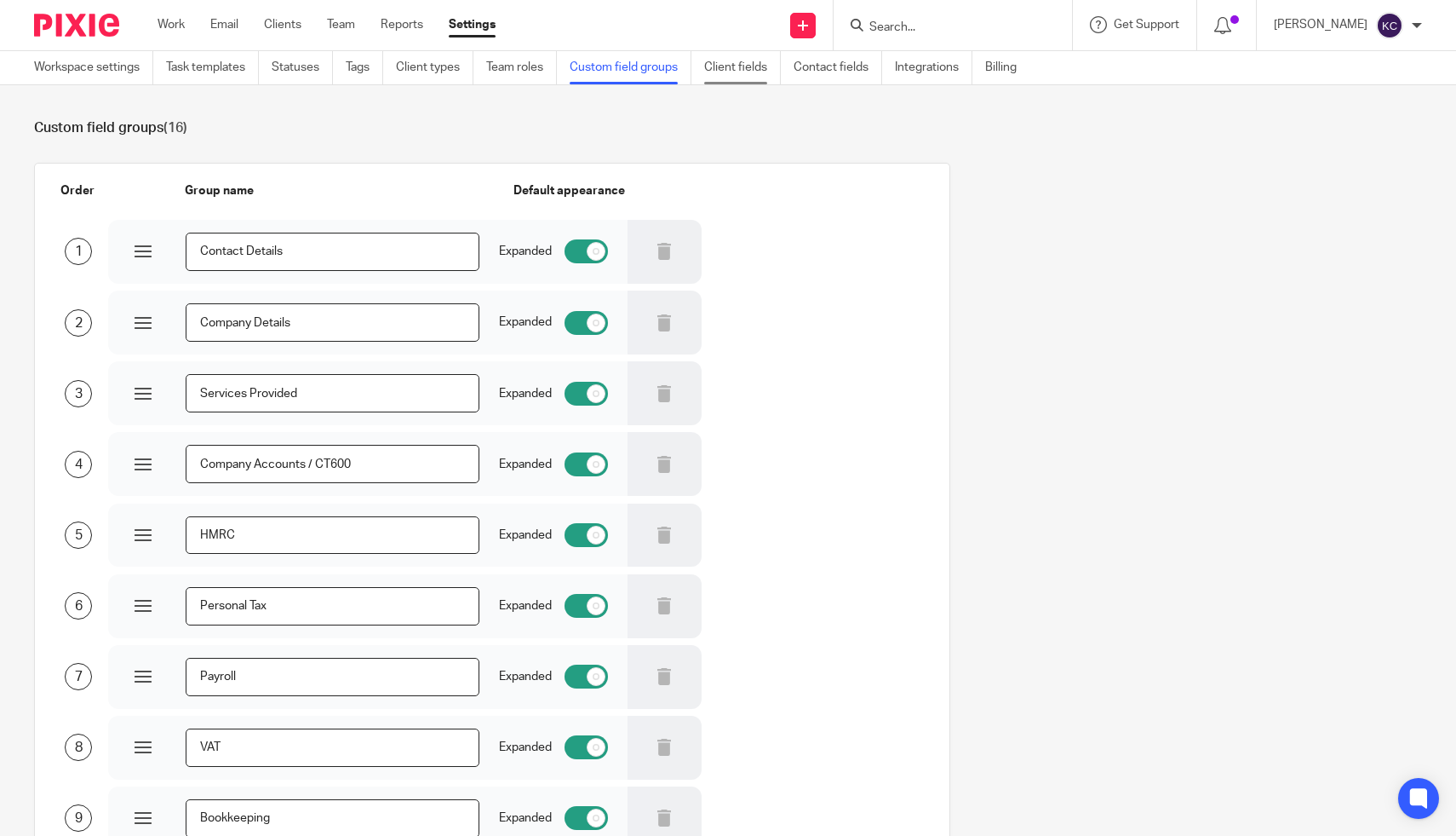
click at [743, 80] on link "Client fields" at bounding box center [742, 67] width 77 height 33
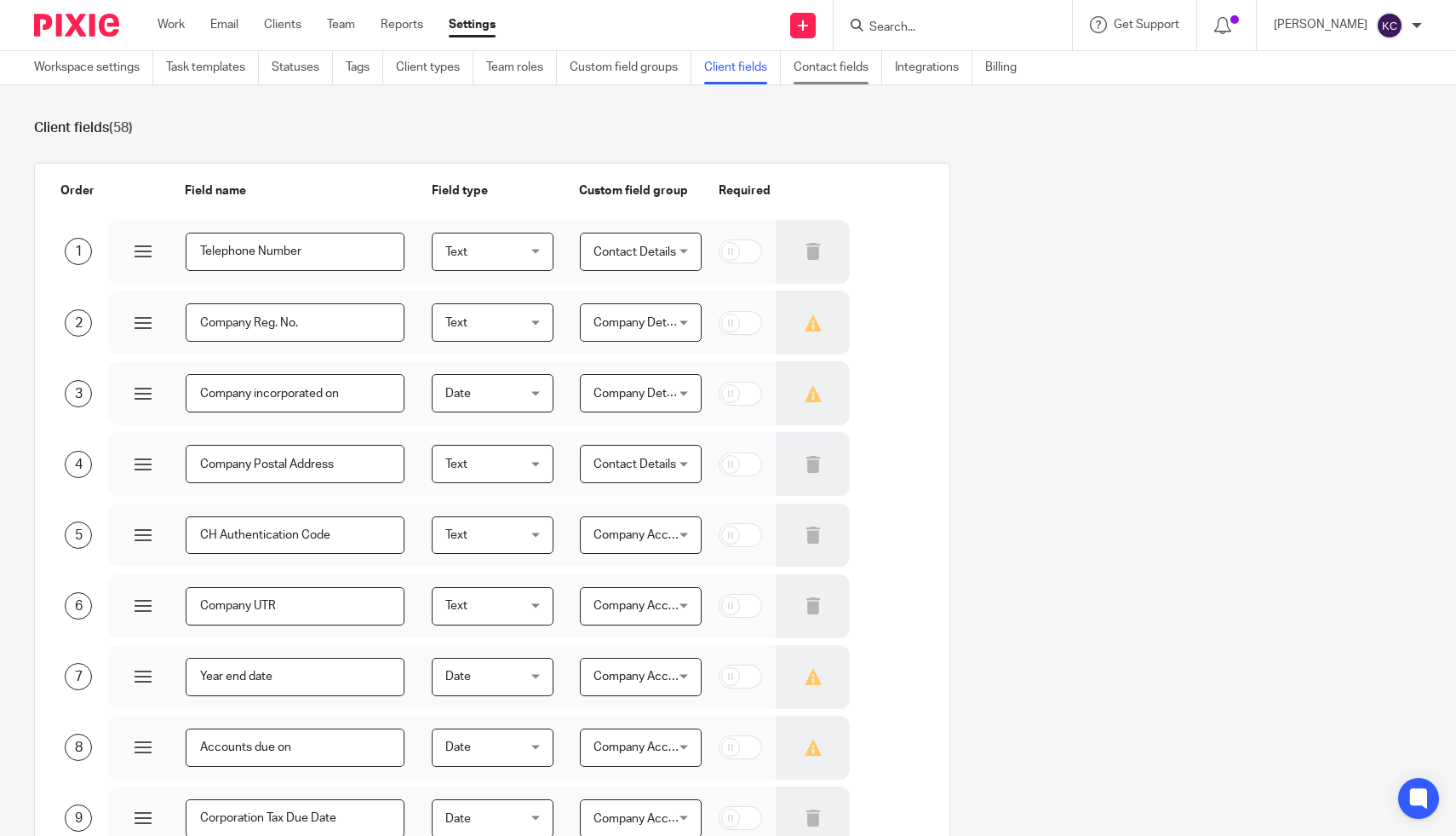
click at [848, 64] on link "Contact fields" at bounding box center [839, 67] width 89 height 33
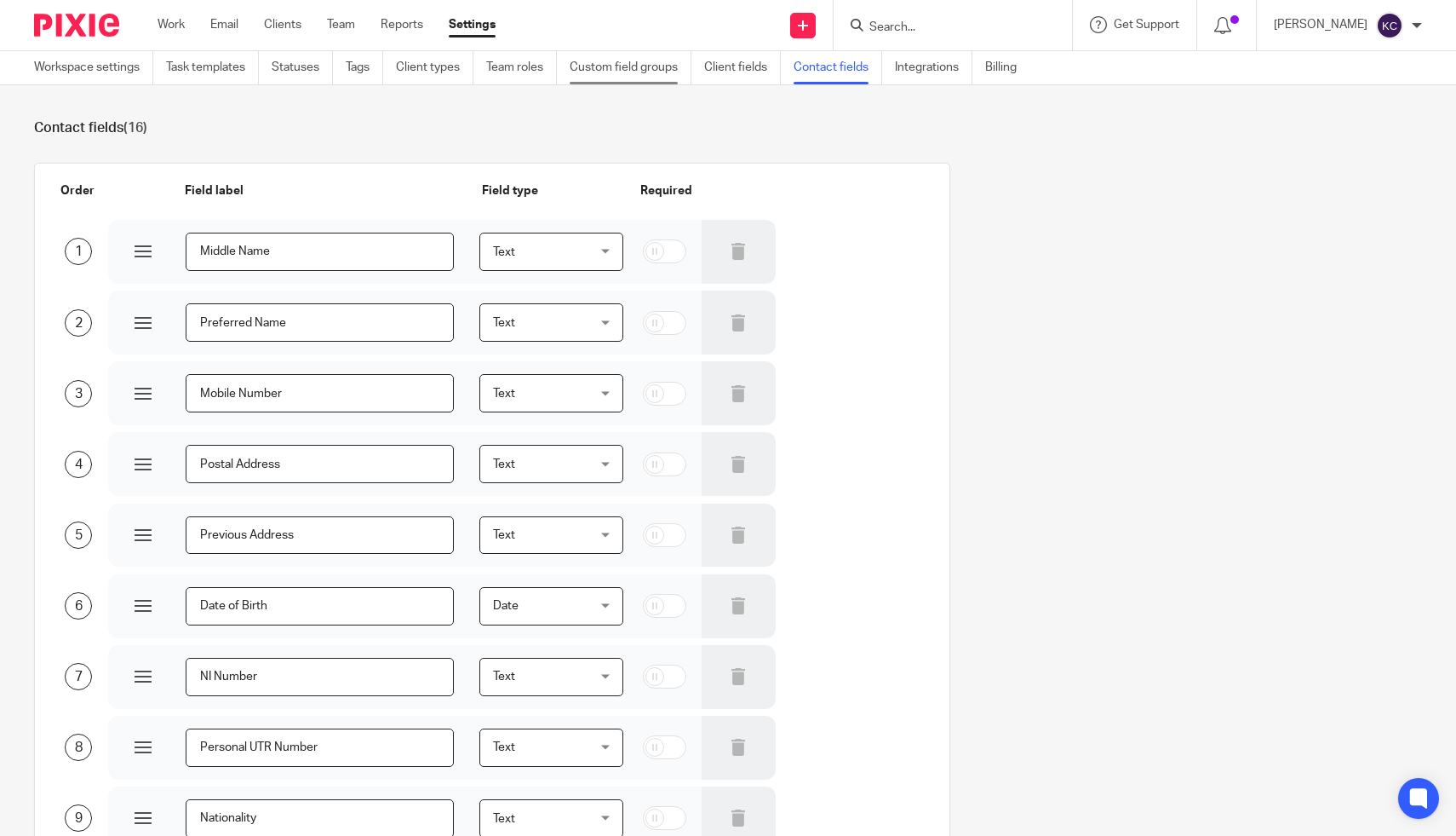
click at [641, 72] on link "Custom field groups" at bounding box center [631, 67] width 122 height 33
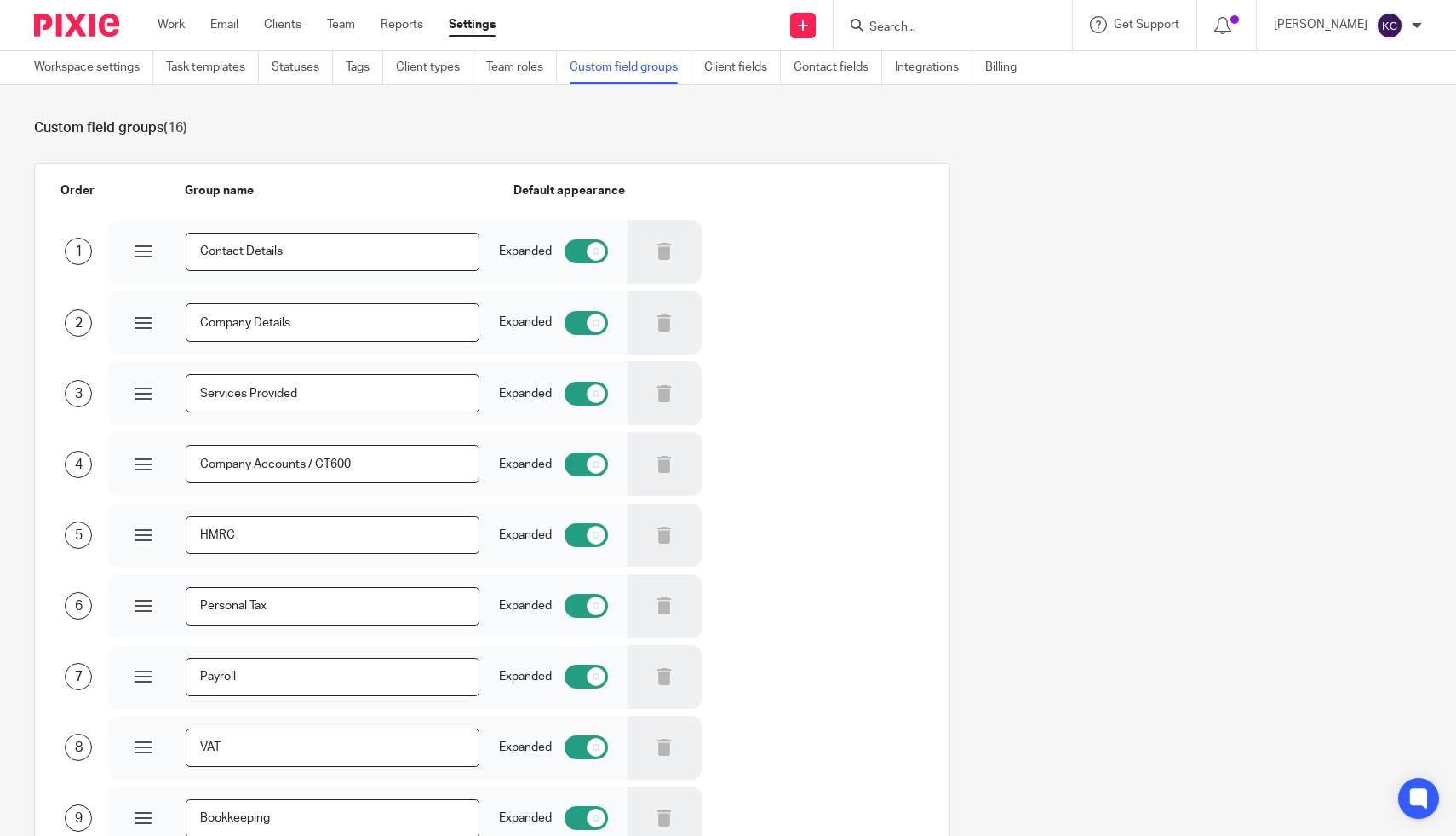
click at [992, 25] on input "Search" at bounding box center [945, 28] width 153 height 15
type input "zoe"
click at [963, 63] on link at bounding box center [1047, 73] width 365 height 39
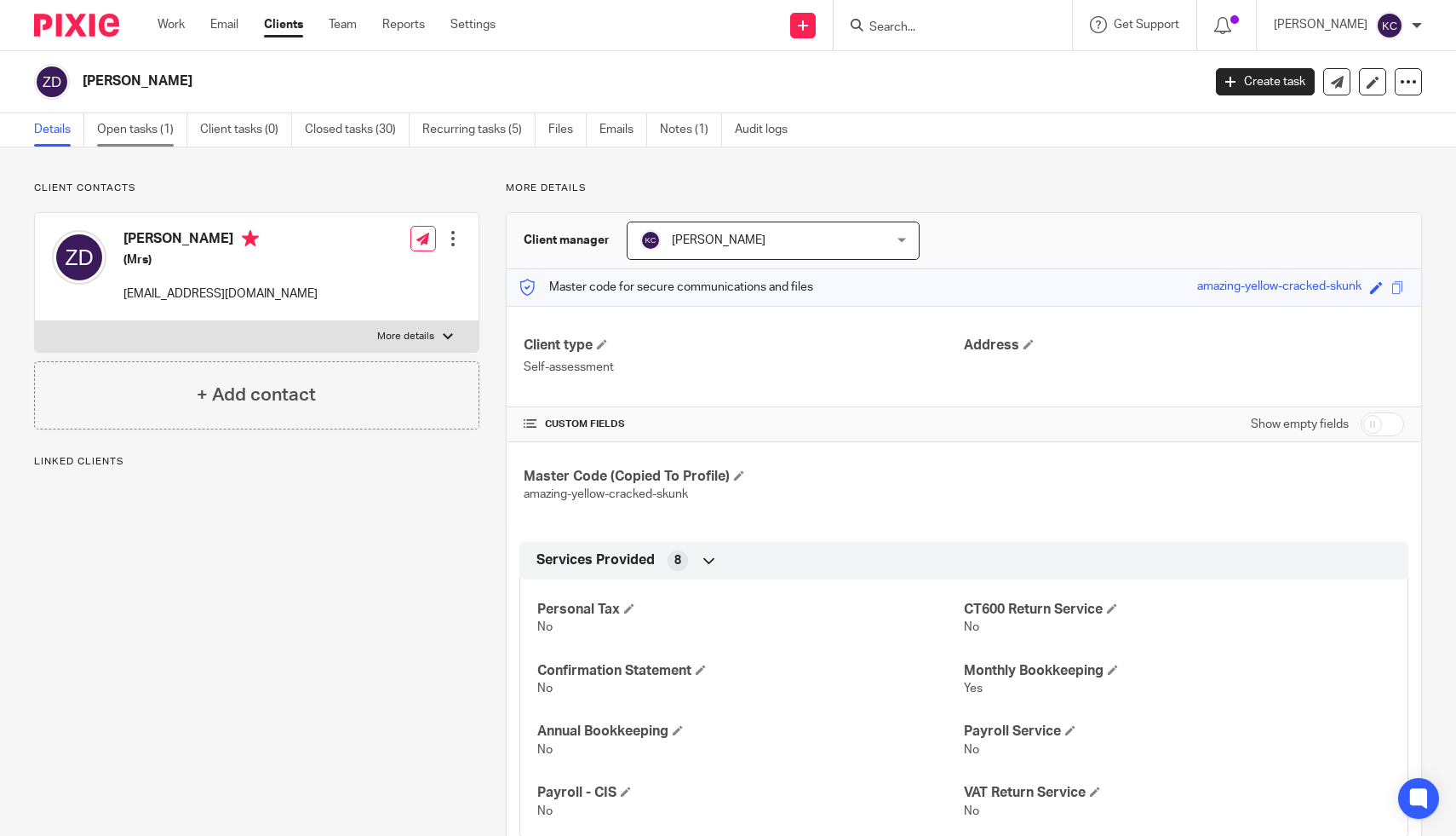
click at [101, 124] on link "Open tasks (1)" at bounding box center [142, 130] width 90 height 33
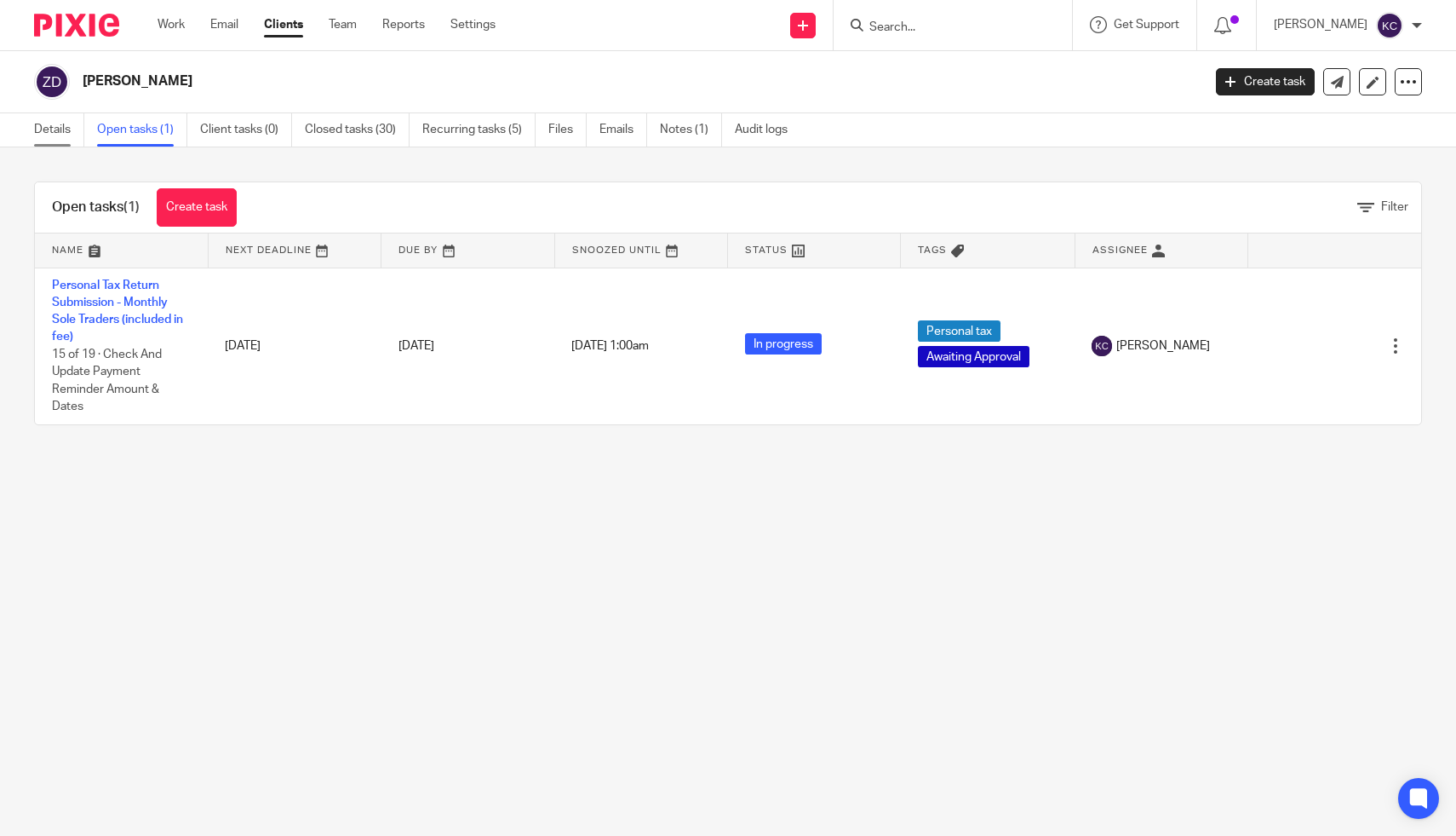
click at [62, 130] on link "Details" at bounding box center [59, 130] width 50 height 33
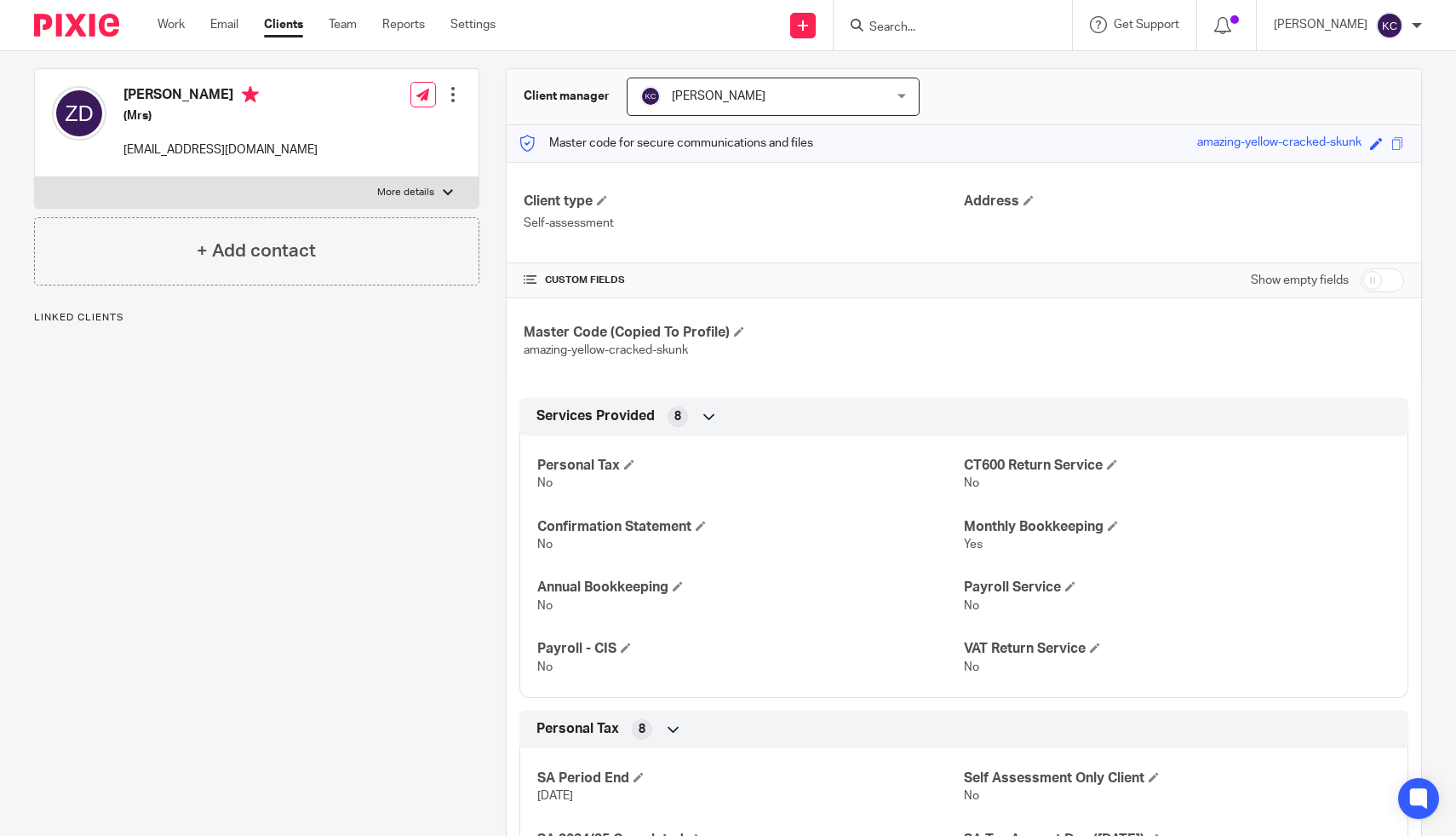
scroll to position [161, 0]
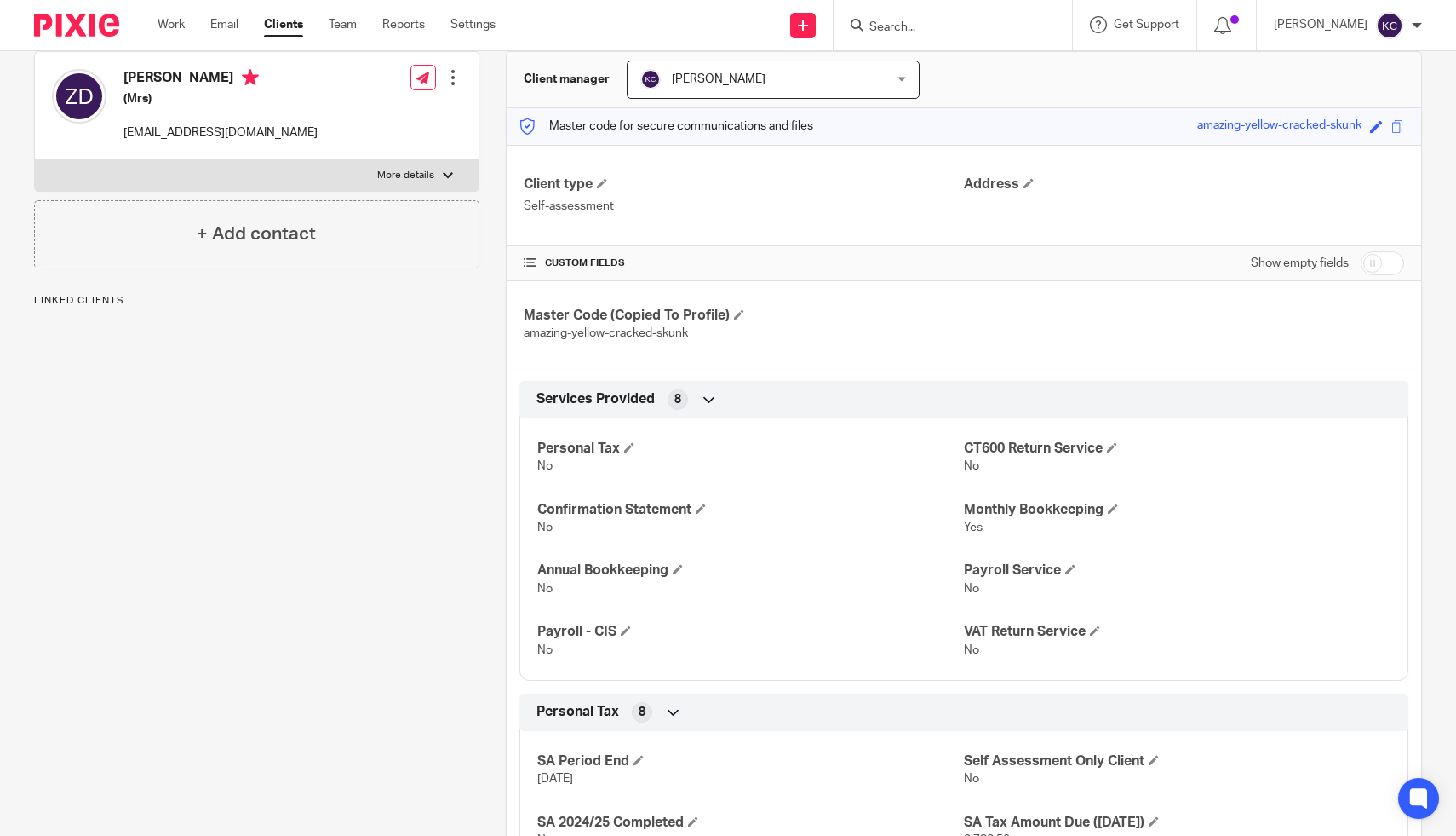
click at [1376, 256] on input "checkbox" at bounding box center [1382, 263] width 43 height 24
checkbox input "true"
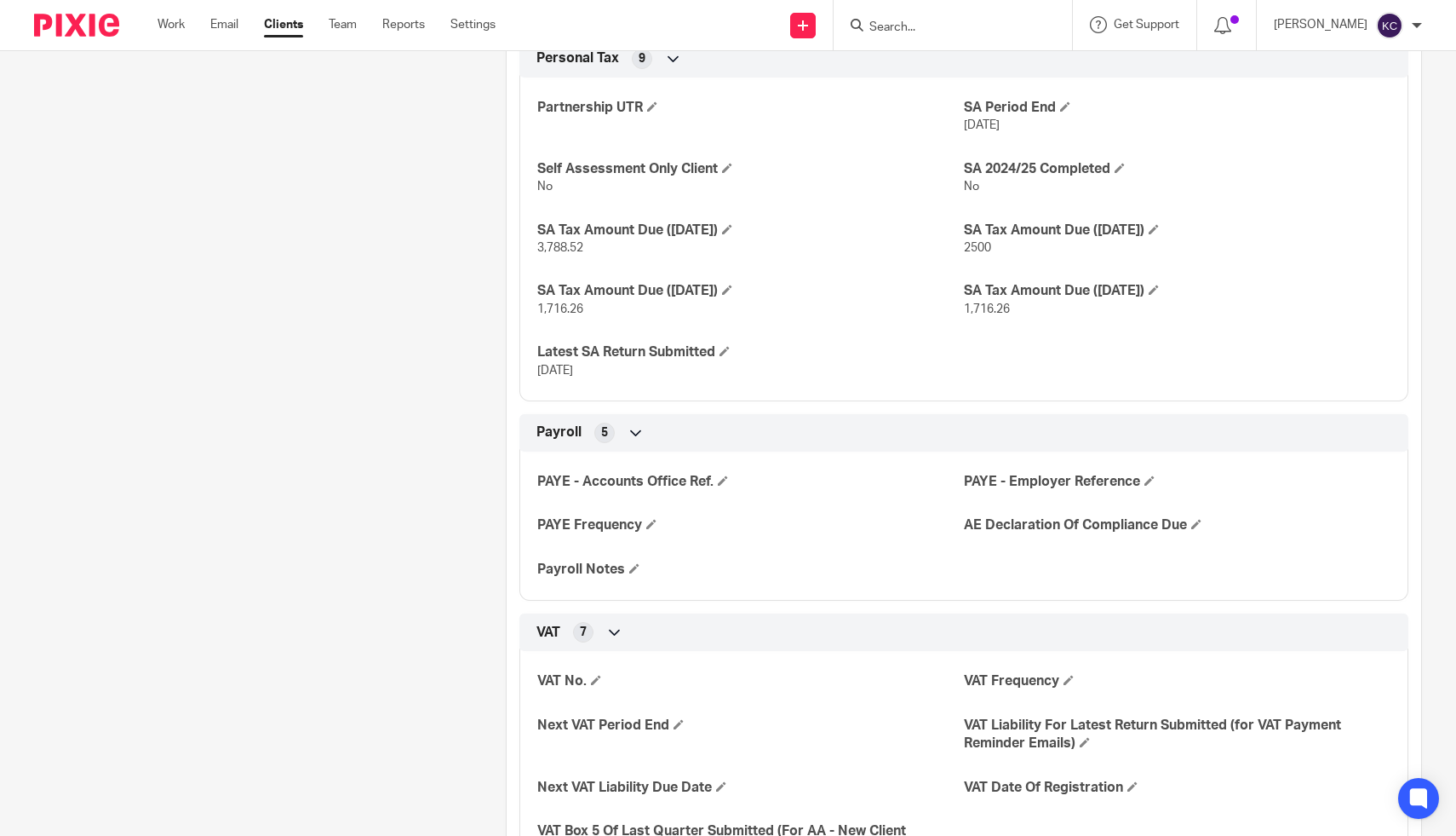
scroll to position [1277, 0]
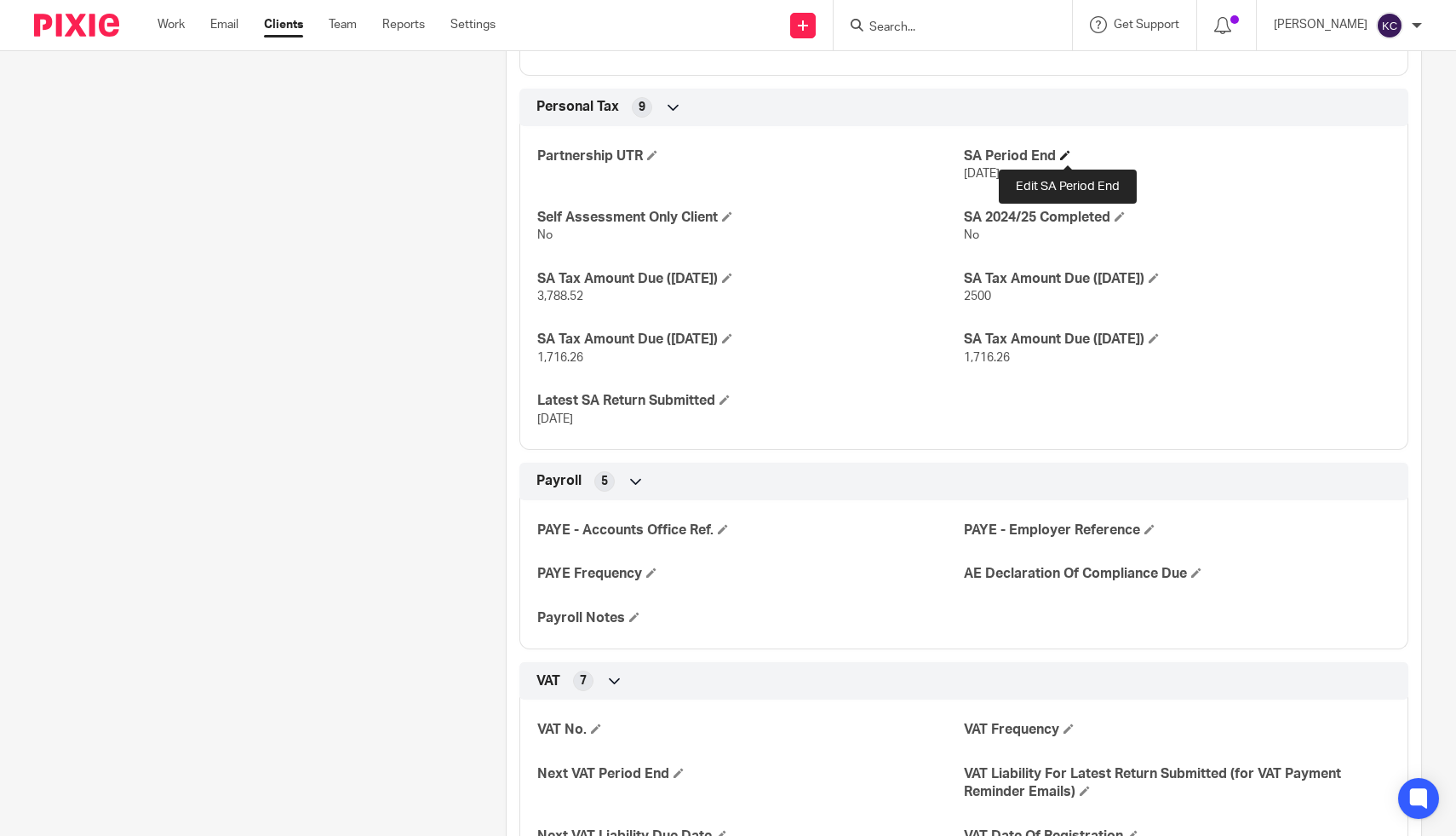
click at [1070, 154] on span at bounding box center [1065, 155] width 10 height 10
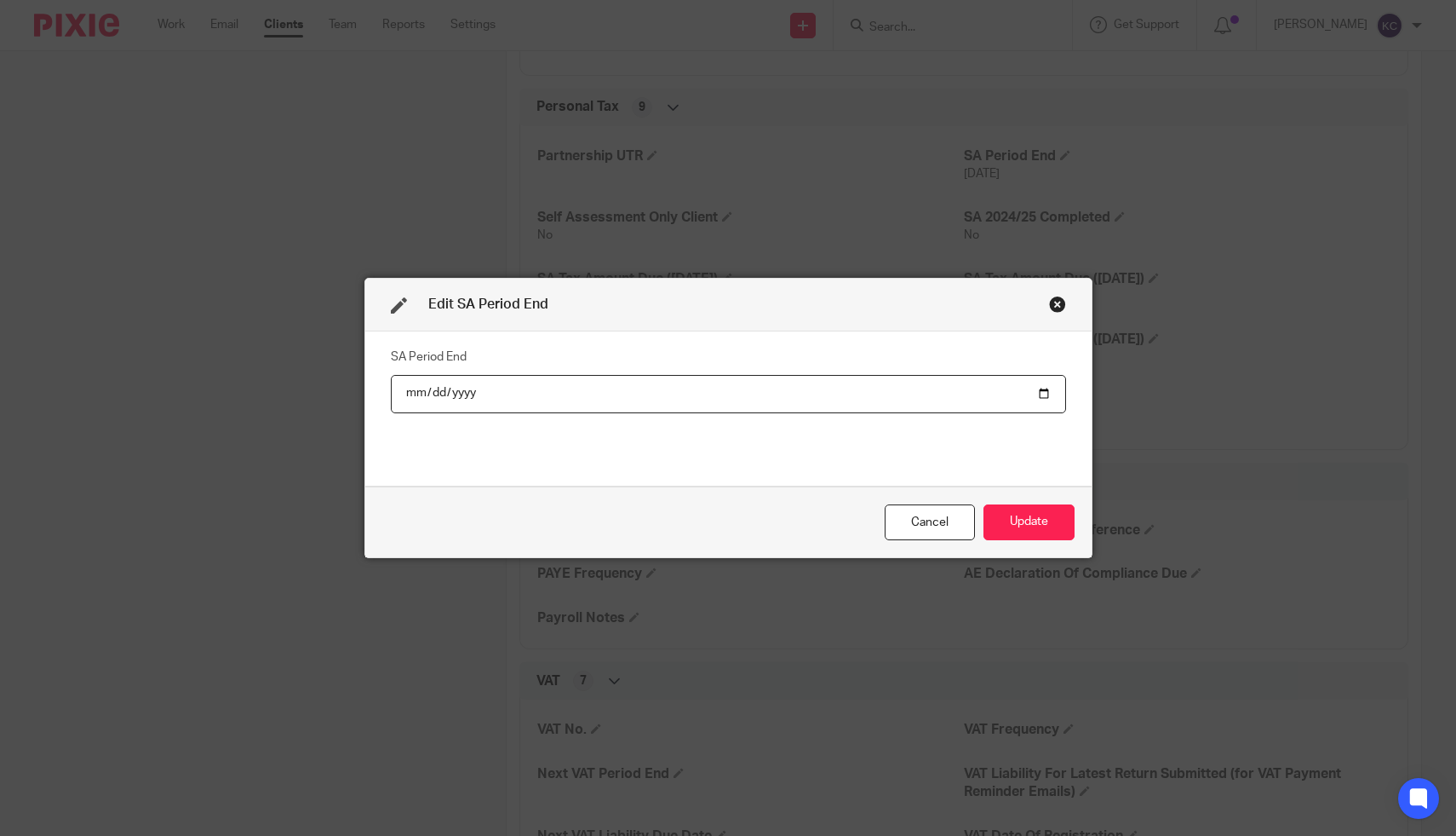
click at [459, 397] on input "2024-04-05" at bounding box center [728, 393] width 675 height 39
type input "2026-04-05"
click at [1011, 526] on button "Update" at bounding box center [1029, 522] width 91 height 37
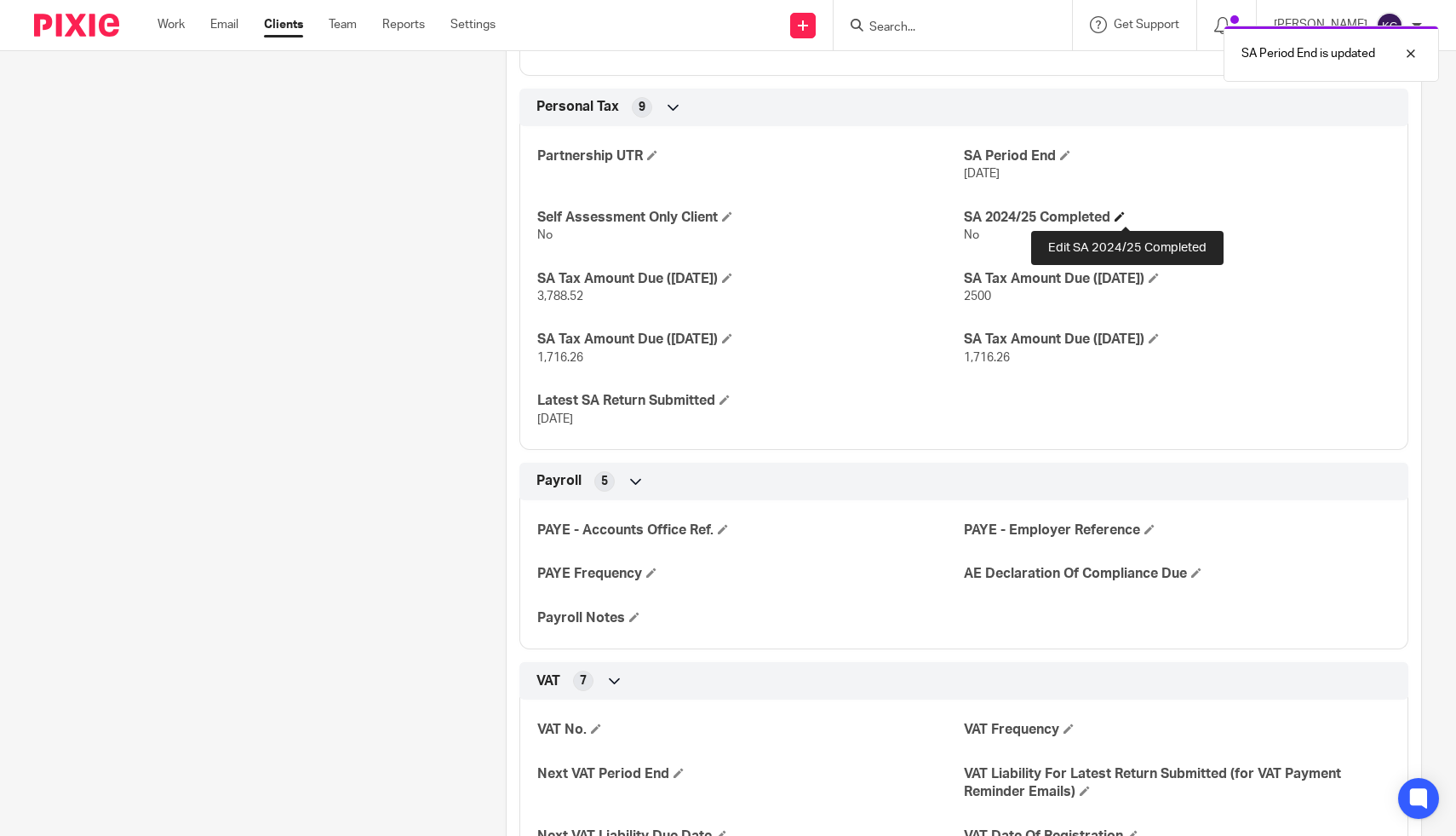
click at [1125, 214] on span at bounding box center [1119, 216] width 10 height 10
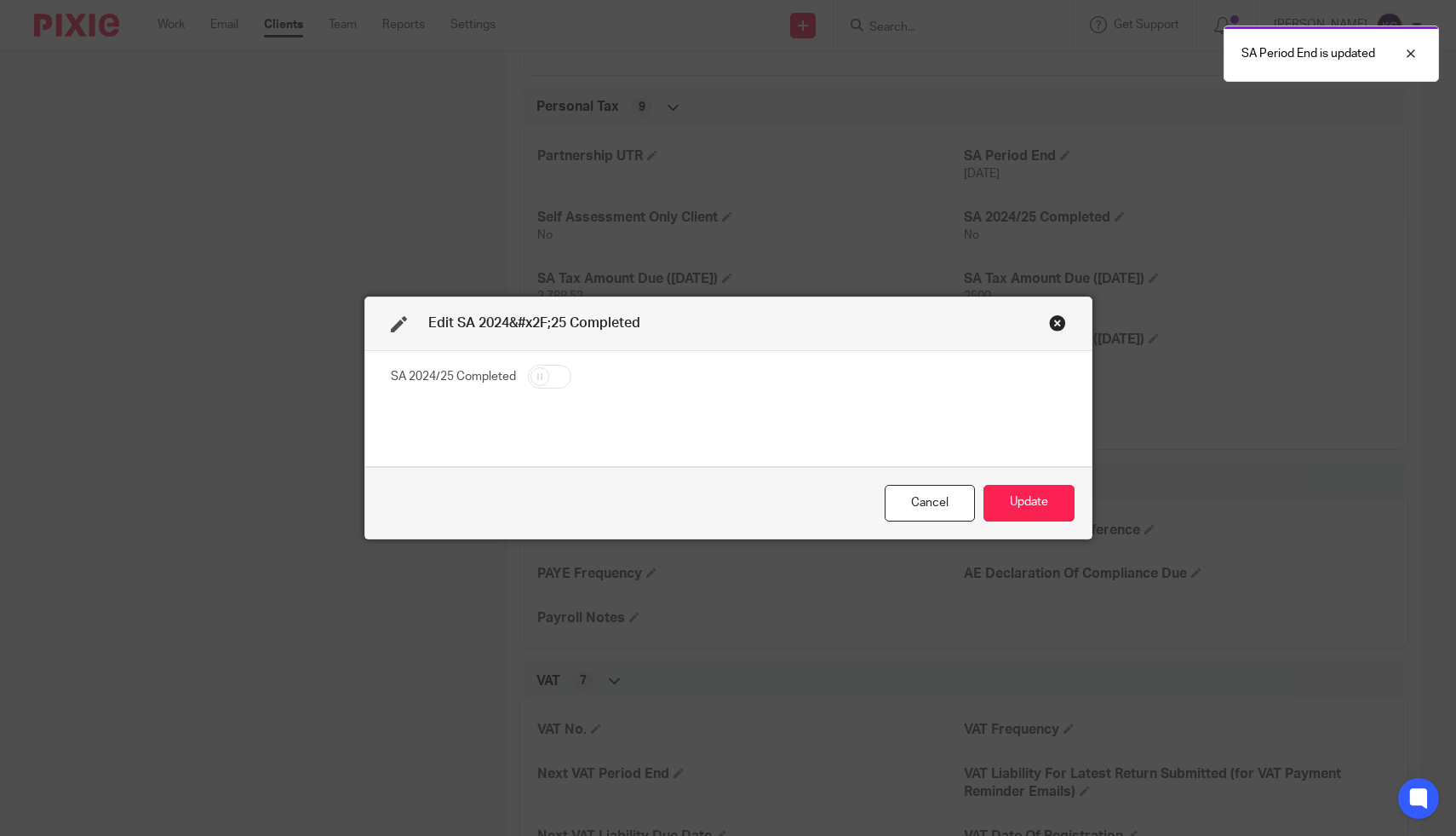
click at [533, 385] on input "checkbox" at bounding box center [549, 376] width 43 height 24
checkbox input "true"
click at [1039, 499] on button "Update" at bounding box center [1029, 503] width 91 height 37
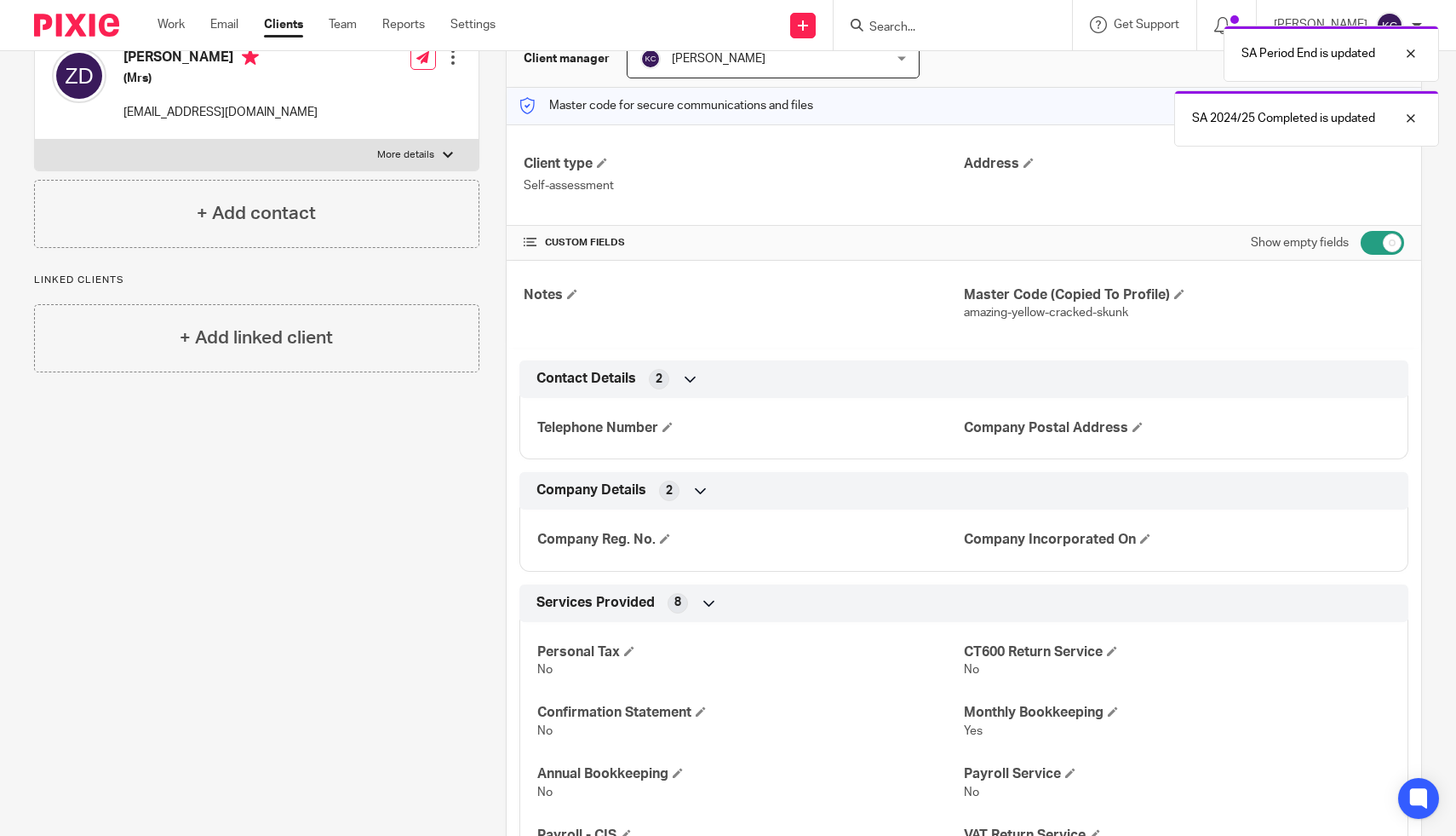
scroll to position [0, 0]
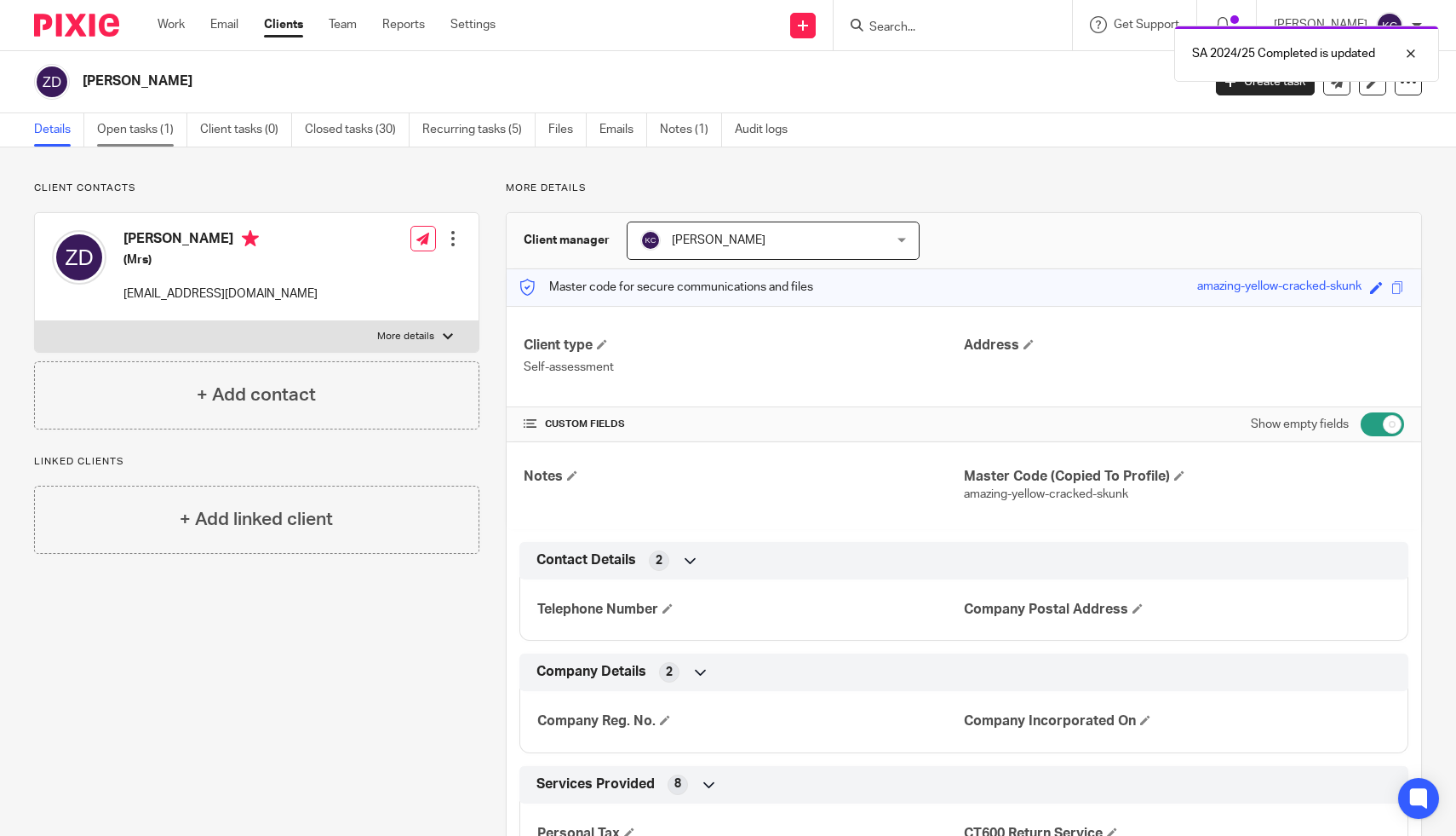
click at [149, 128] on link "Open tasks (1)" at bounding box center [142, 130] width 90 height 33
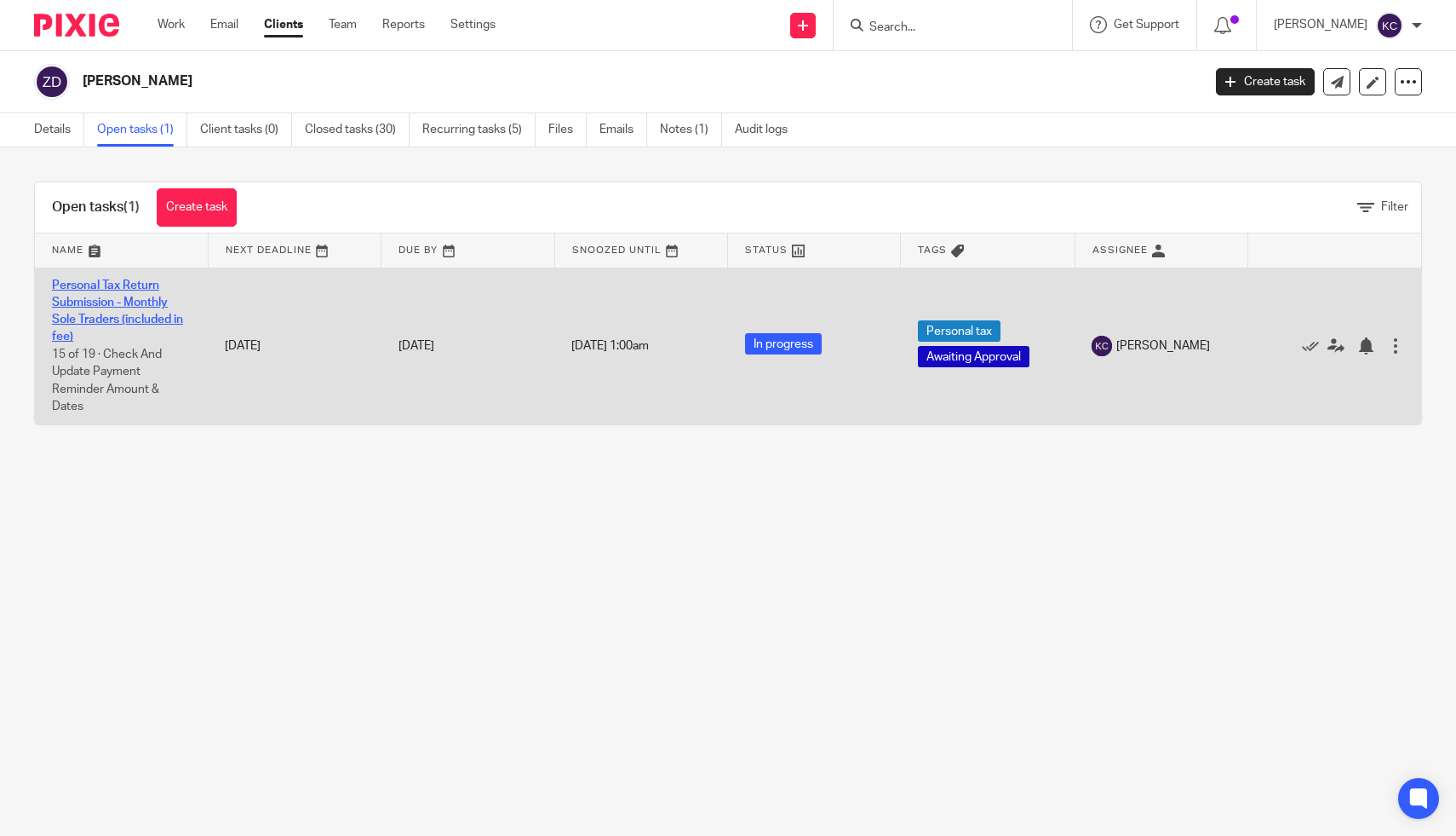
click at [84, 296] on link "Personal Tax Return Submission - Monthly Sole Traders (included in fee)" at bounding box center [117, 311] width 131 height 64
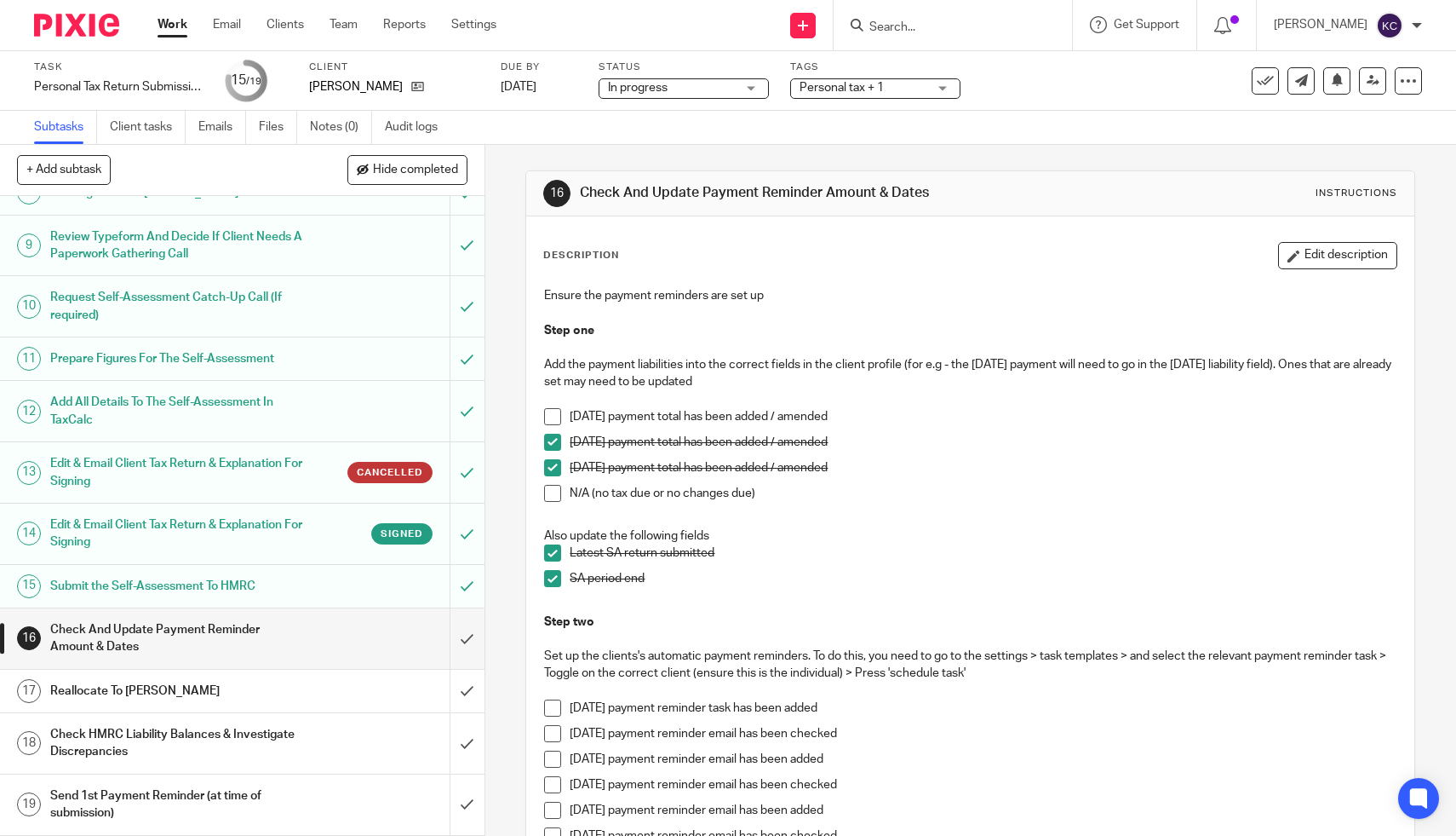
scroll to position [236, 0]
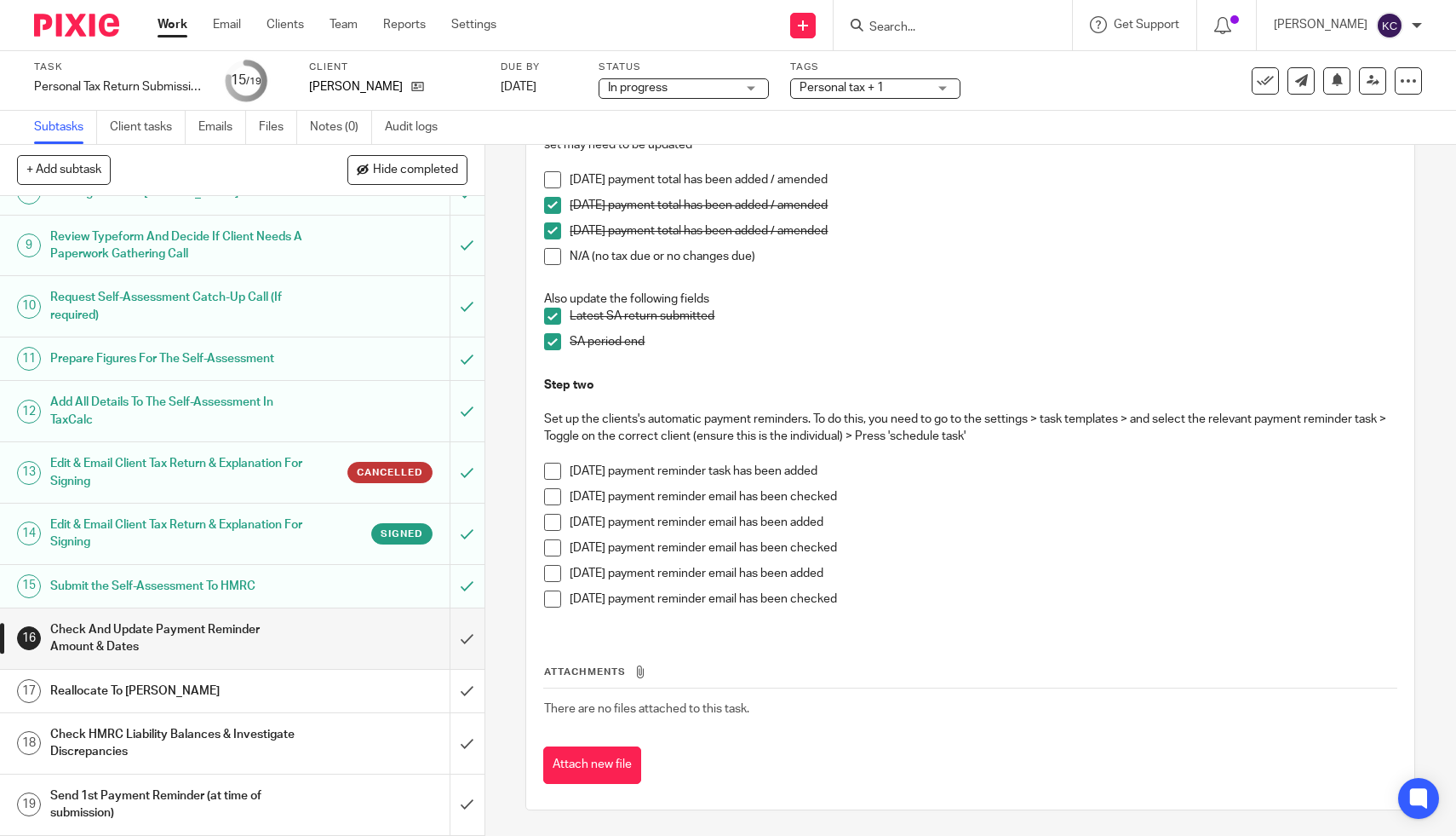
click at [553, 517] on span at bounding box center [553, 522] width 17 height 17
click at [554, 541] on span at bounding box center [553, 548] width 17 height 17
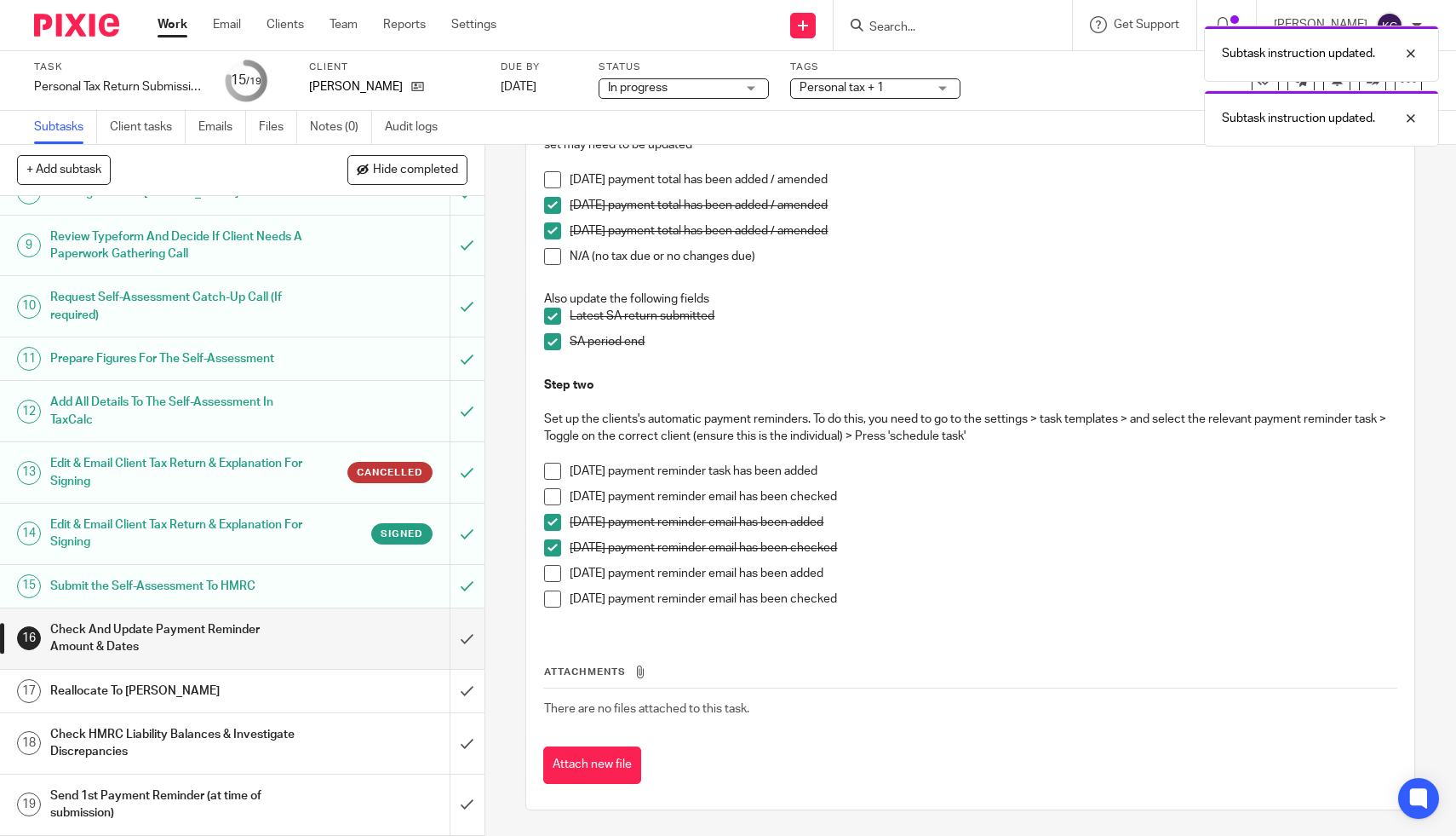
click at [548, 568] on span at bounding box center [553, 573] width 17 height 17
click at [546, 609] on li "[DATE] payment reminder email has been checked" at bounding box center [971, 602] width 853 height 26
click at [546, 588] on li "[DATE] payment reminder email has been added" at bounding box center [971, 577] width 853 height 26
click at [550, 598] on span at bounding box center [553, 599] width 17 height 17
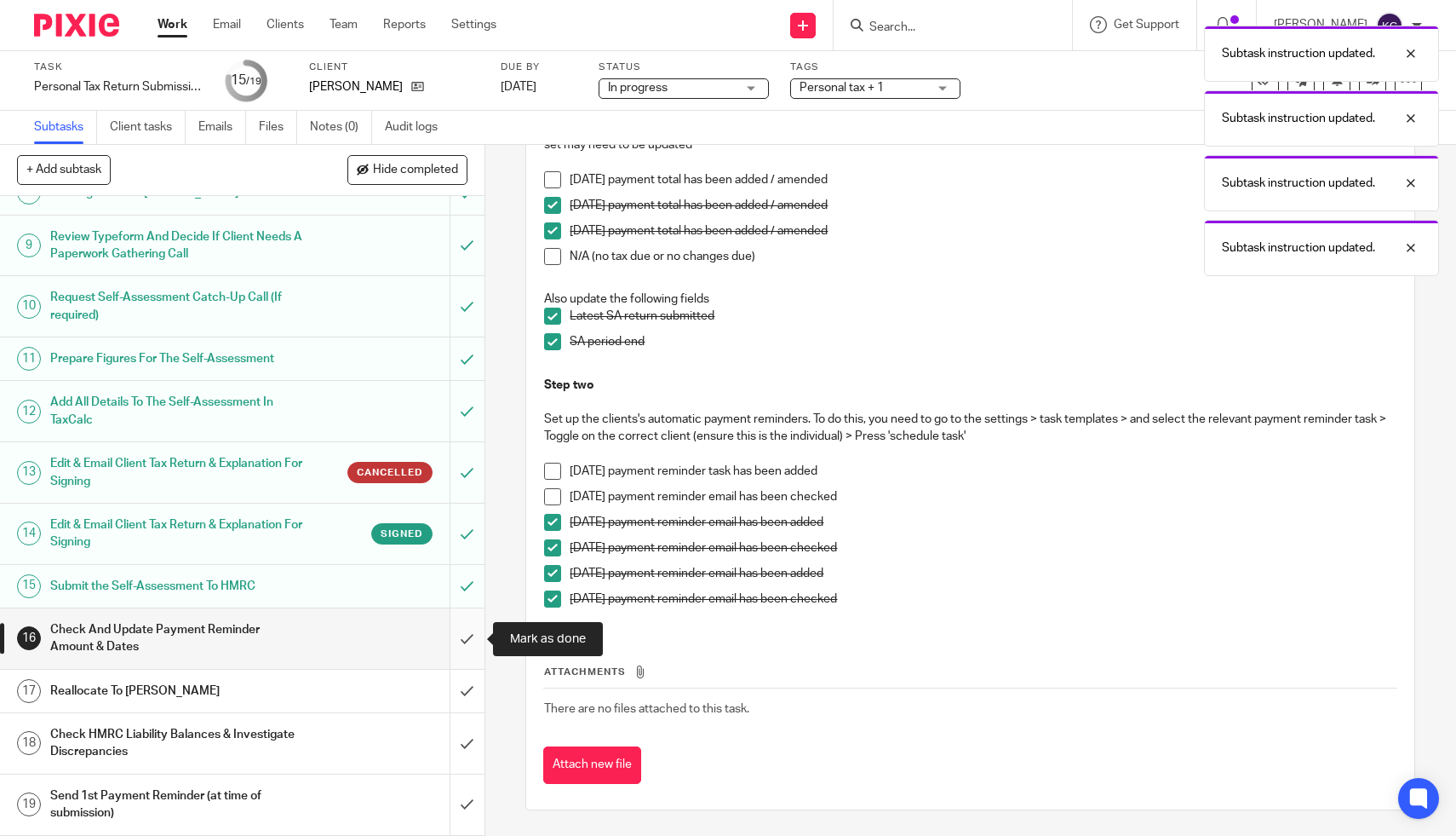
click at [465, 642] on input "submit" at bounding box center [242, 638] width 485 height 61
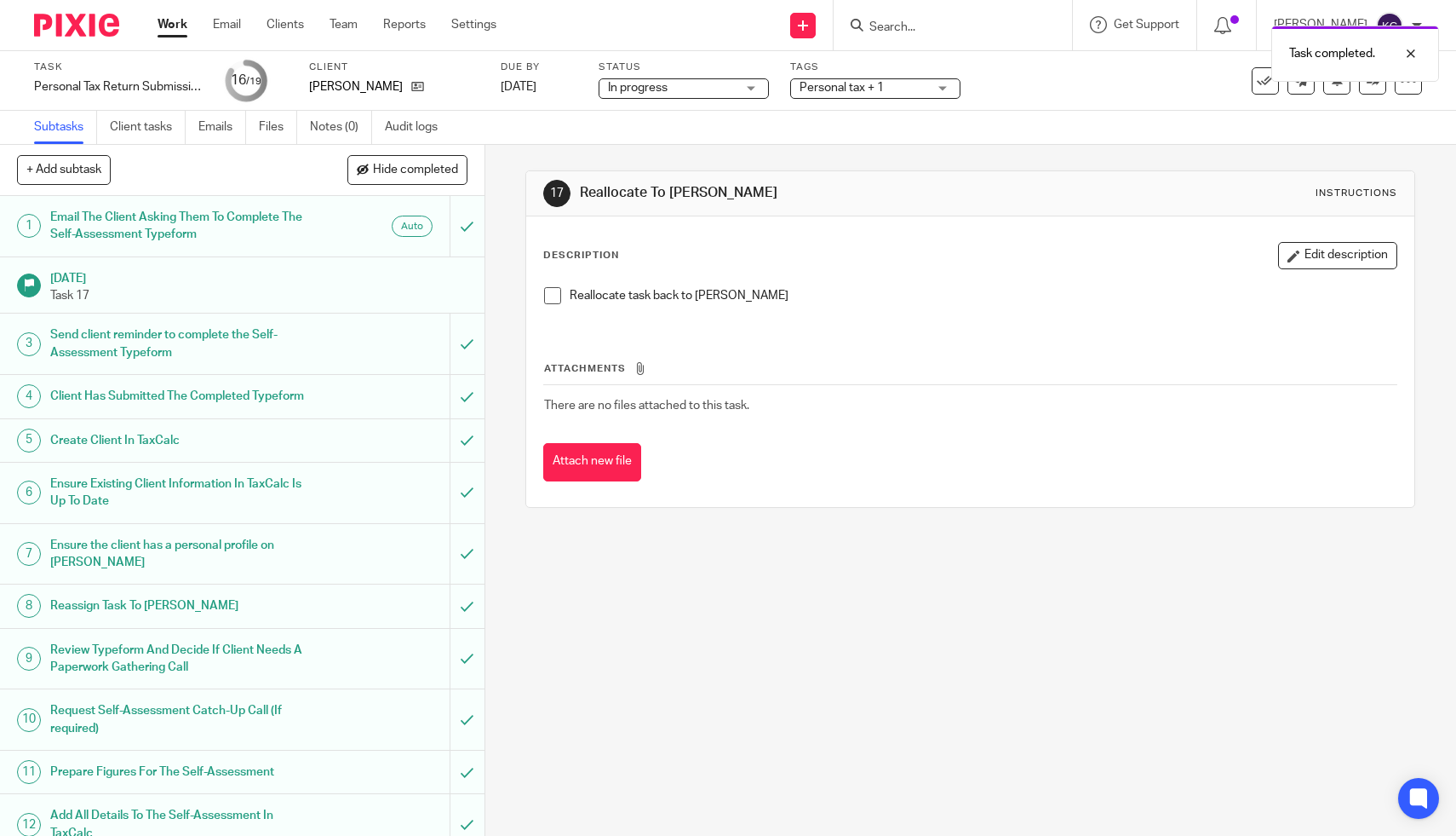
scroll to position [430, 0]
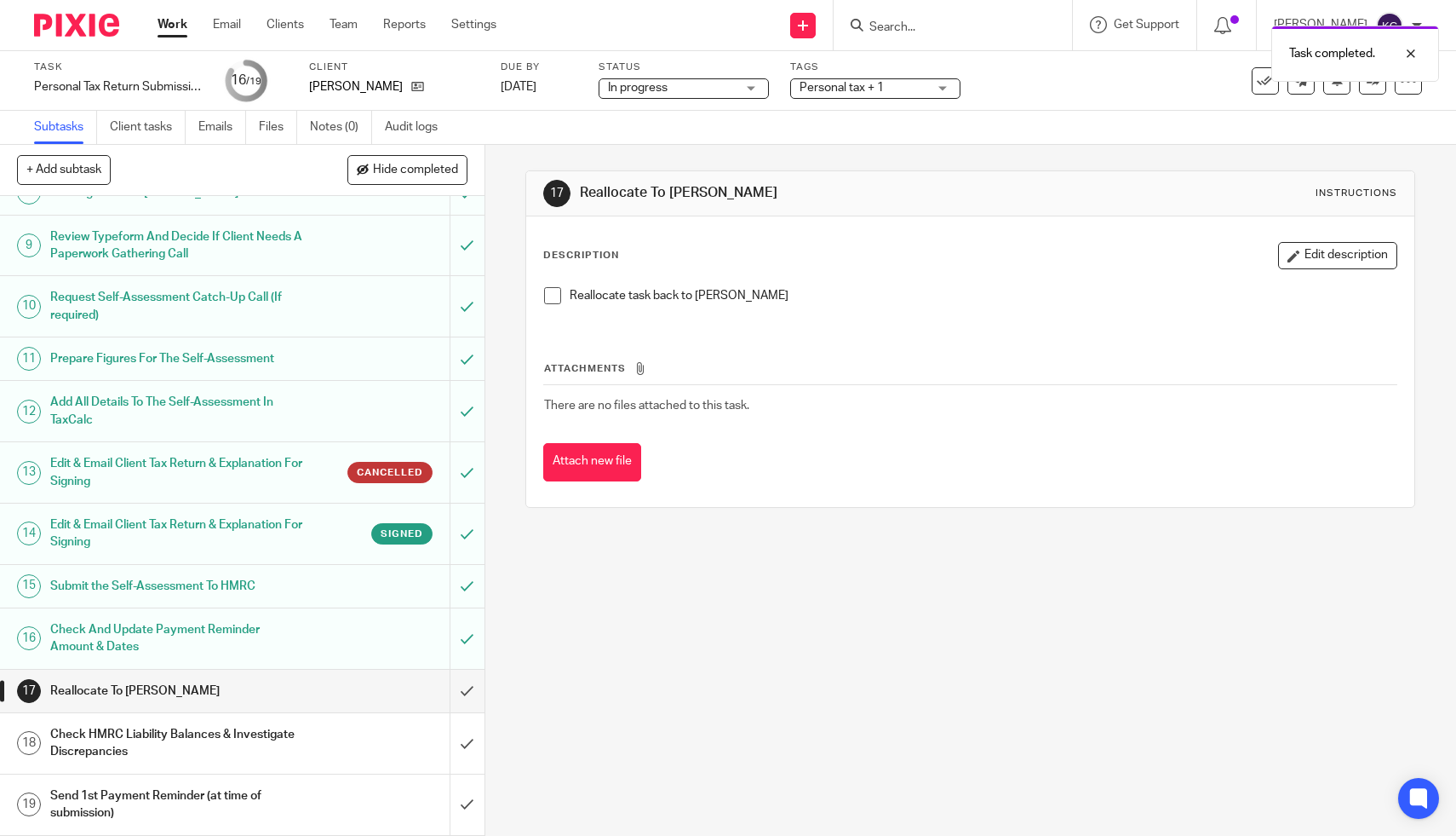
click at [264, 705] on link "17 Reallocate To [PERSON_NAME]" at bounding box center [225, 690] width 450 height 43
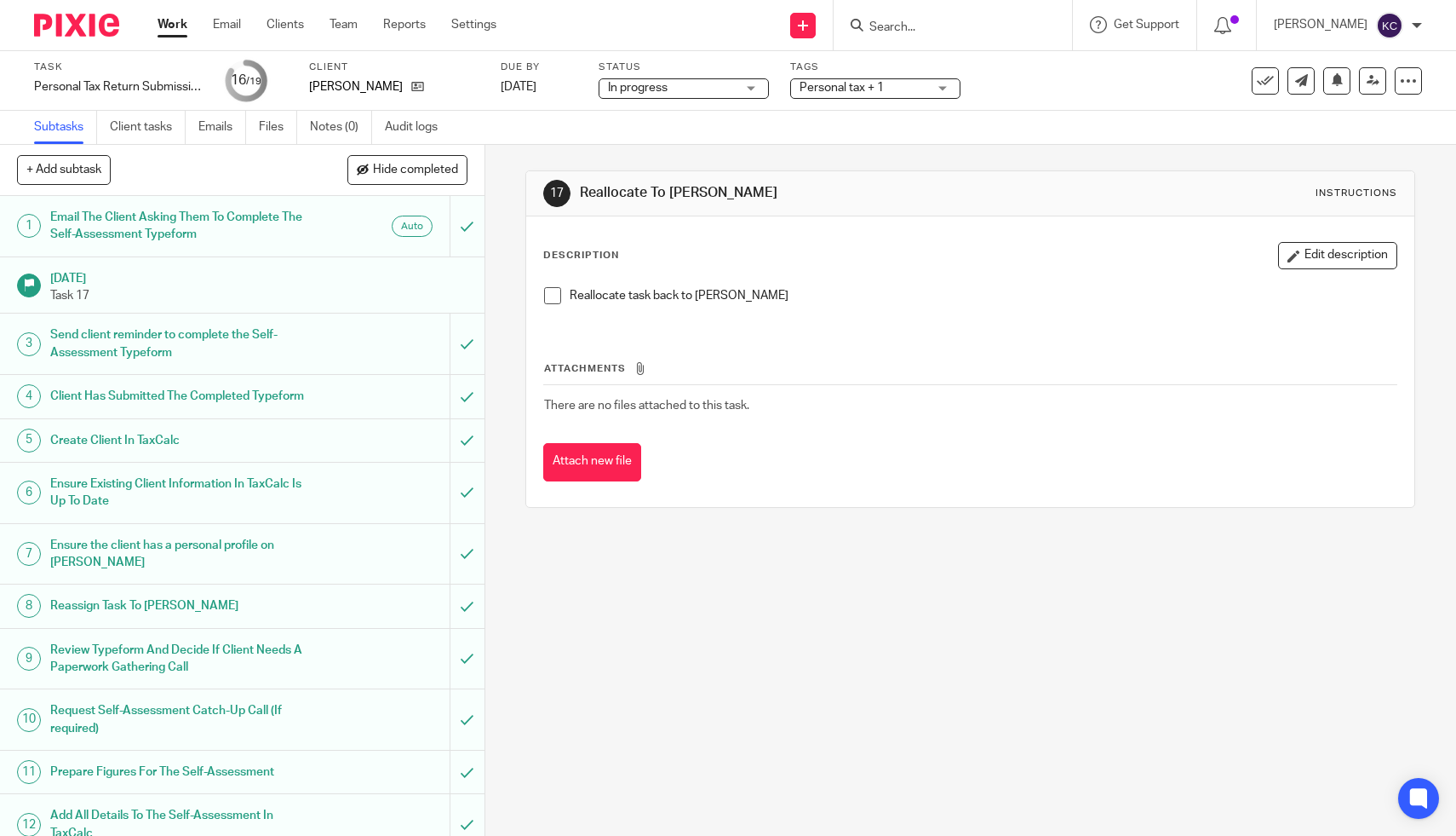
click at [557, 286] on div "Reallocate task back to Taylor" at bounding box center [971, 303] width 870 height 47
click at [557, 294] on span at bounding box center [553, 296] width 17 height 17
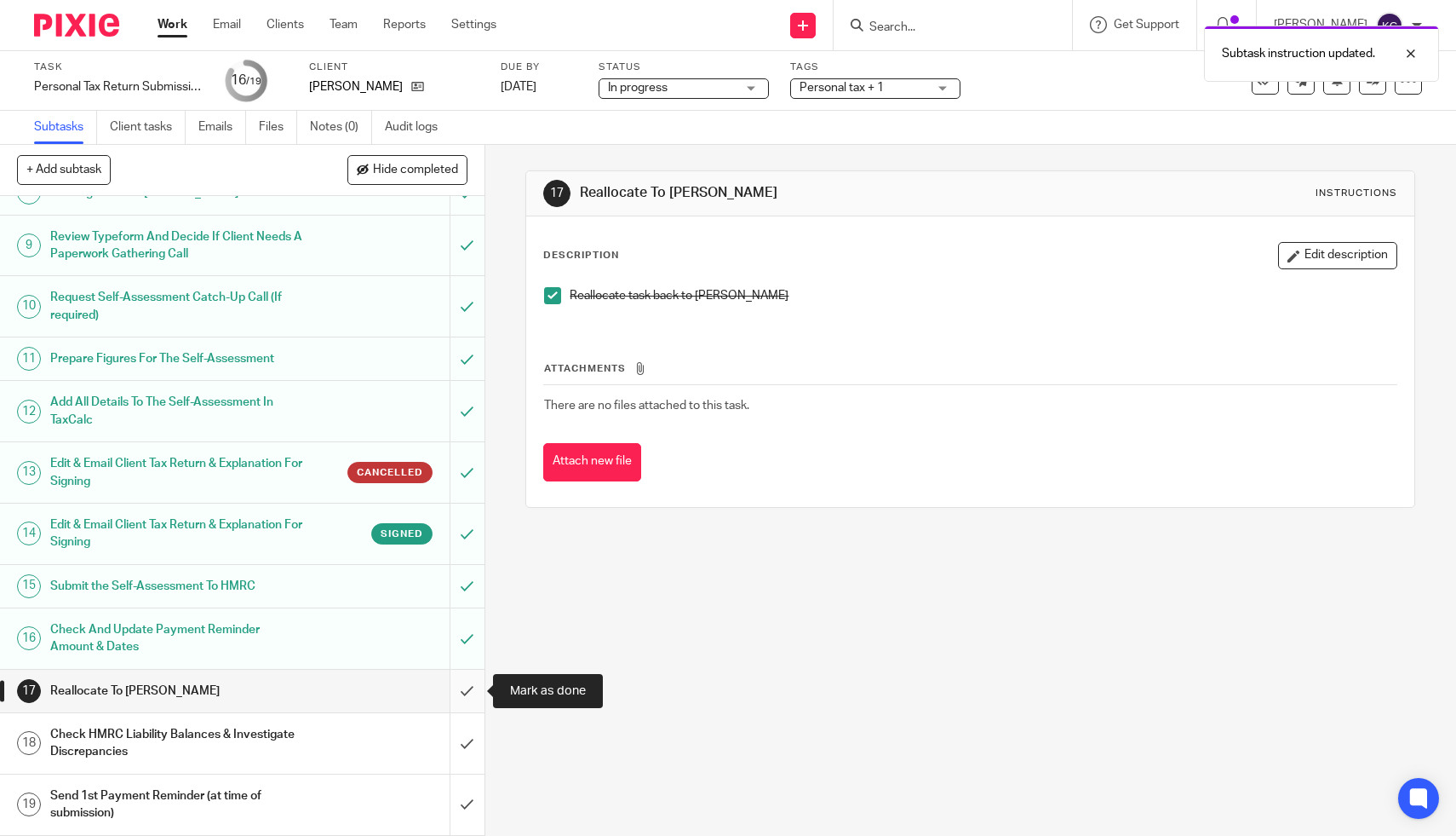
click at [459, 684] on input "submit" at bounding box center [242, 690] width 485 height 43
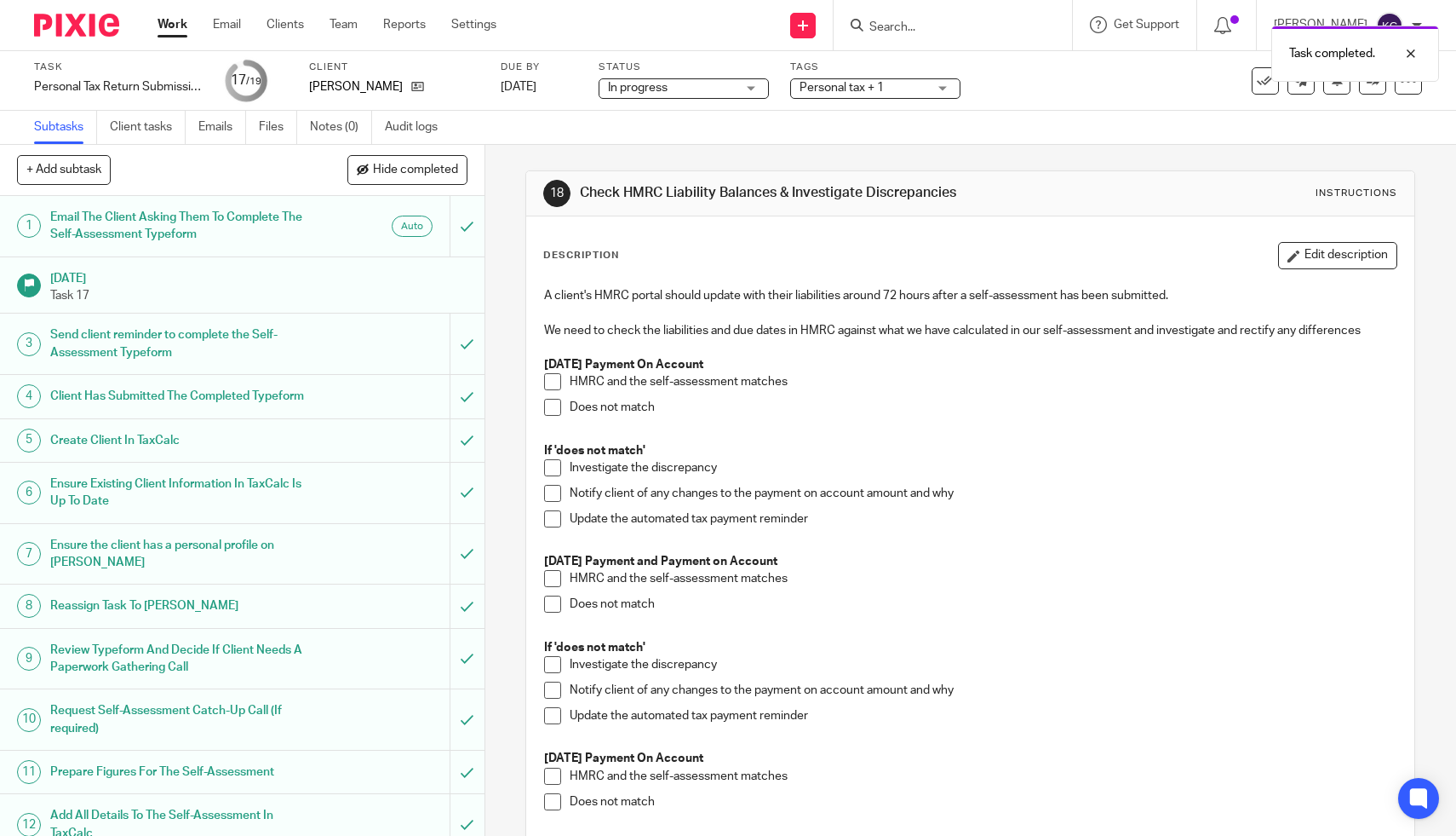
click at [728, 91] on span "In progress" at bounding box center [671, 88] width 128 height 18
click at [917, 85] on span "Personal tax + 1" at bounding box center [863, 88] width 128 height 18
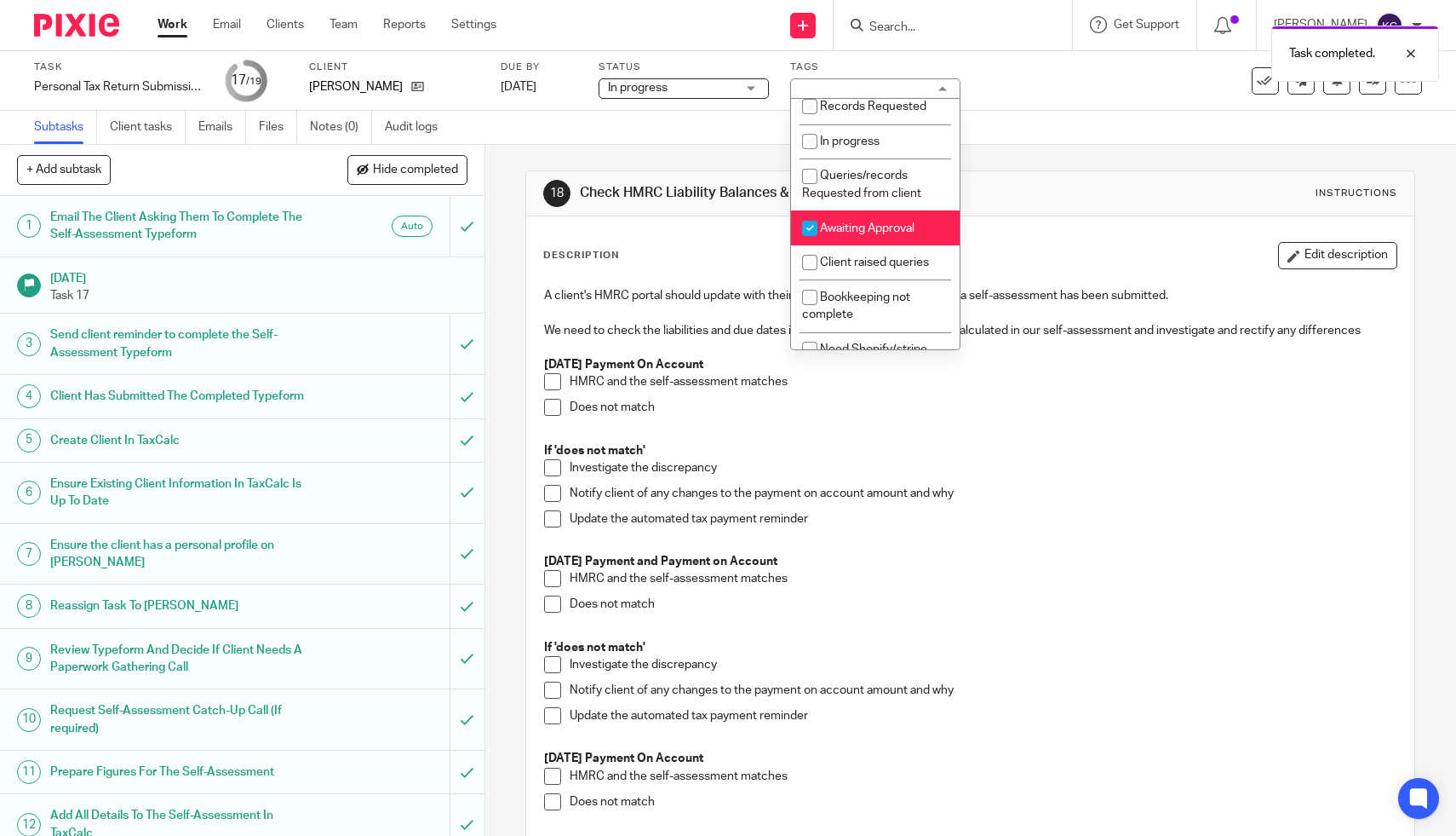
scroll to position [354, 0]
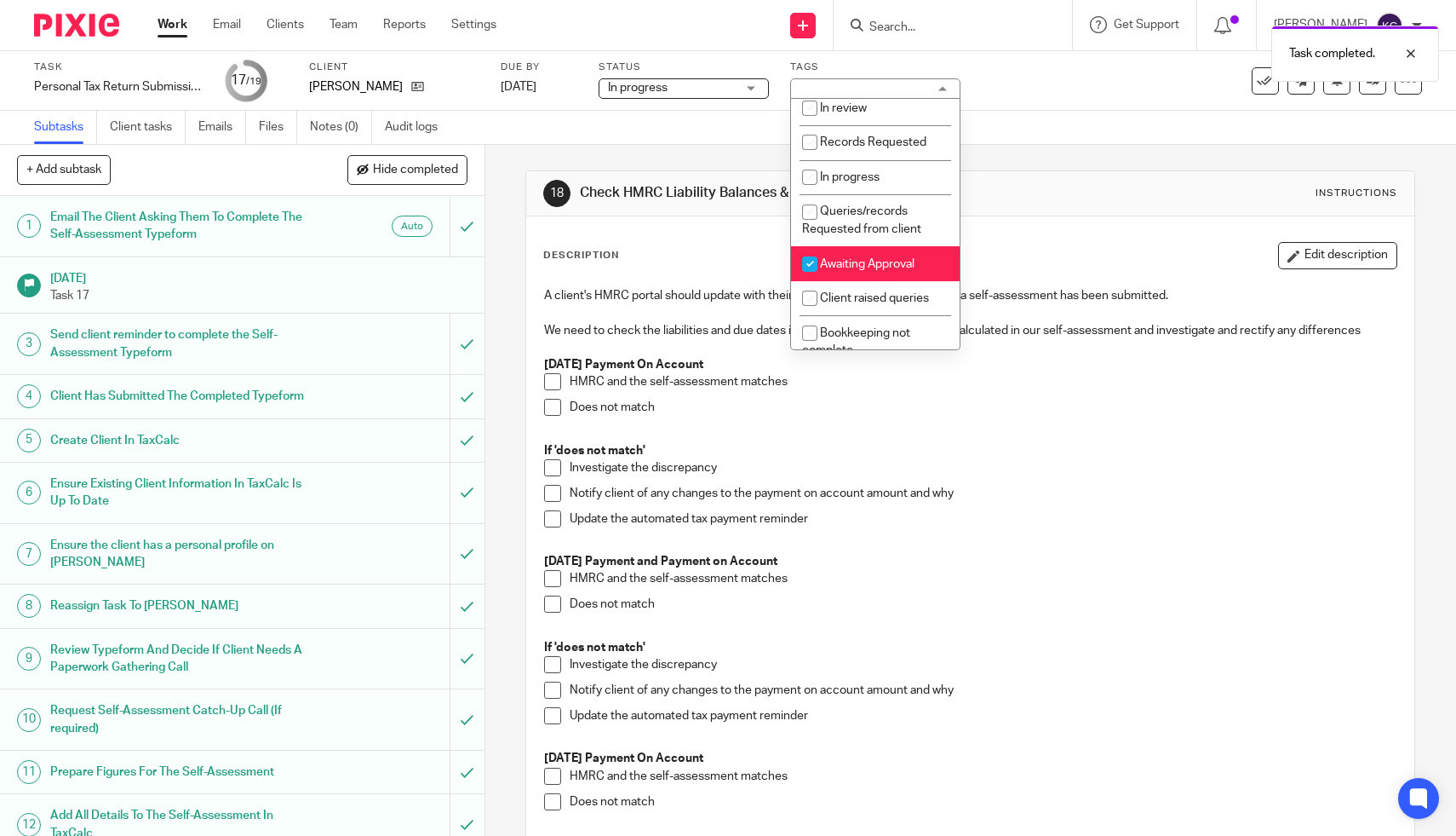
click at [851, 268] on li "Awaiting Approval" at bounding box center [875, 263] width 168 height 35
checkbox input "false"
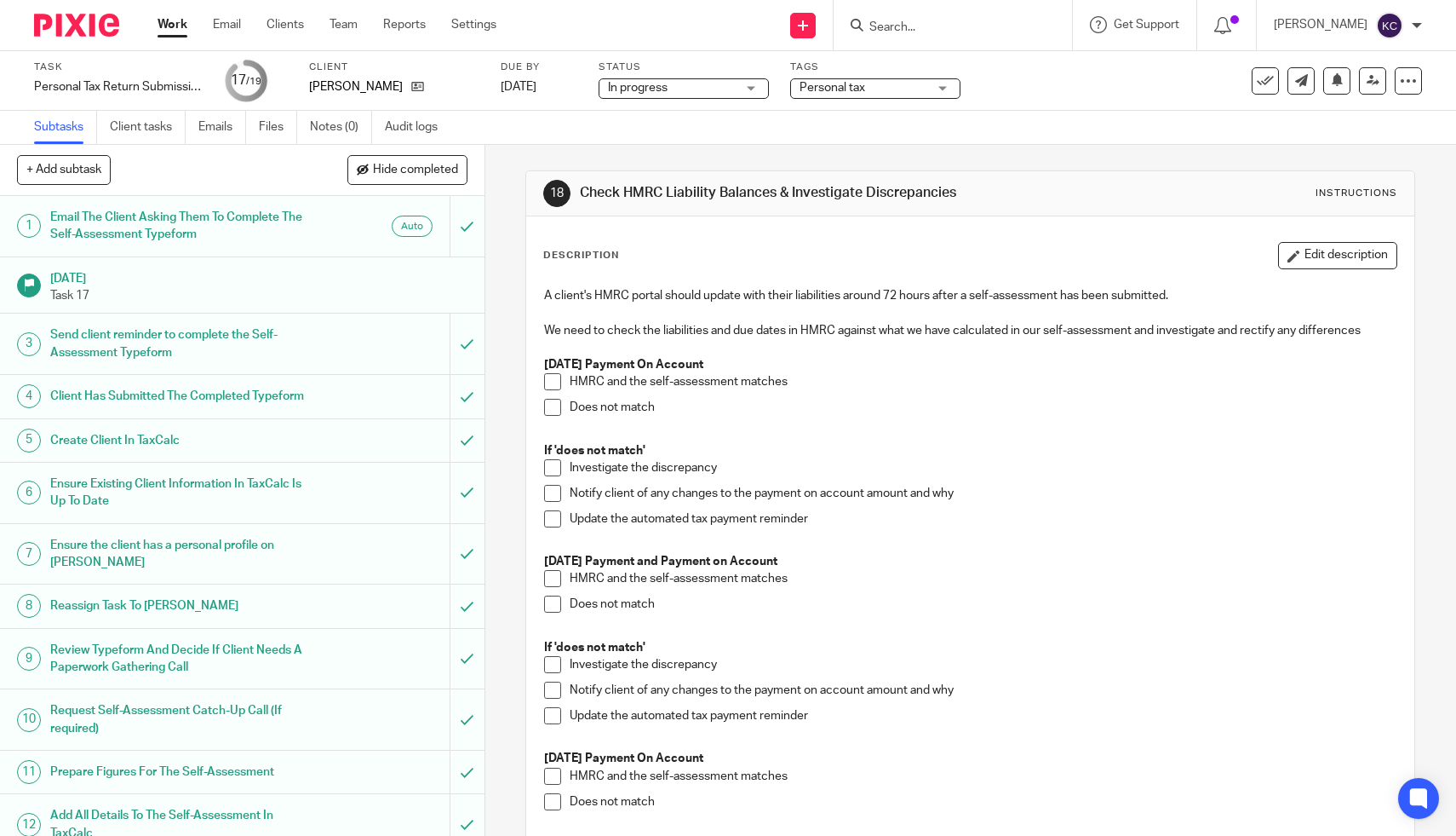
click at [1070, 174] on div "18 Check HMRC Liability Balances & Investigate Discrepancies Instructions" at bounding box center [971, 194] width 889 height 45
click at [1376, 84] on icon at bounding box center [1374, 80] width 13 height 13
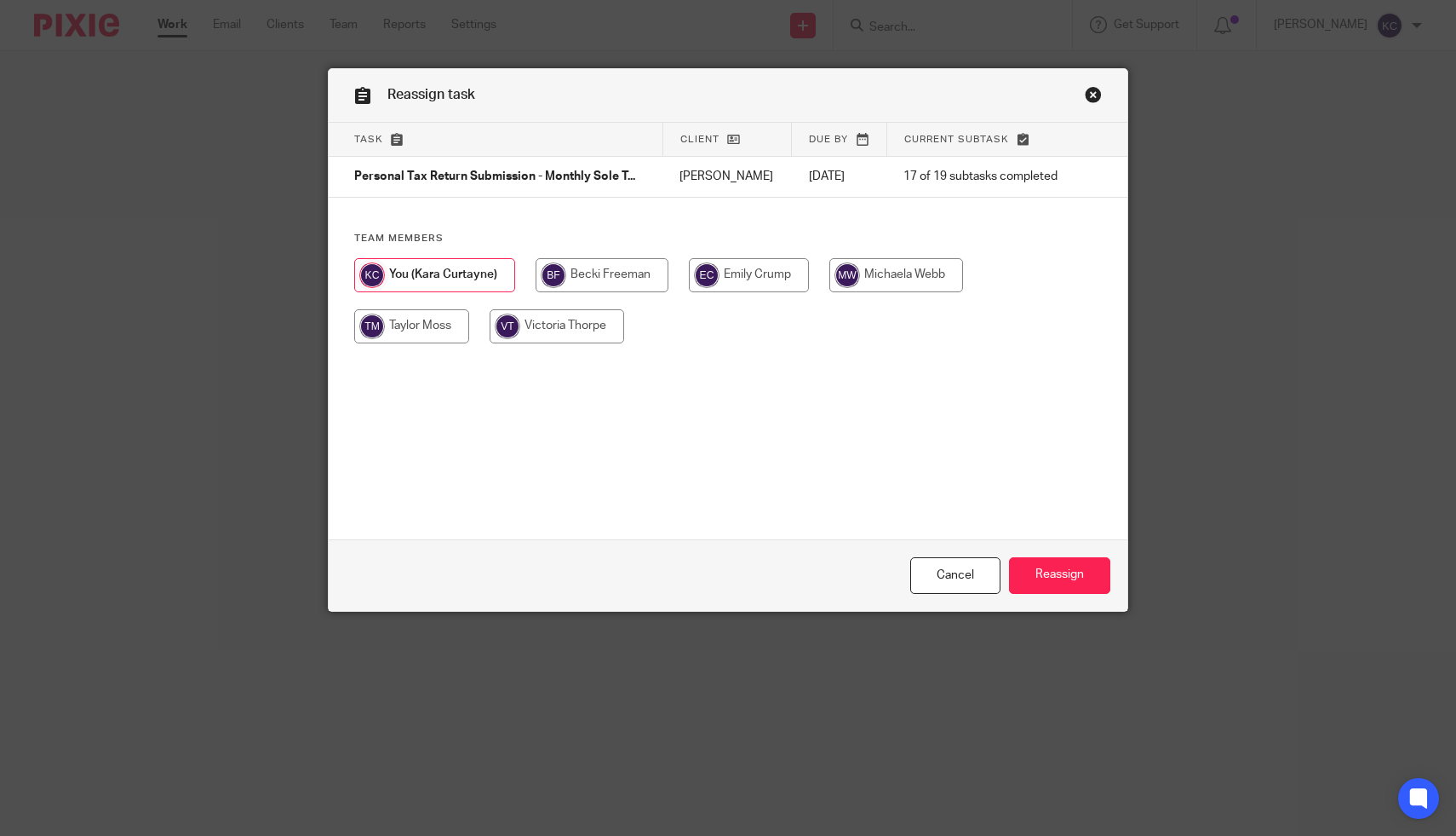
click at [424, 326] on input "radio" at bounding box center [412, 326] width 115 height 34
radio input "true"
click at [1051, 572] on input "Reassign" at bounding box center [1059, 575] width 101 height 37
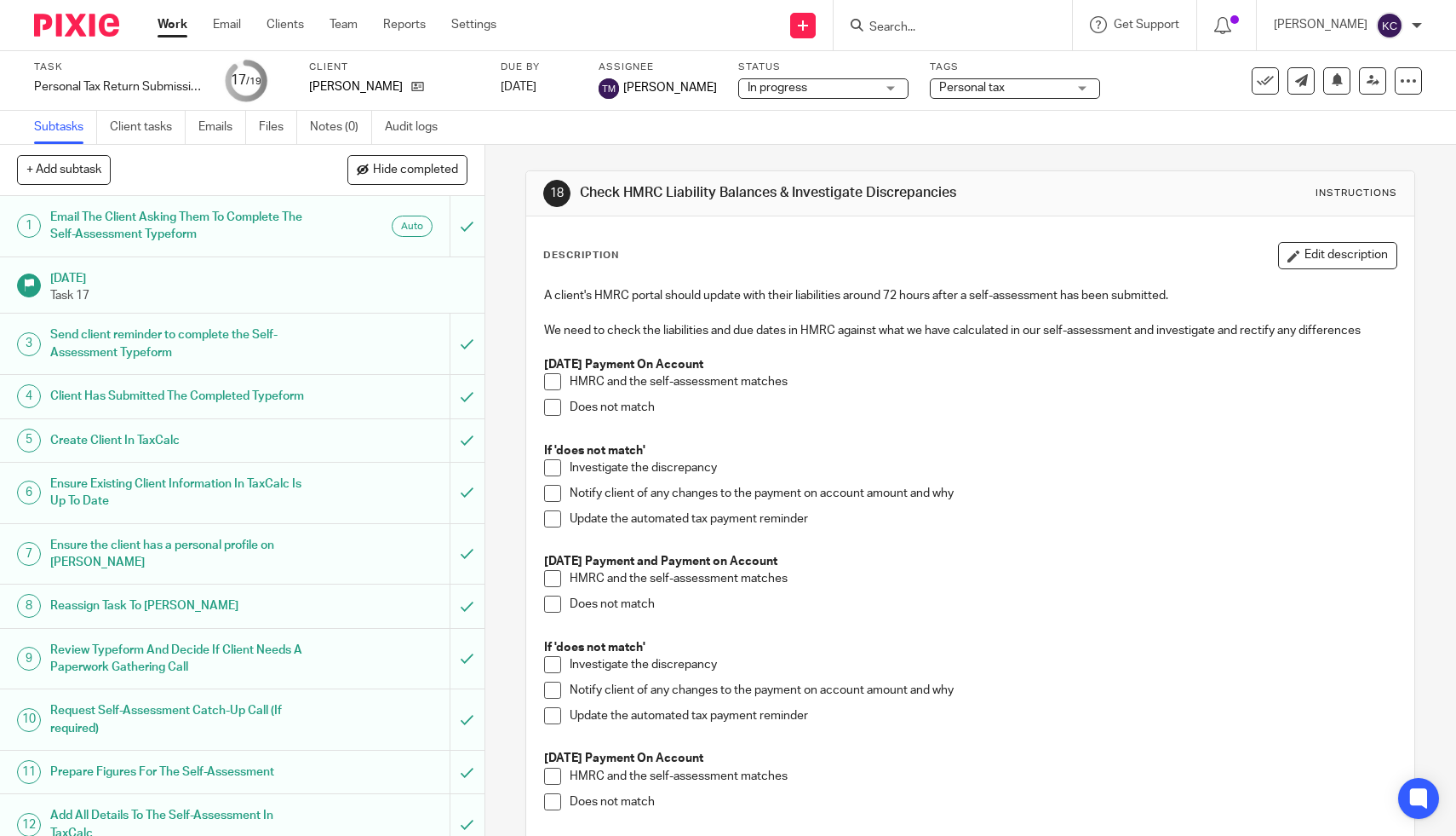
click at [956, 24] on input "Search" at bounding box center [945, 28] width 153 height 15
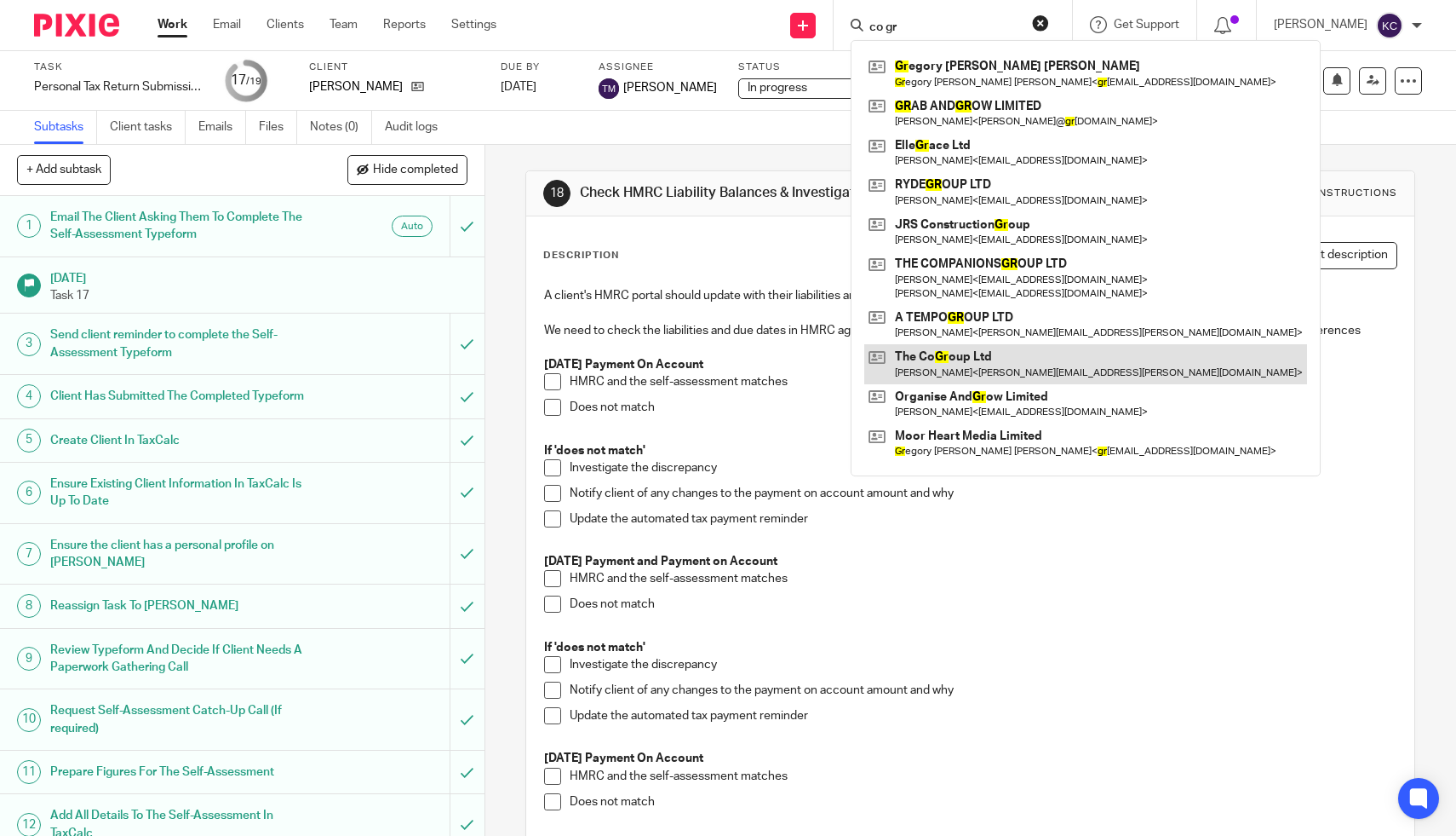
type input "co gr"
click at [957, 368] on link at bounding box center [1085, 363] width 442 height 39
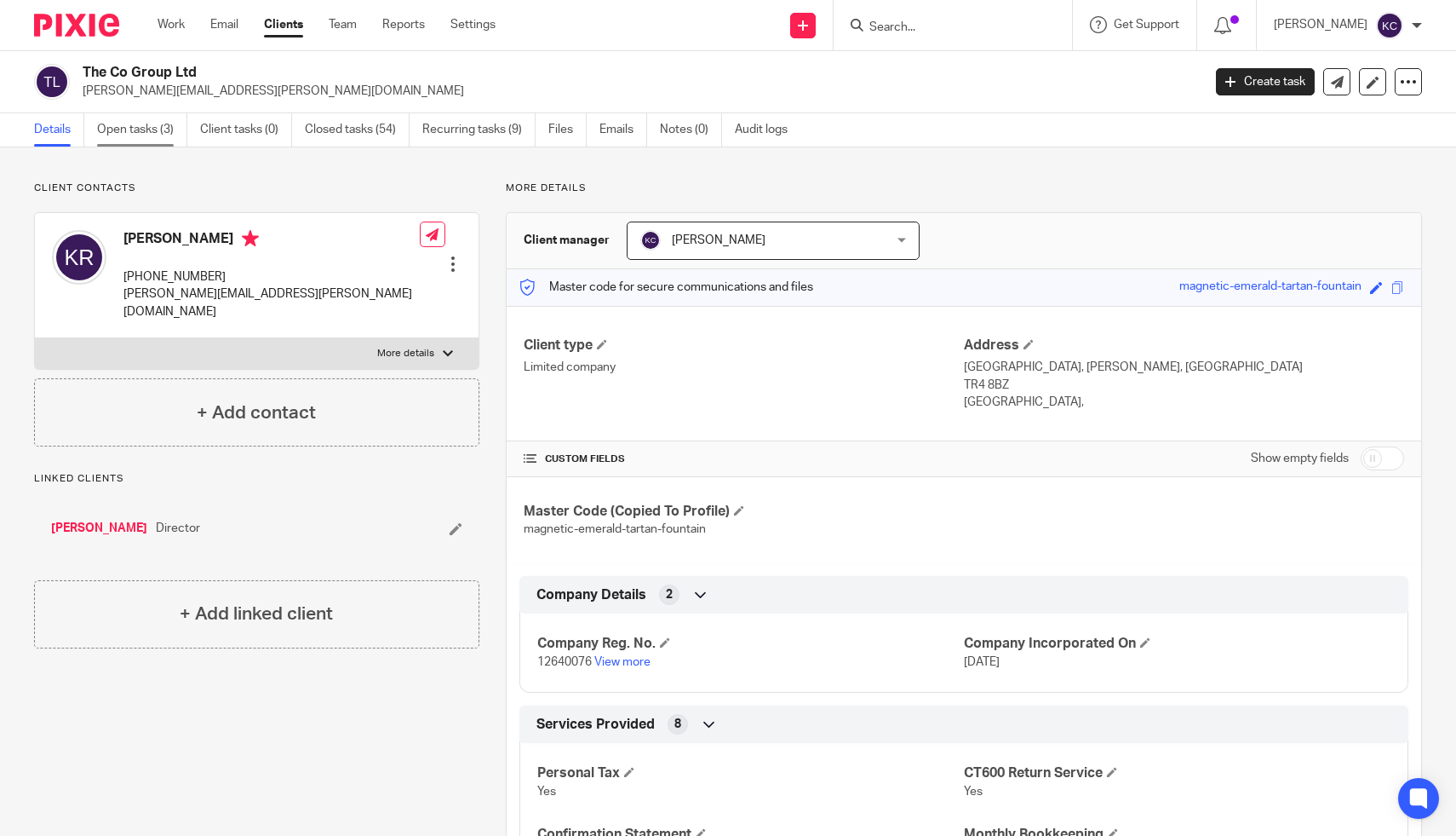
click at [113, 125] on link "Open tasks (3)" at bounding box center [142, 130] width 90 height 33
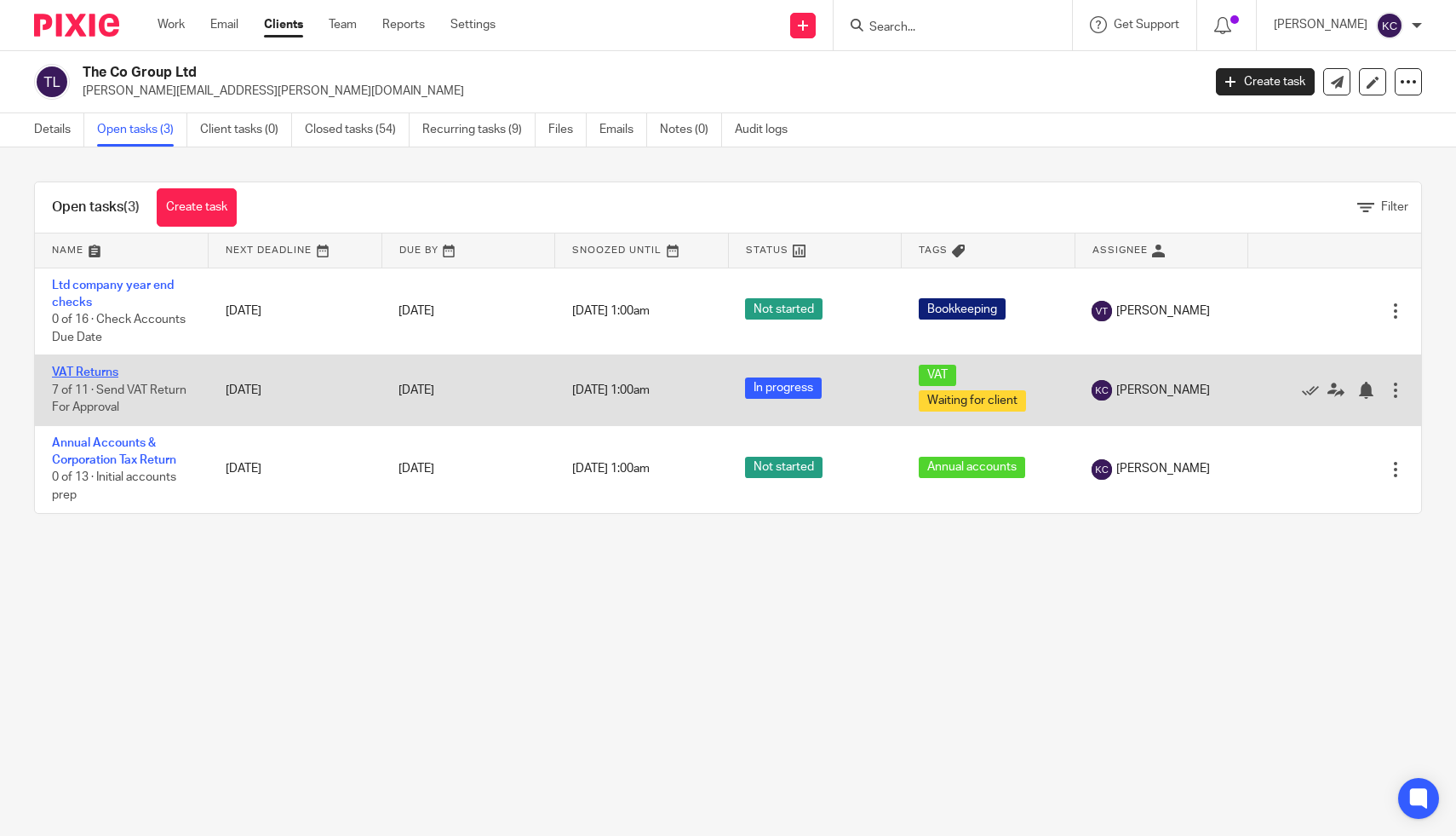
click at [80, 375] on link "VAT Returns" at bounding box center [85, 372] width 66 height 12
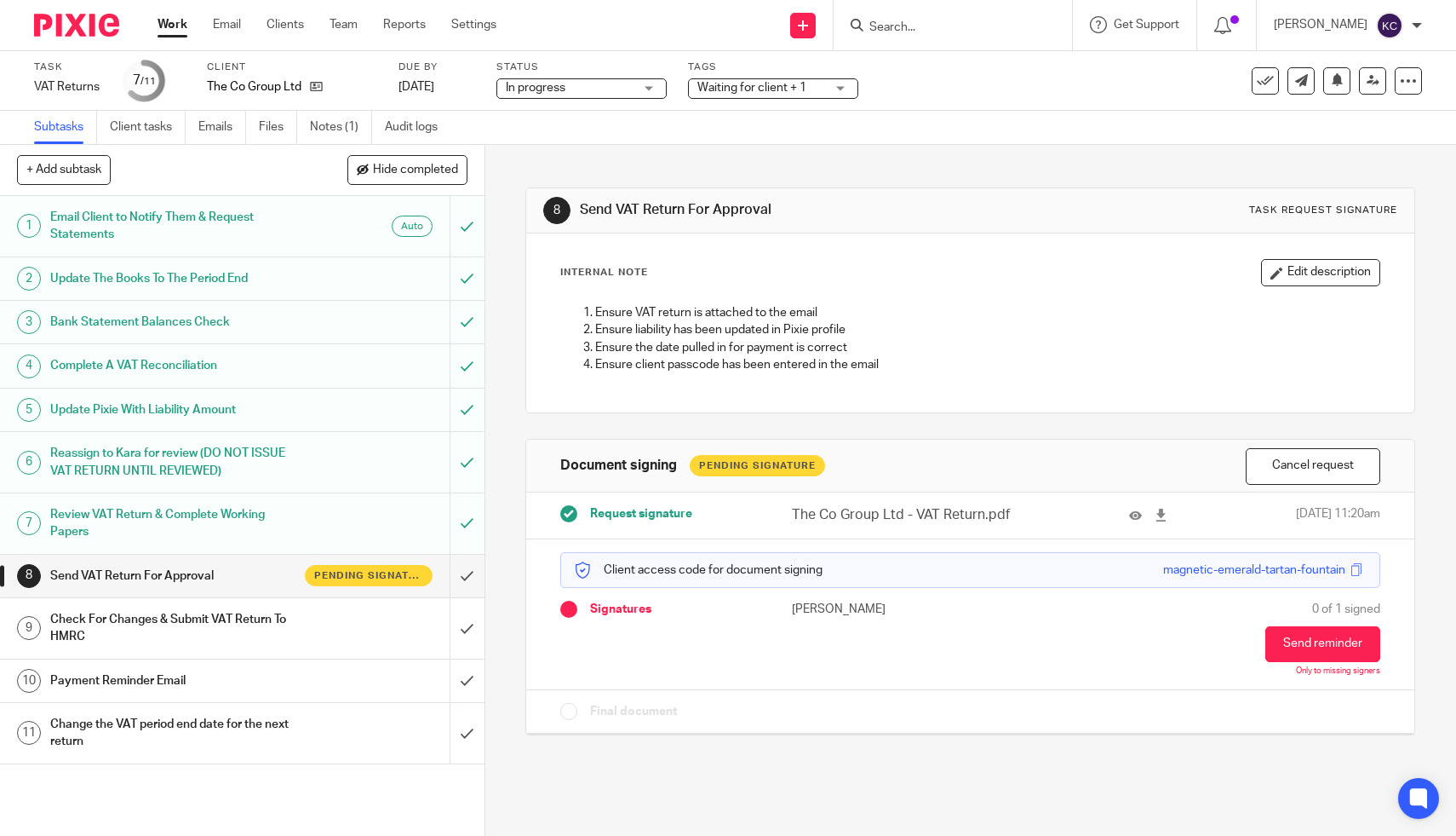
click at [753, 94] on span "Waiting for client + 1" at bounding box center [752, 87] width 109 height 12
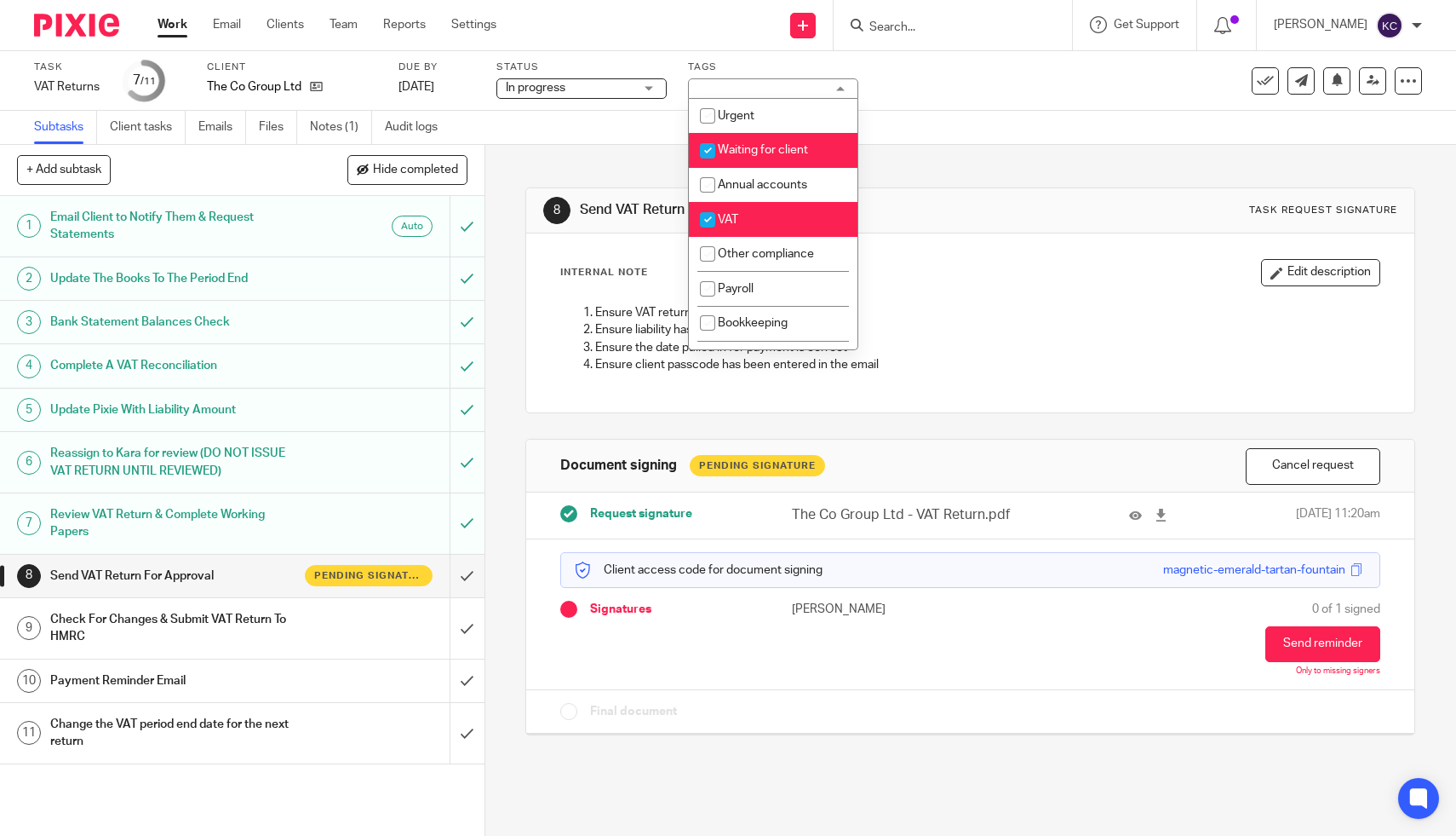
click at [747, 148] on span "Waiting for client" at bounding box center [762, 149] width 90 height 12
checkbox input "false"
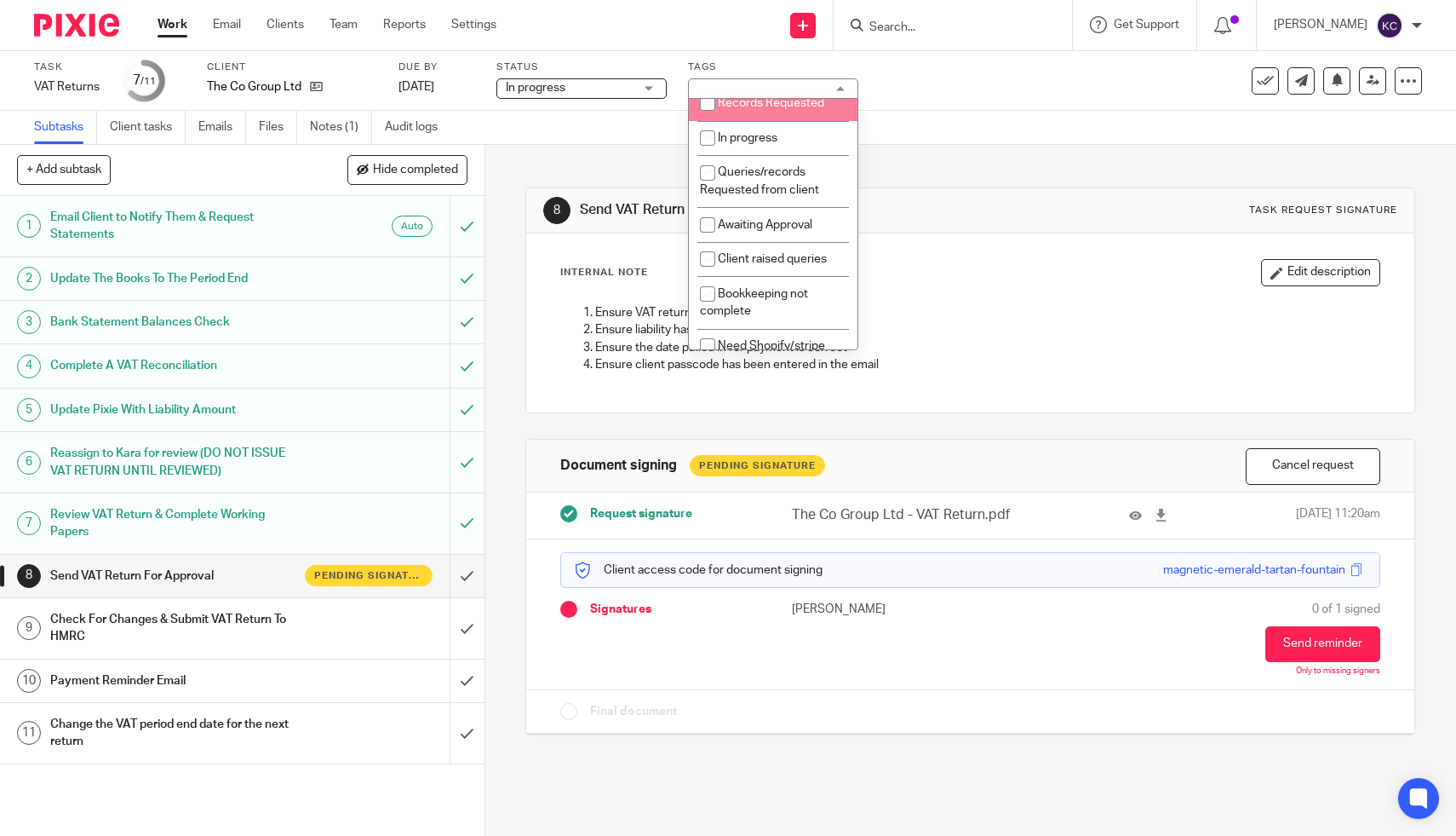
scroll to position [393, 0]
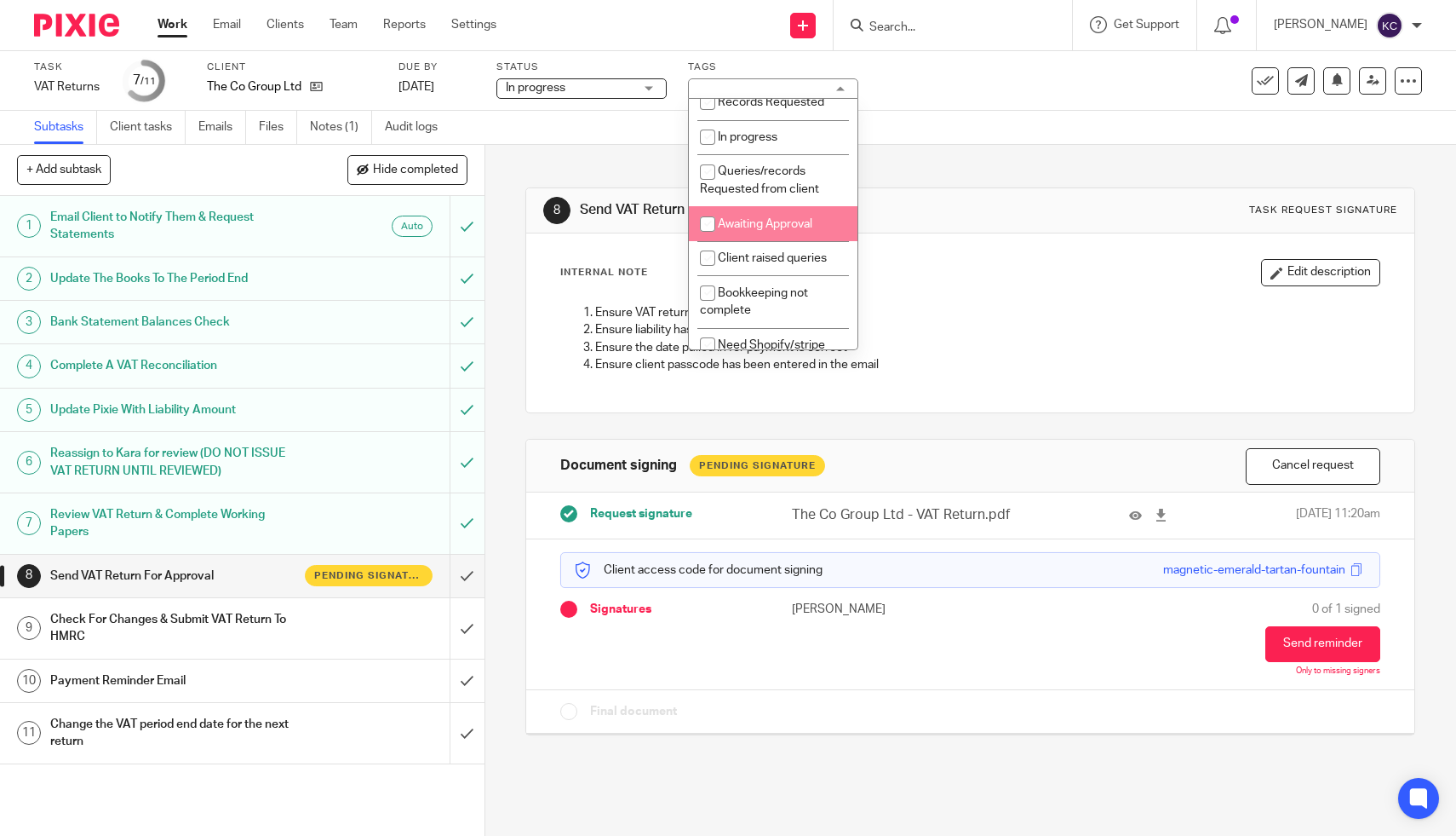
click at [752, 230] on span "Awaiting Approval" at bounding box center [765, 224] width 95 height 12
checkbox input "true"
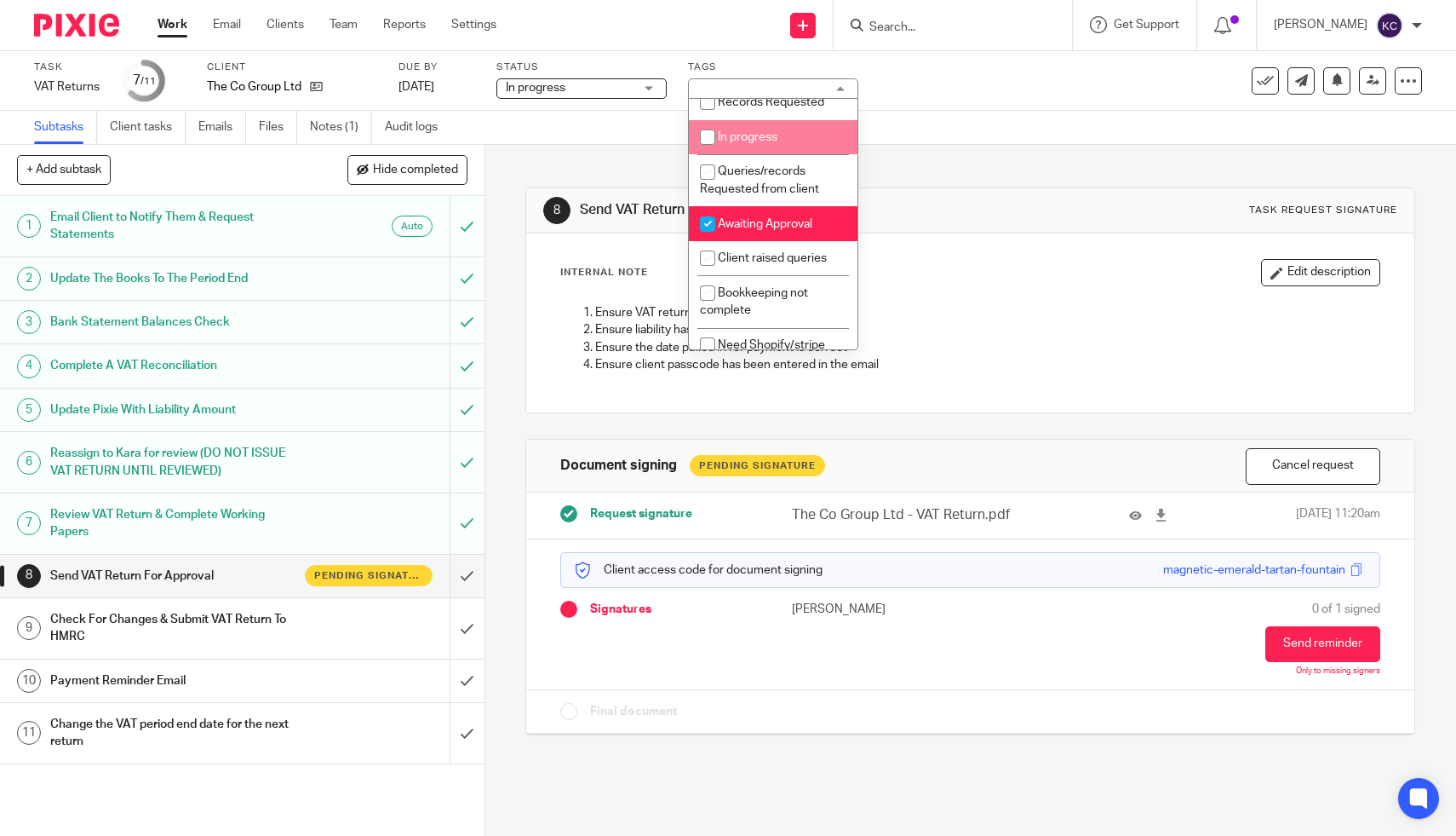
click at [1102, 81] on div "Task VAT Returns Save VAT Returns 7 /11 Client The Co Group Ltd Due by [DATE] S…" at bounding box center [612, 80] width 1156 height 41
